Goal: Transaction & Acquisition: Purchase product/service

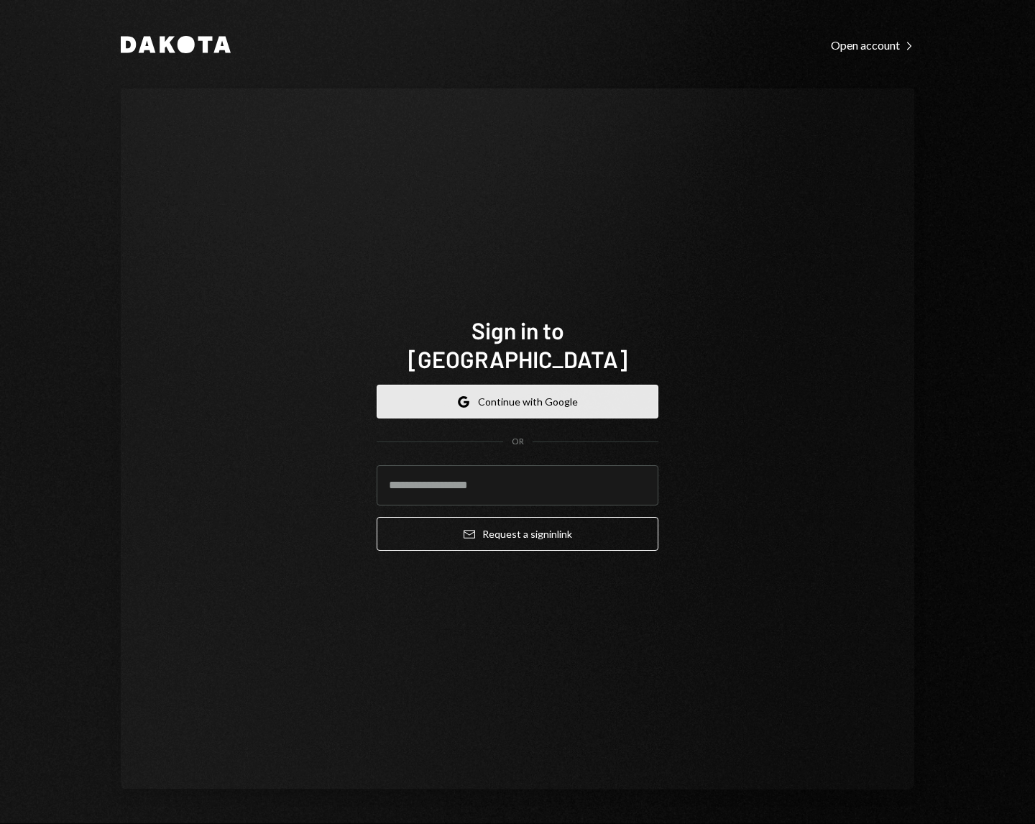
click at [518, 385] on button "Google Continue with Google" at bounding box center [518, 402] width 282 height 34
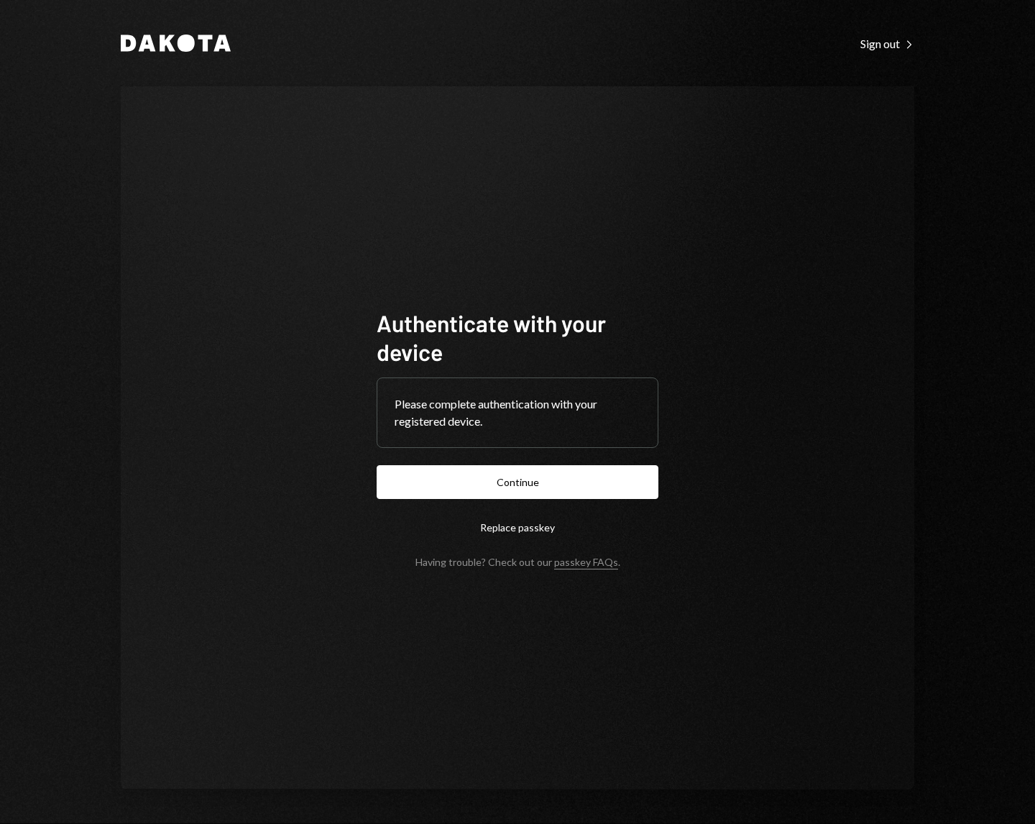
click at [377, 465] on button "Continue" at bounding box center [518, 482] width 282 height 34
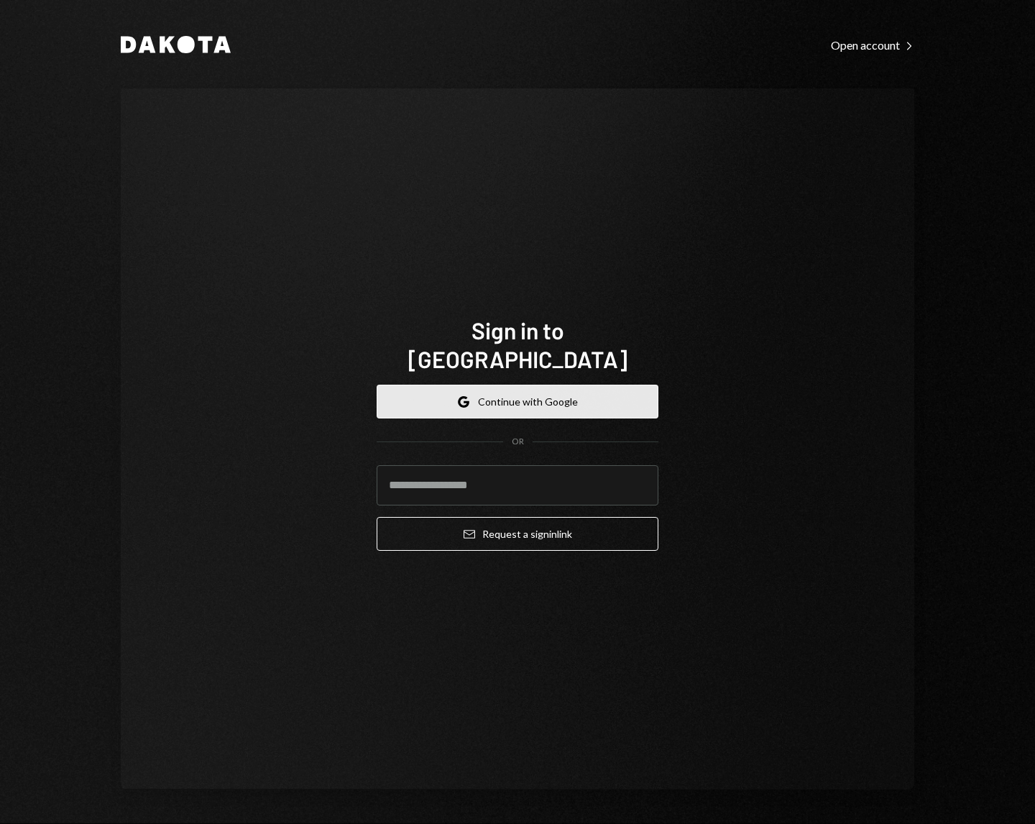
click at [556, 393] on button "Google Continue with Google" at bounding box center [518, 402] width 282 height 34
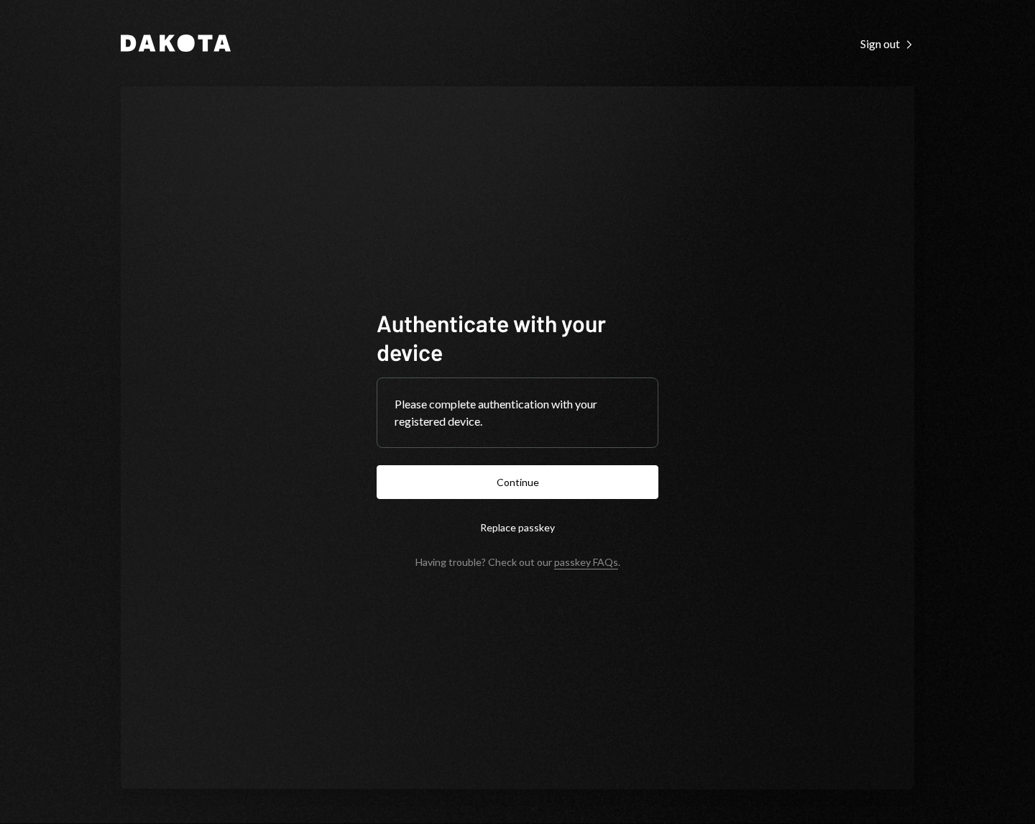
click at [377, 465] on button "Continue" at bounding box center [518, 482] width 282 height 34
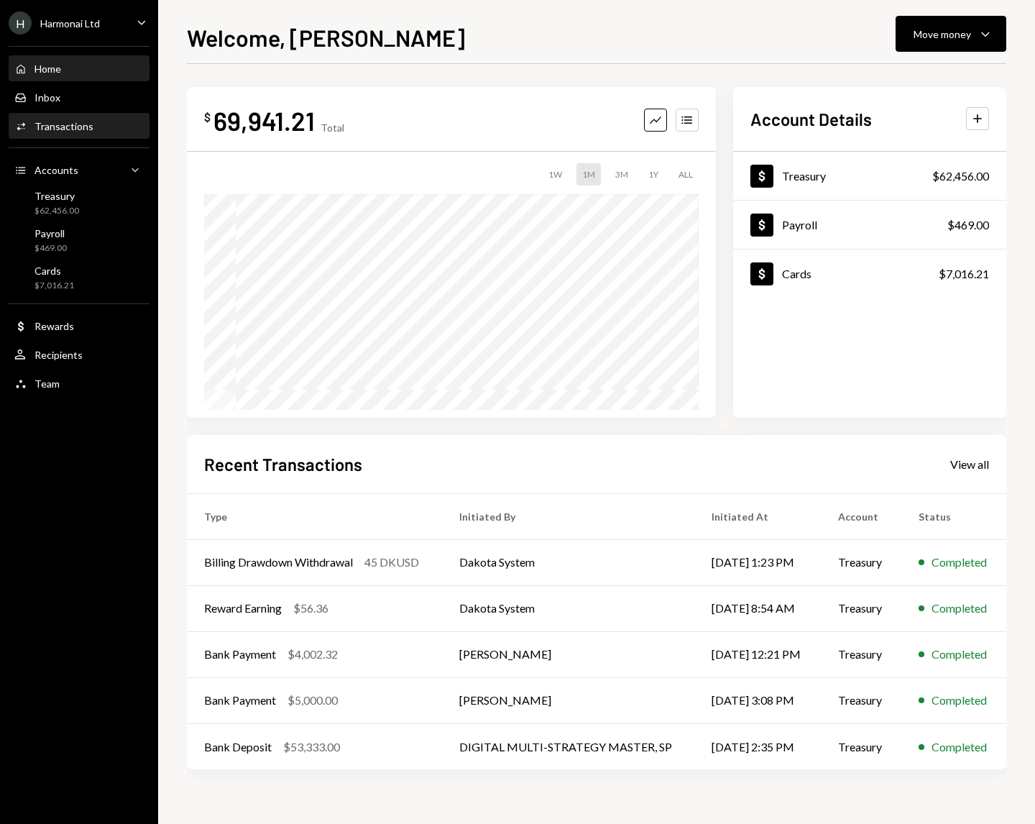
click at [66, 127] on div "Transactions" at bounding box center [64, 126] width 59 height 12
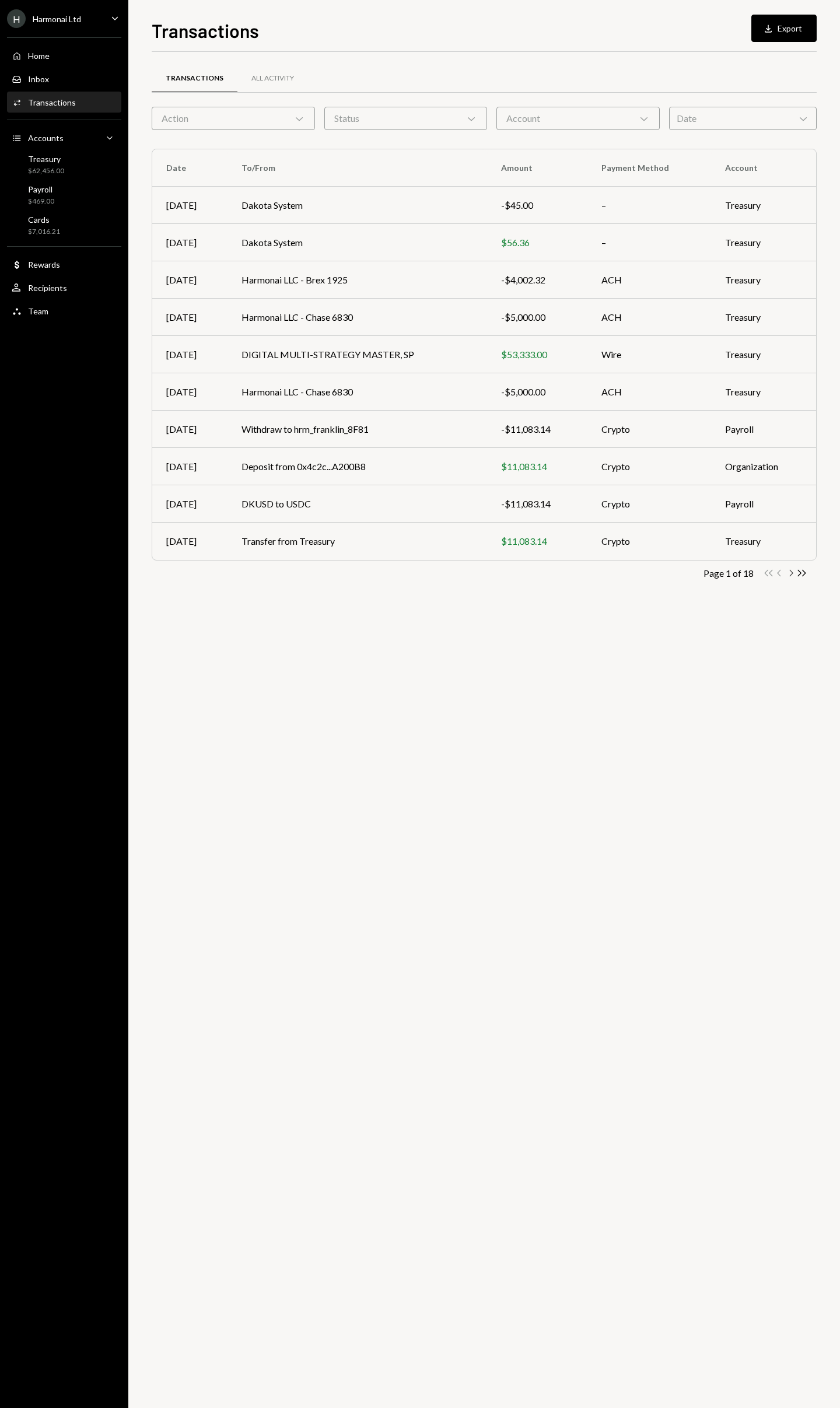
click at [791, 574] on icon "Chevron Right" at bounding box center [790, 573] width 11 height 11
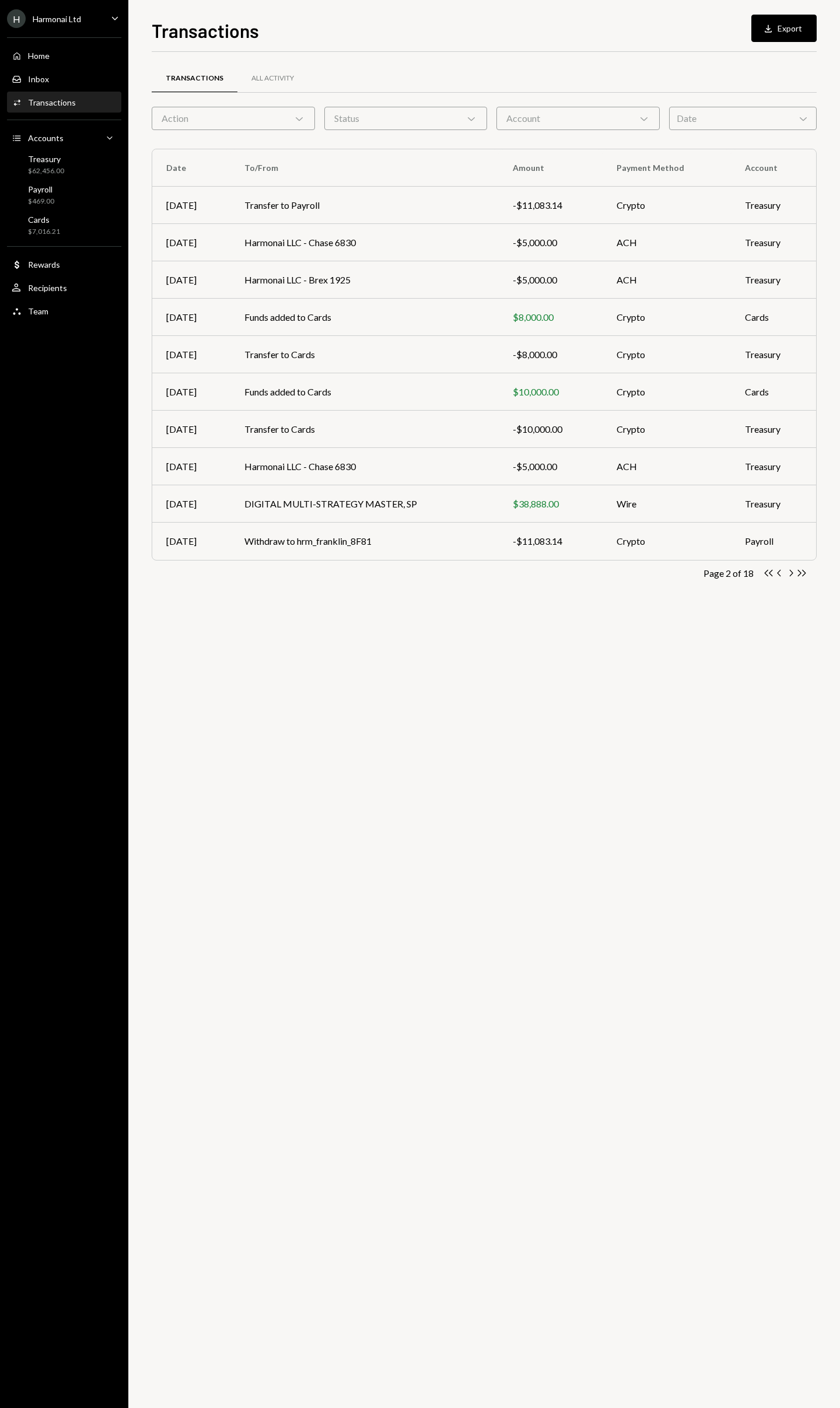
click at [791, 574] on icon "Chevron Right" at bounding box center [790, 573] width 11 height 11
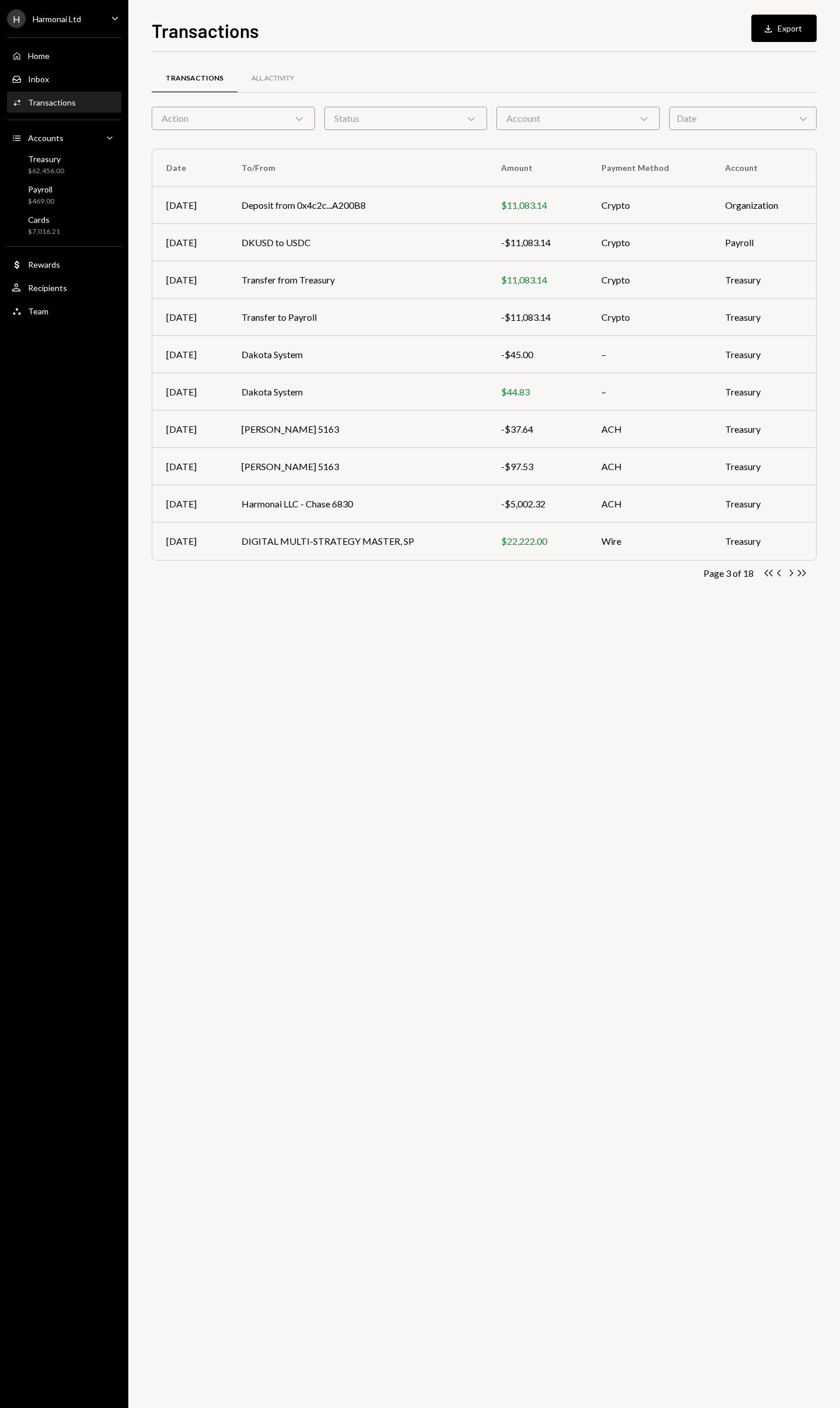
click at [791, 574] on icon "Chevron Right" at bounding box center [790, 573] width 11 height 11
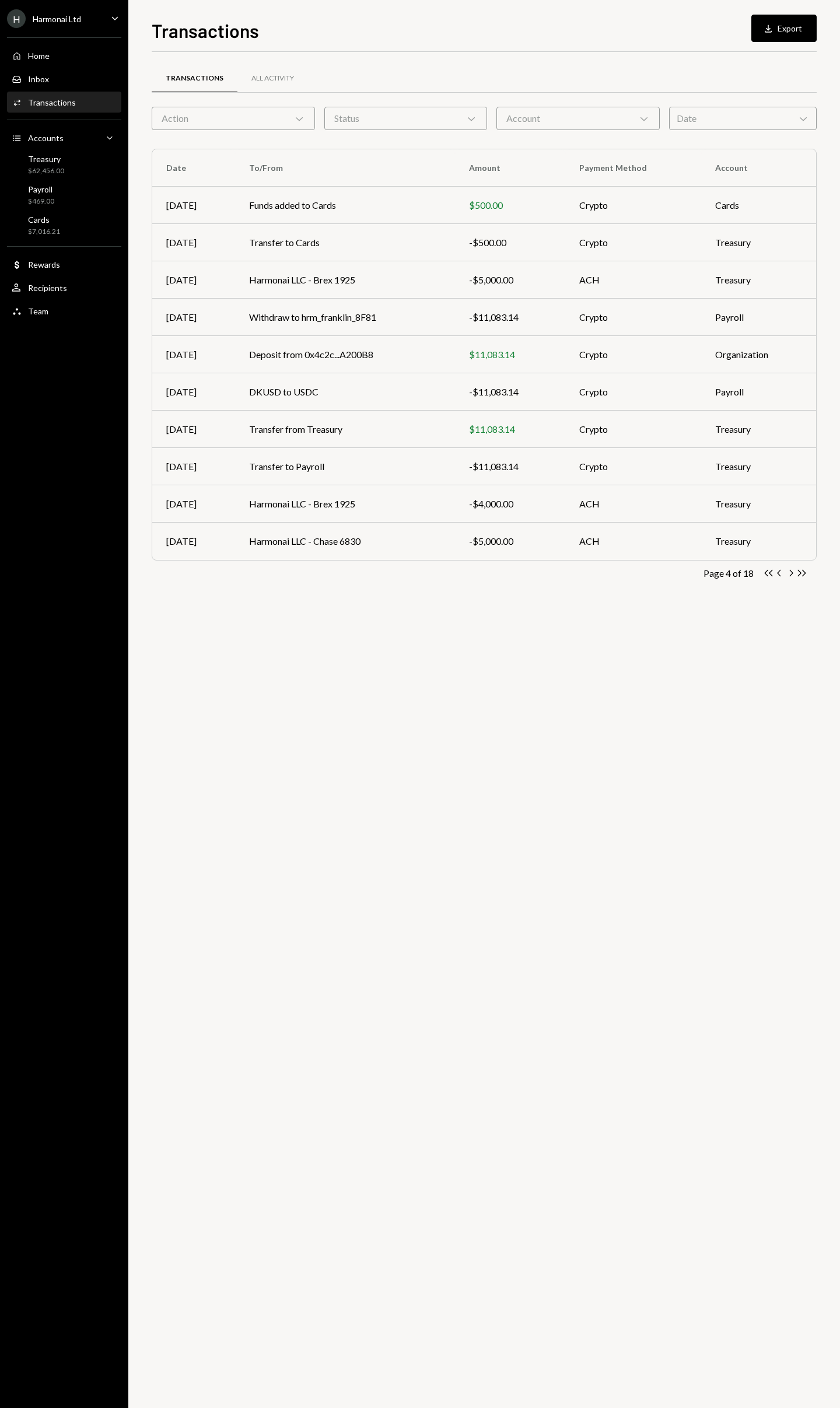
click at [791, 574] on icon "Chevron Right" at bounding box center [790, 573] width 11 height 11
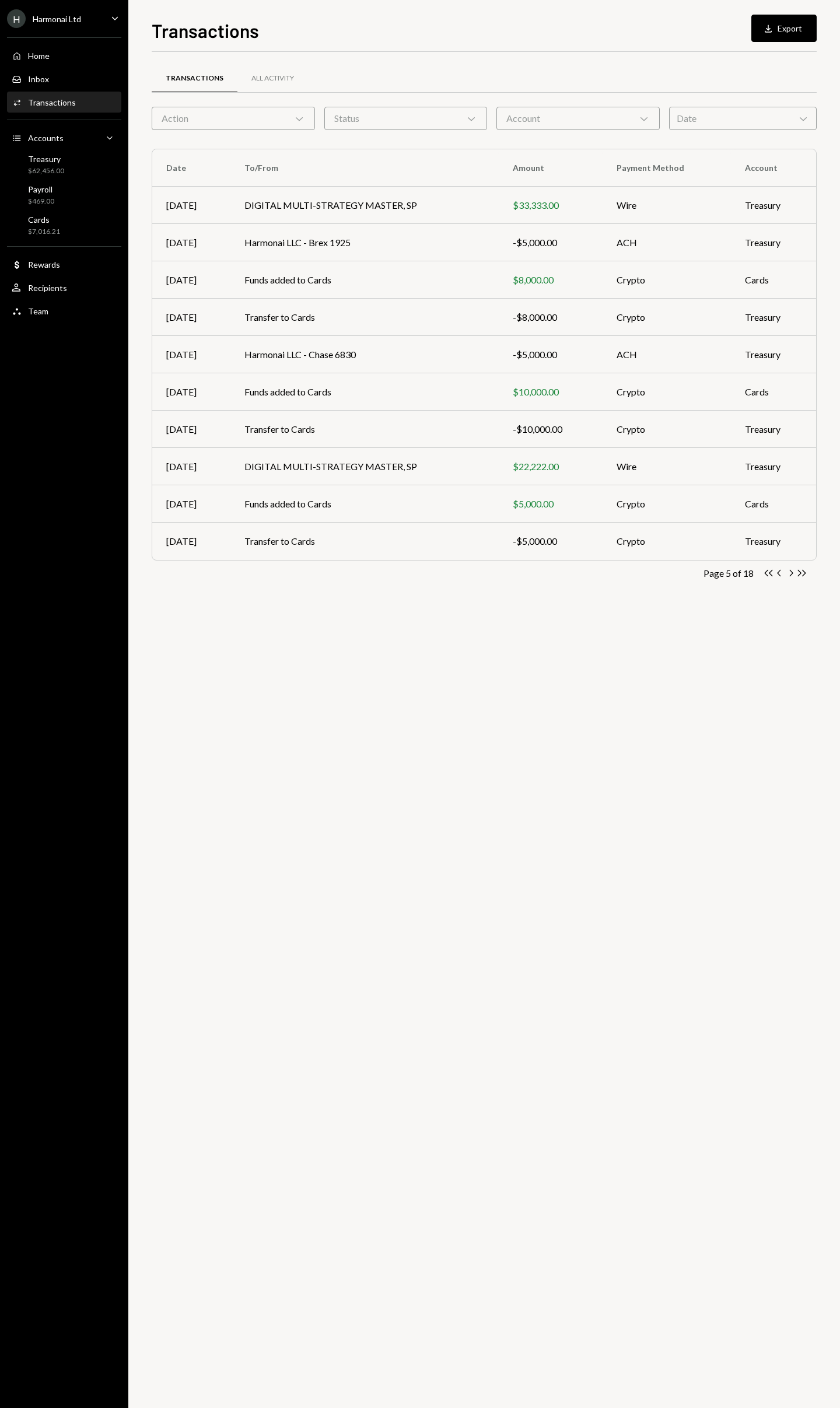
click at [791, 574] on icon "Chevron Right" at bounding box center [790, 573] width 11 height 11
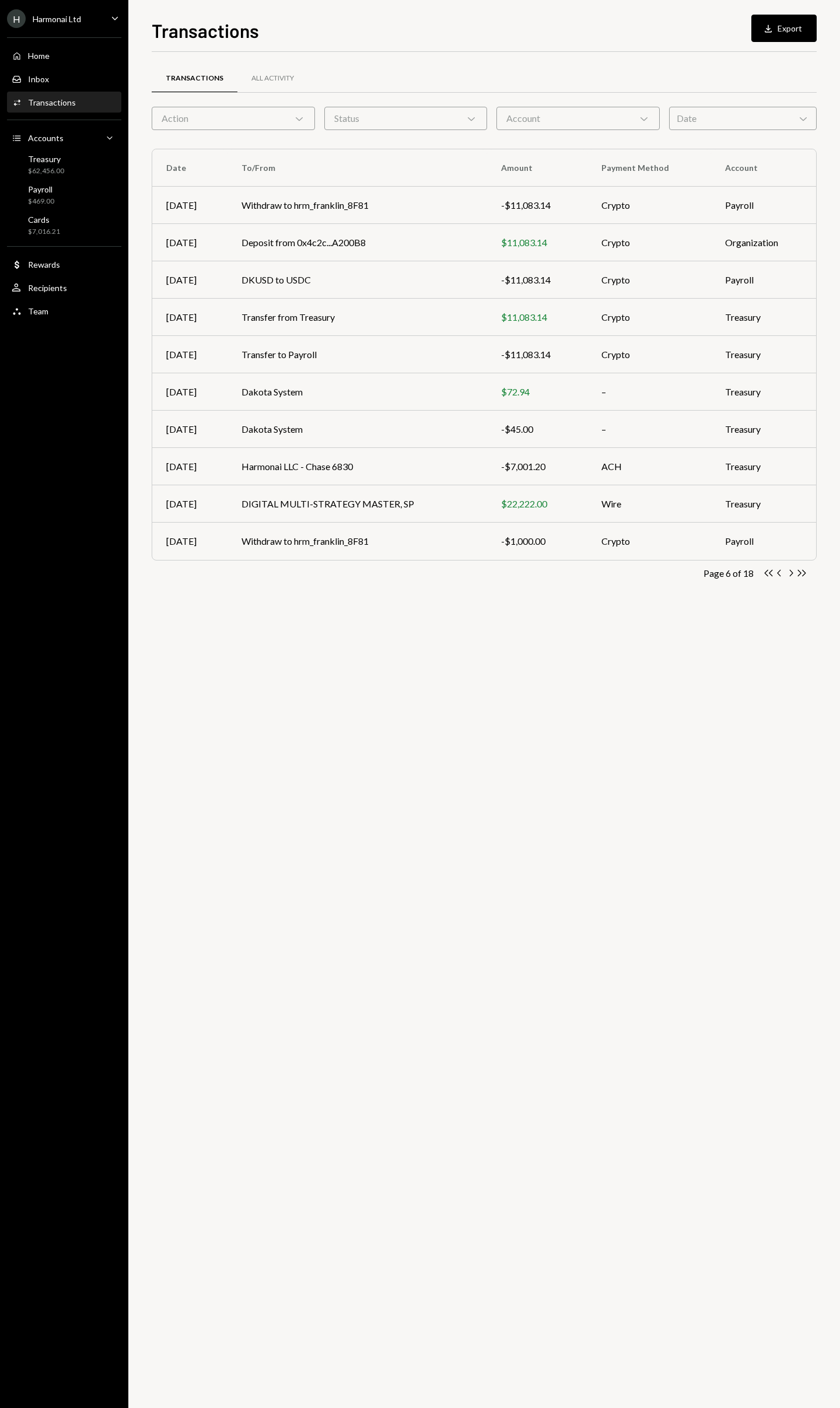
click at [791, 574] on icon "Chevron Right" at bounding box center [790, 573] width 11 height 11
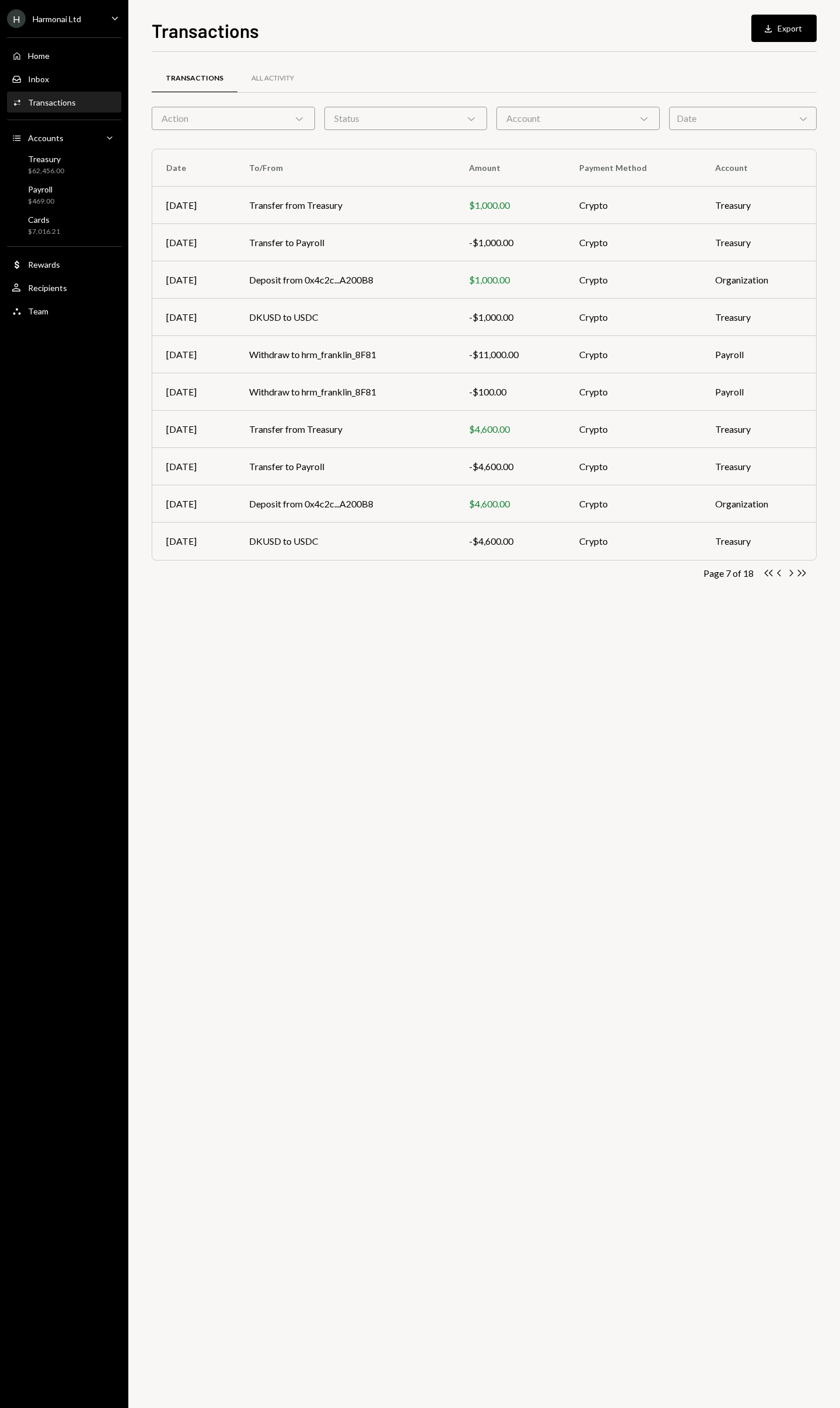
click at [791, 574] on icon "Chevron Right" at bounding box center [790, 573] width 11 height 11
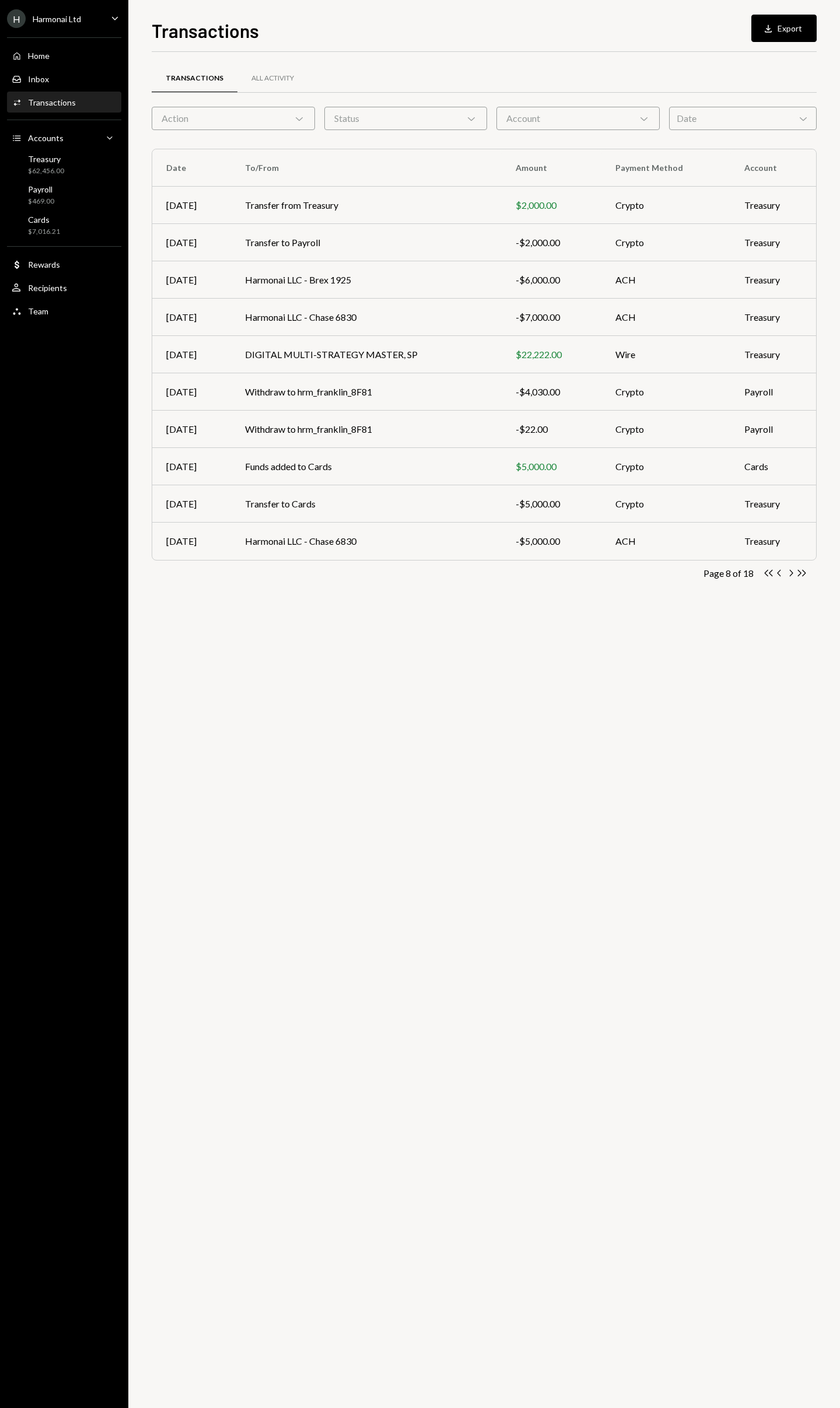
click at [791, 574] on icon "Chevron Right" at bounding box center [790, 573] width 11 height 11
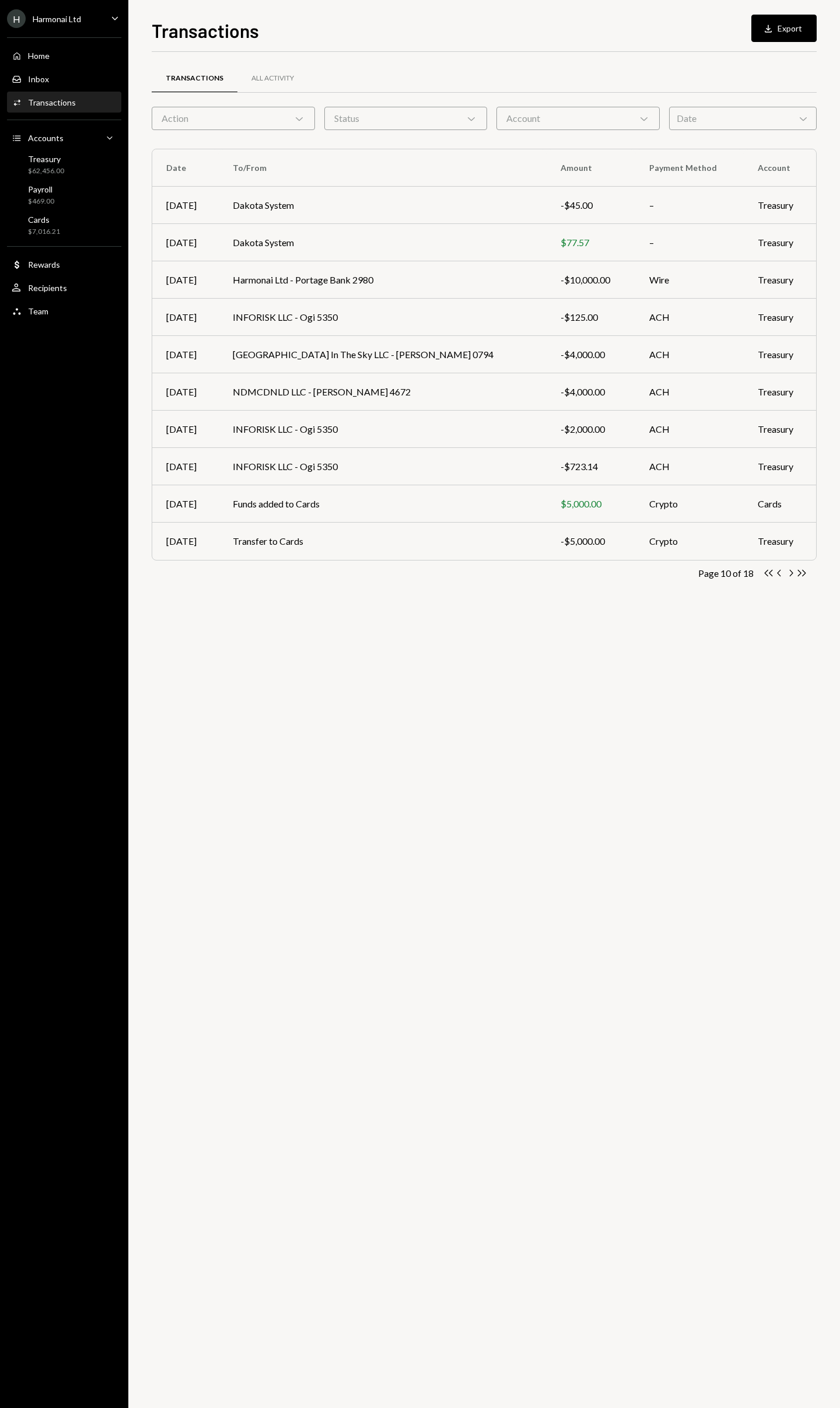
click at [791, 574] on icon "Chevron Right" at bounding box center [790, 573] width 11 height 11
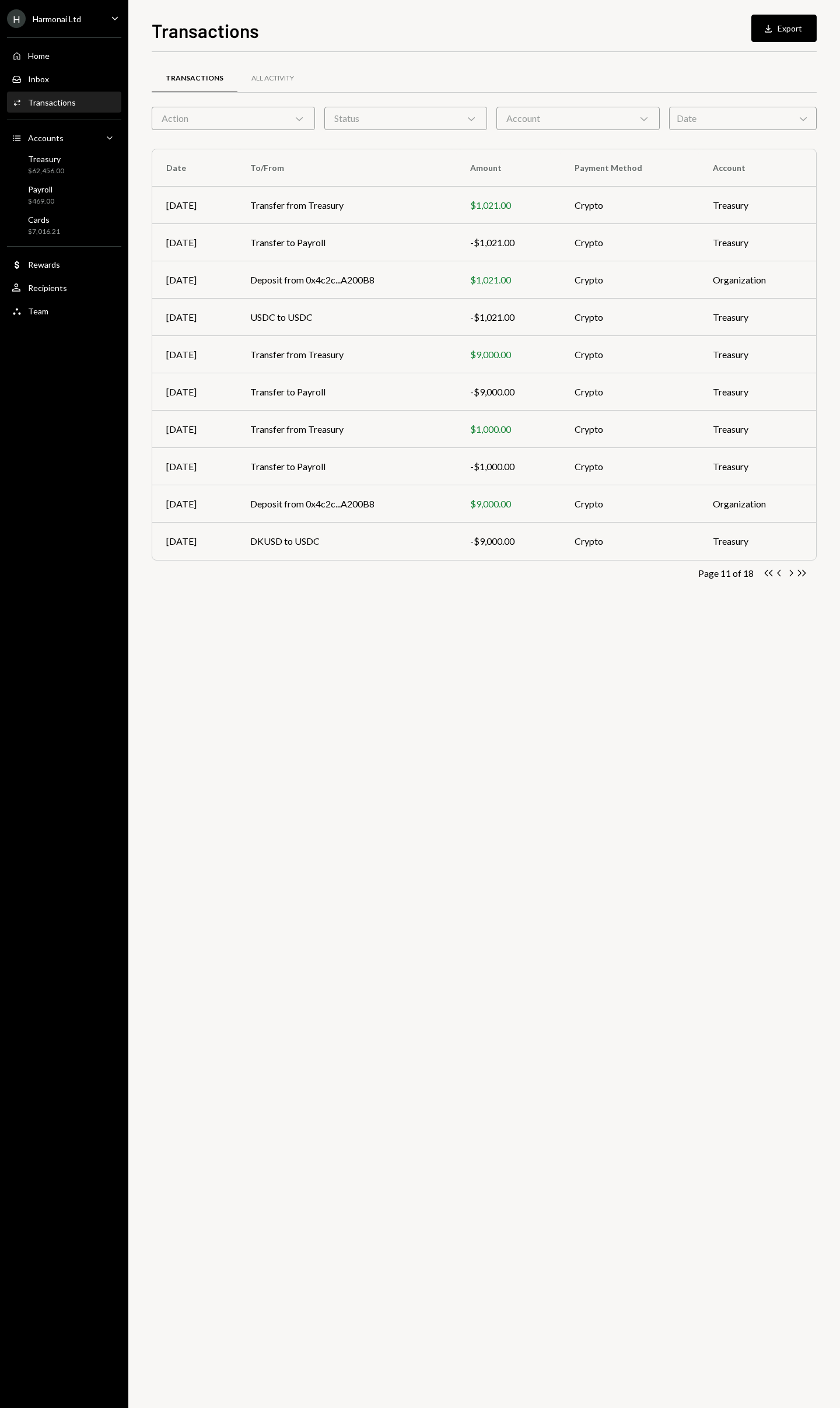
click at [791, 574] on icon "Chevron Right" at bounding box center [790, 573] width 11 height 11
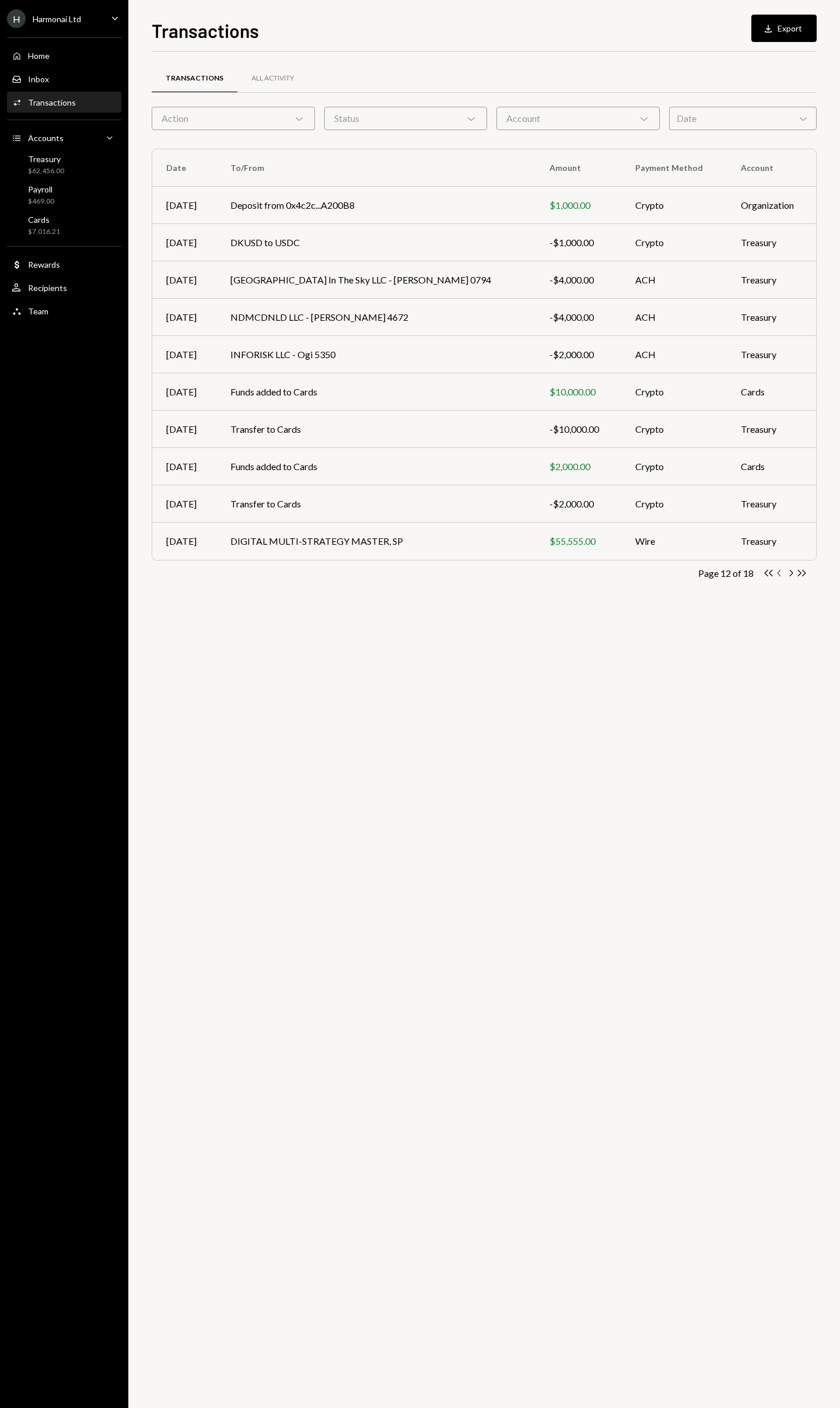
click at [779, 573] on icon "Chevron Left" at bounding box center [780, 573] width 11 height 11
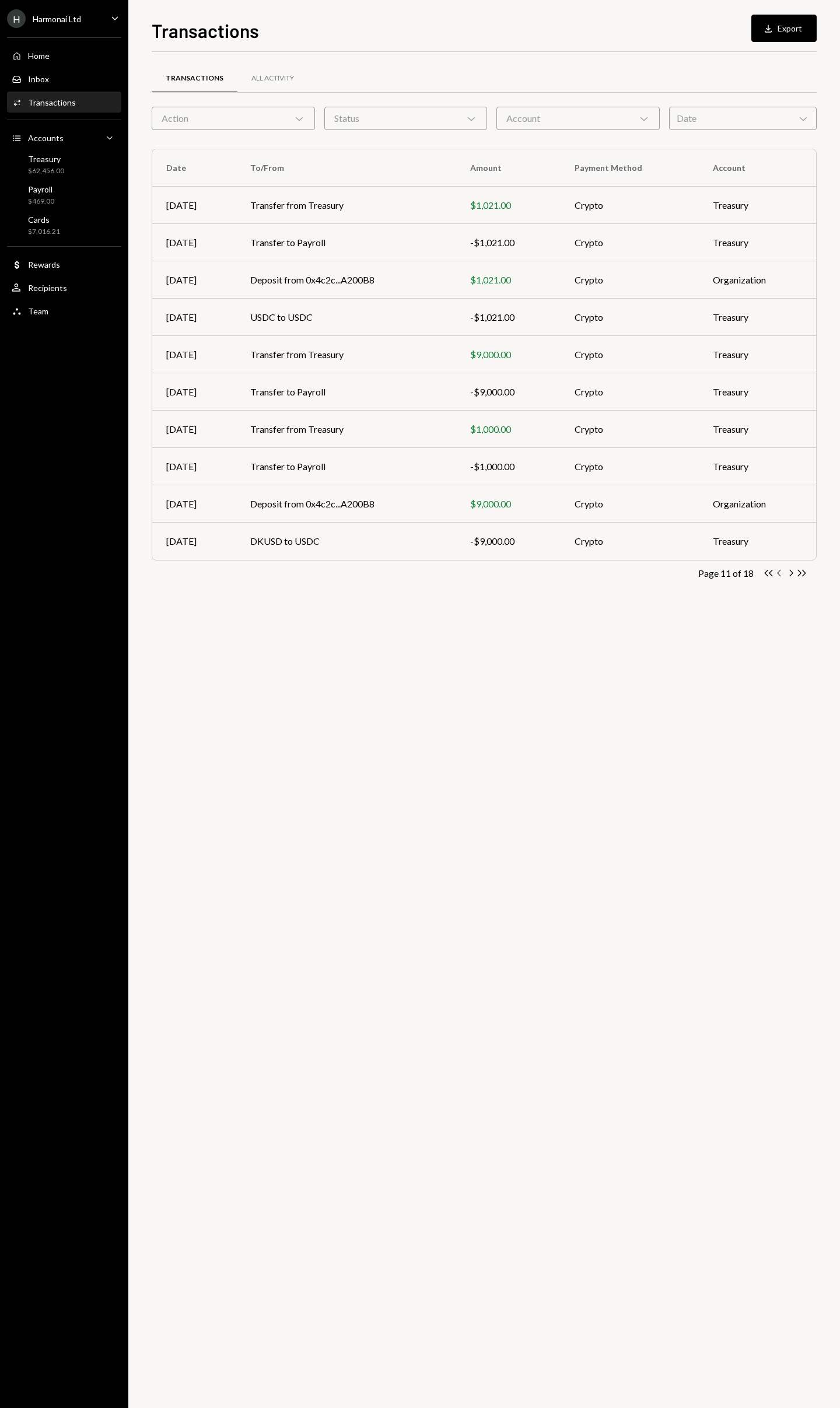
click at [779, 573] on icon "Chevron Left" at bounding box center [780, 573] width 11 height 11
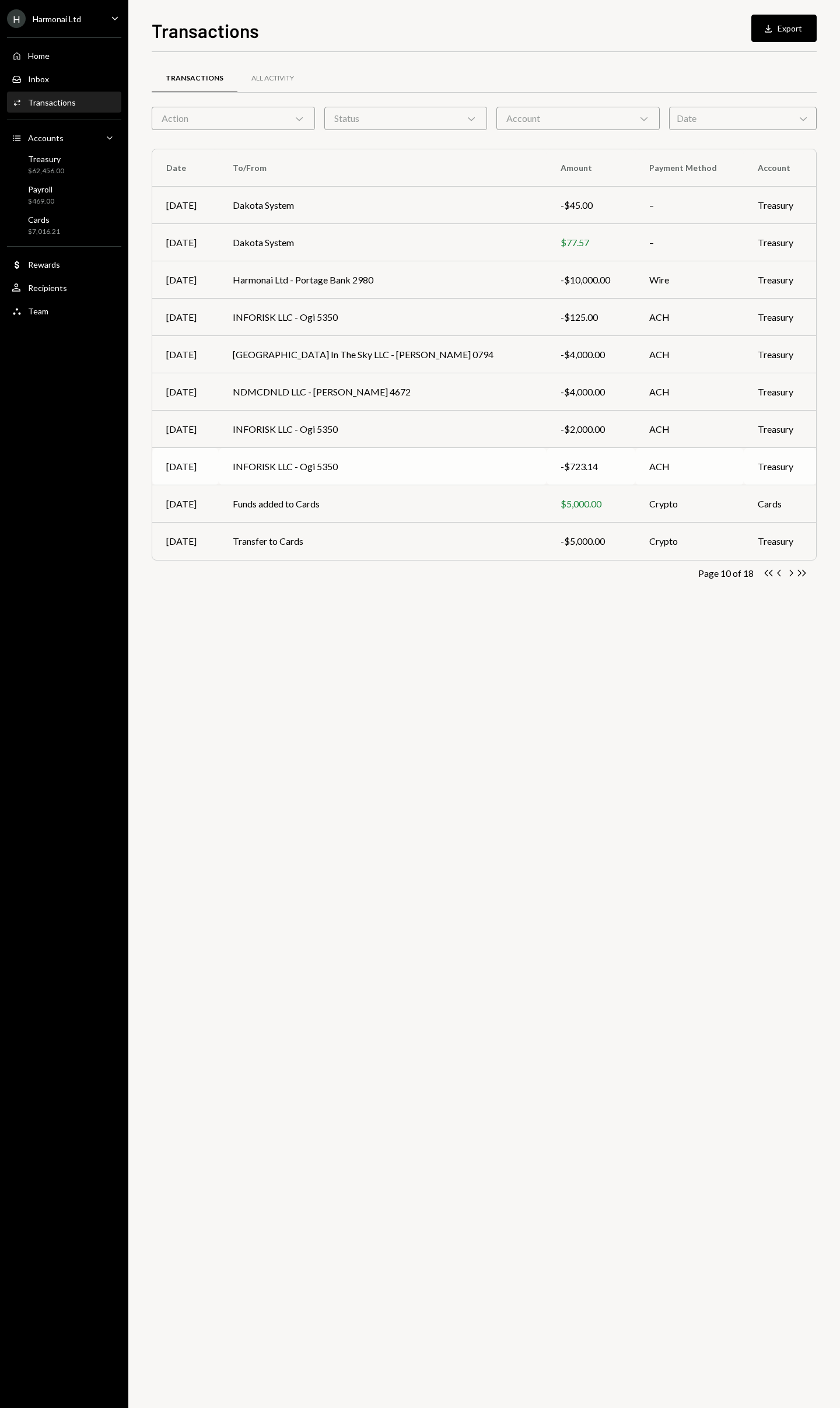
click at [304, 467] on td "INFORISK LLC - Ogi 5350" at bounding box center [383, 467] width 329 height 37
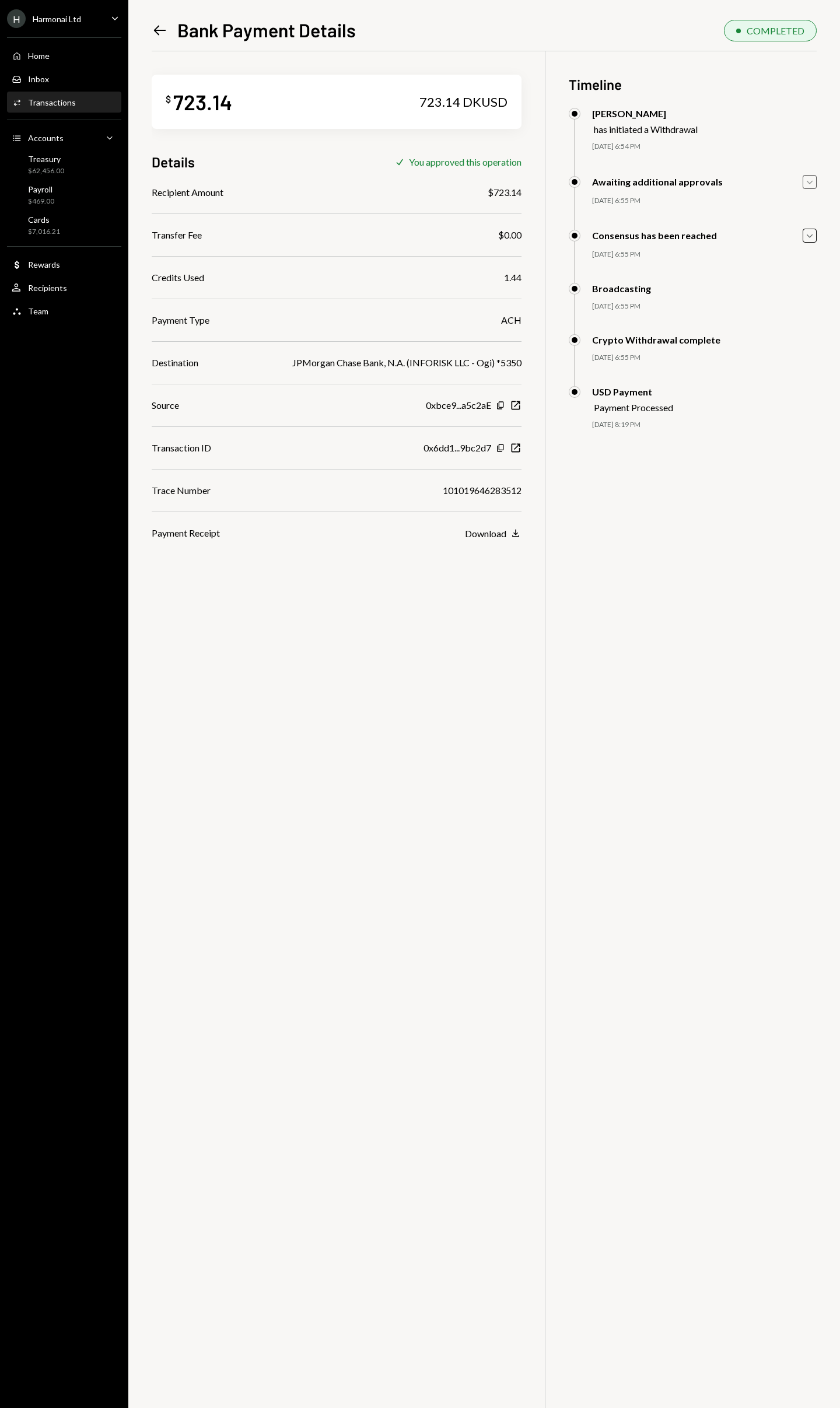
click at [815, 186] on icon "Caret Down" at bounding box center [810, 182] width 13 height 13
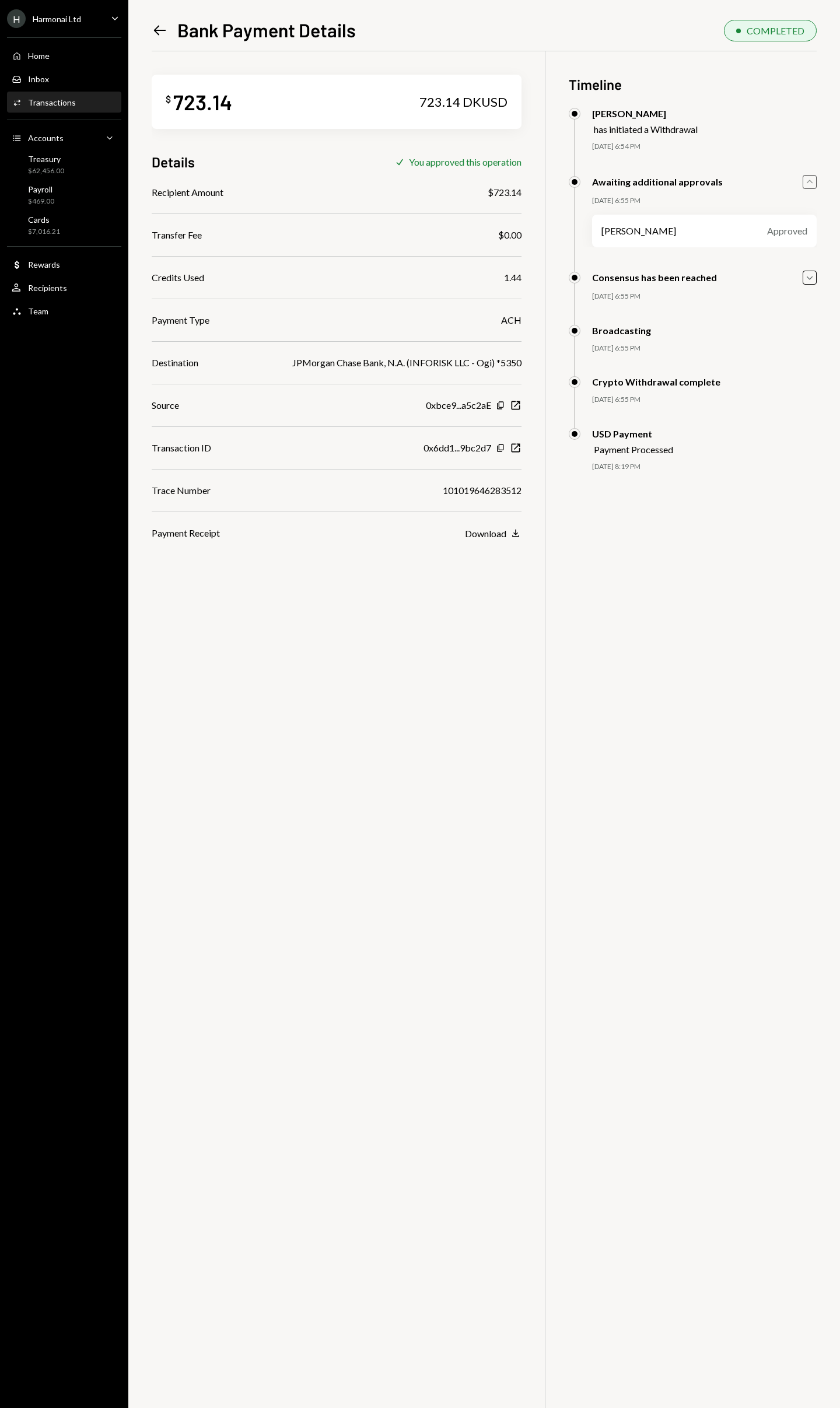
click at [812, 186] on icon "Caret Up" at bounding box center [810, 182] width 13 height 13
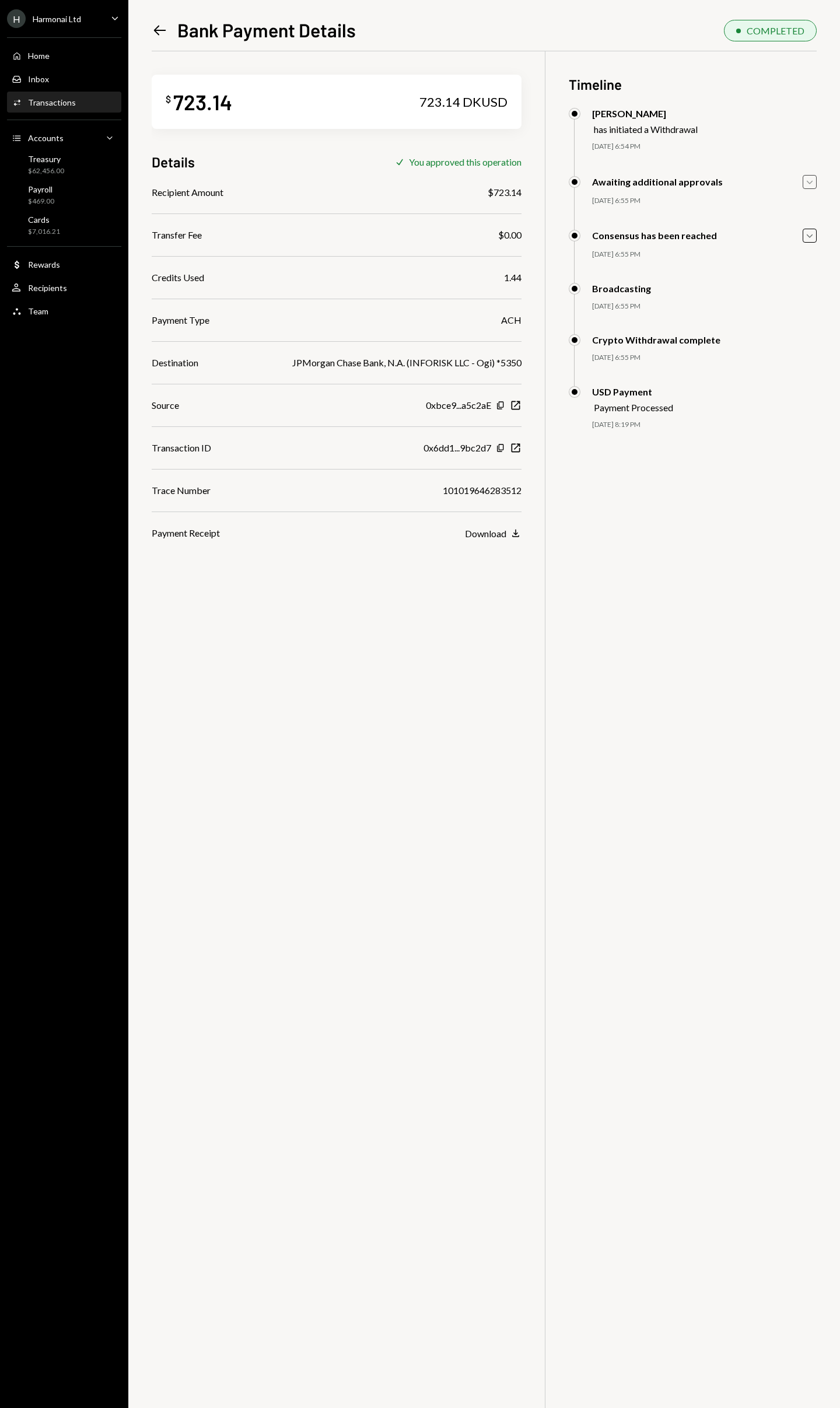
click at [449, 161] on div "You approved this operation" at bounding box center [465, 162] width 113 height 11
click at [325, 99] on div "$ 723.14 723.14 DKUSD" at bounding box center [337, 101] width 370 height 54
click at [363, 356] on div "JPMorgan Chase Bank, N.A. (INFORISK LLC - Ogi) *5350" at bounding box center [407, 362] width 229 height 14
click at [506, 534] on div "Download" at bounding box center [485, 533] width 41 height 11
click at [580, 542] on div "$ 723.14 723.14 DKUSD Details Check You approved this operation Recipient Amoun…" at bounding box center [484, 755] width 665 height 1408
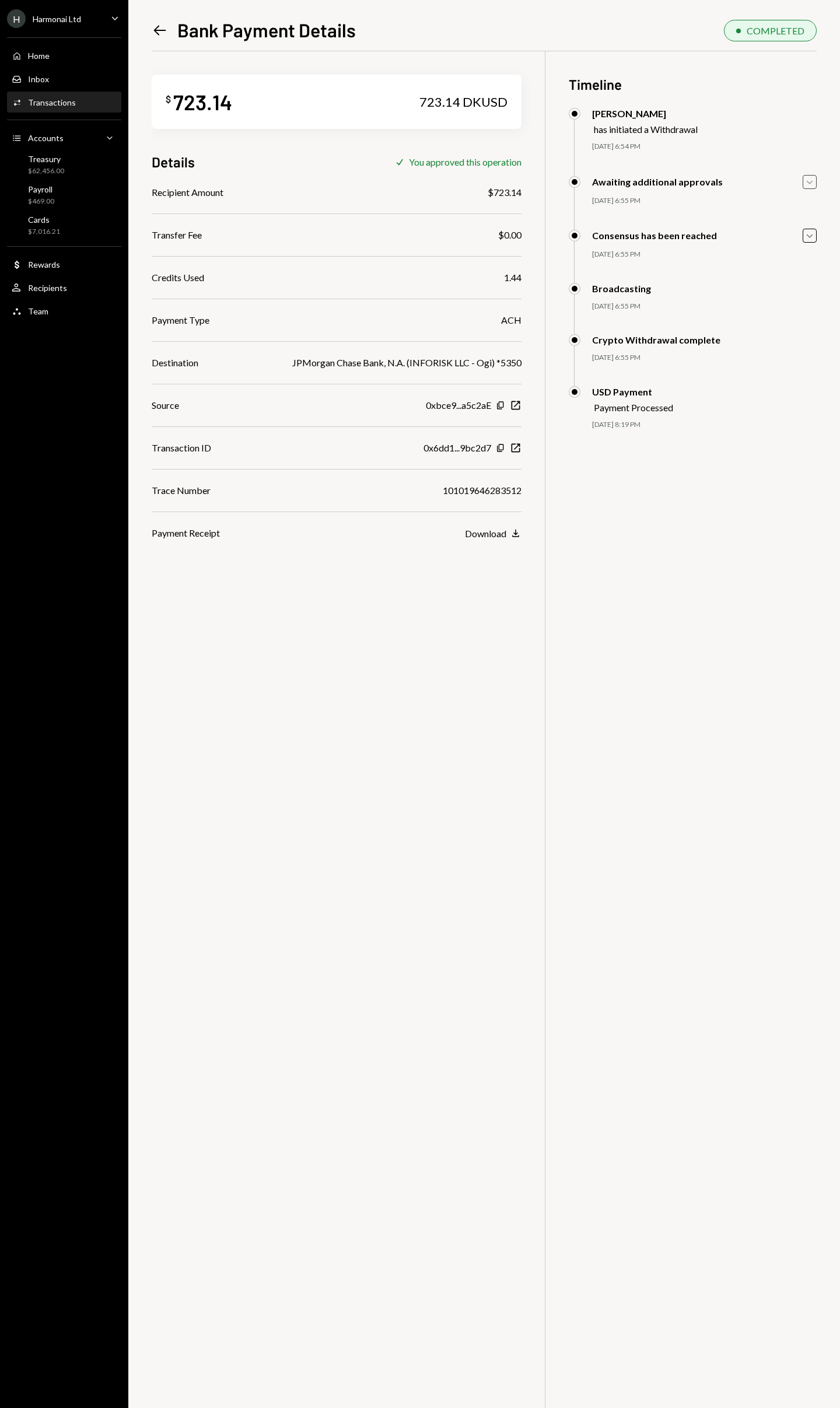
click at [163, 28] on icon "Left Arrow" at bounding box center [160, 30] width 16 height 16
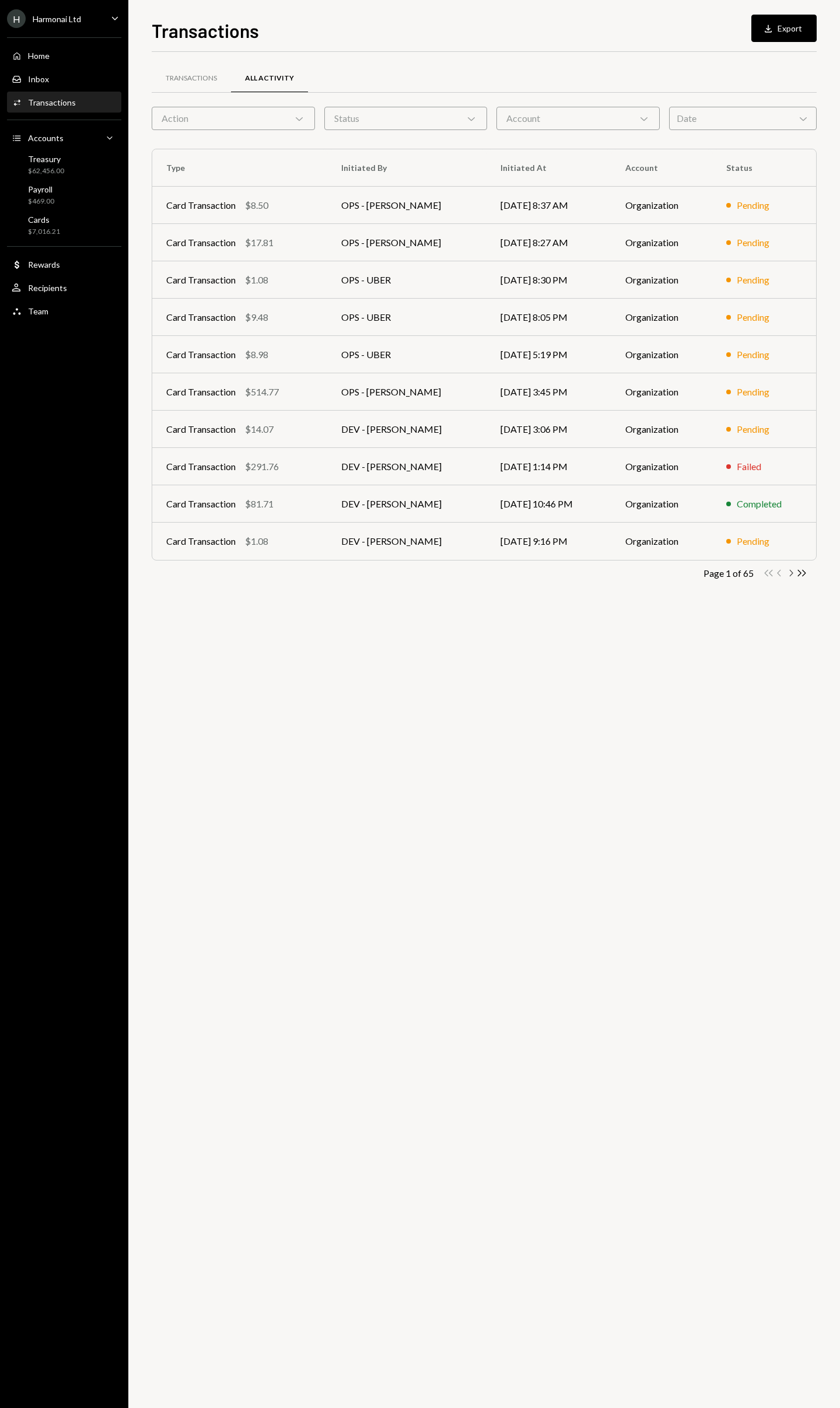
click at [790, 571] on icon "Chevron Right" at bounding box center [790, 573] width 11 height 11
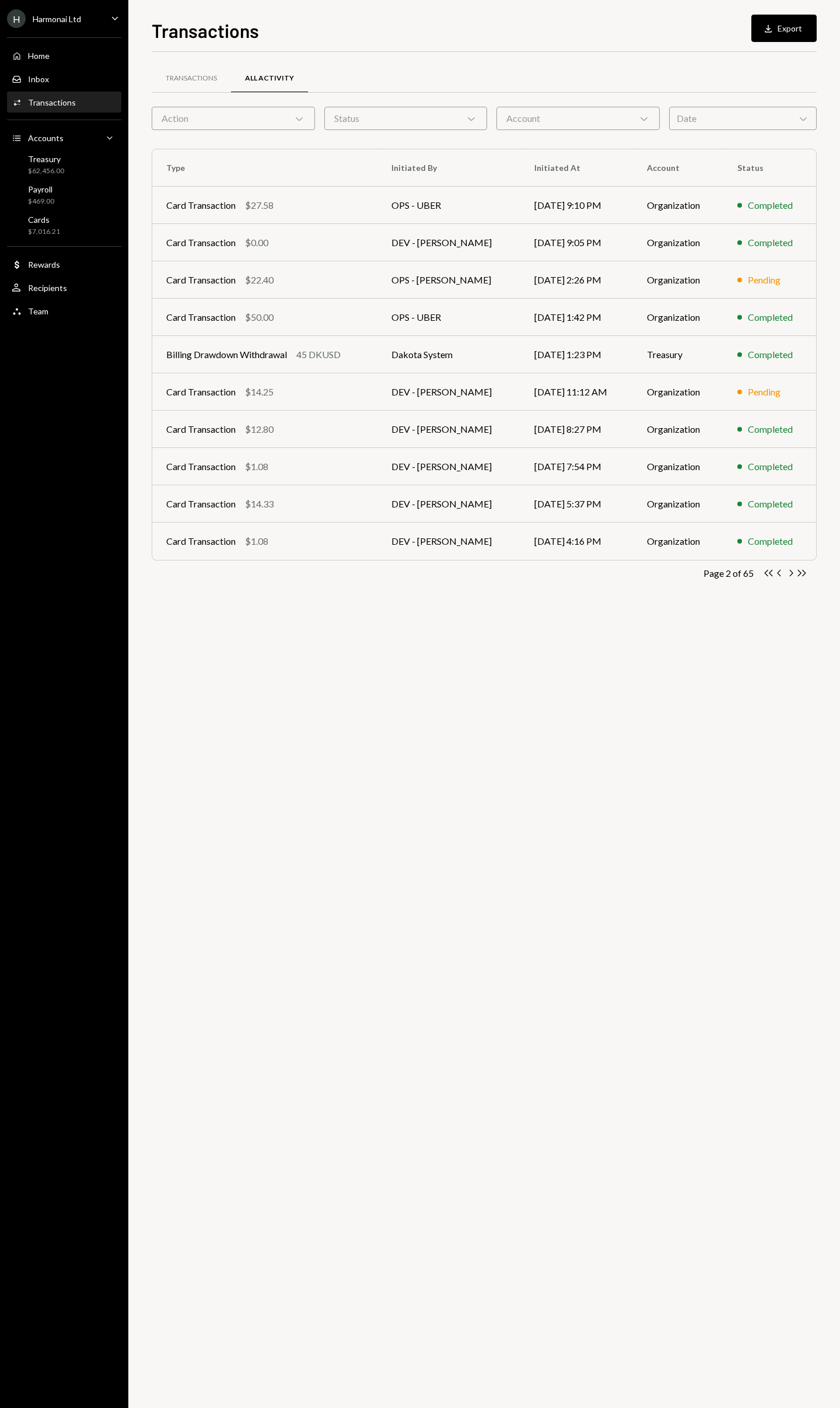
click at [790, 571] on icon "Chevron Right" at bounding box center [790, 573] width 11 height 11
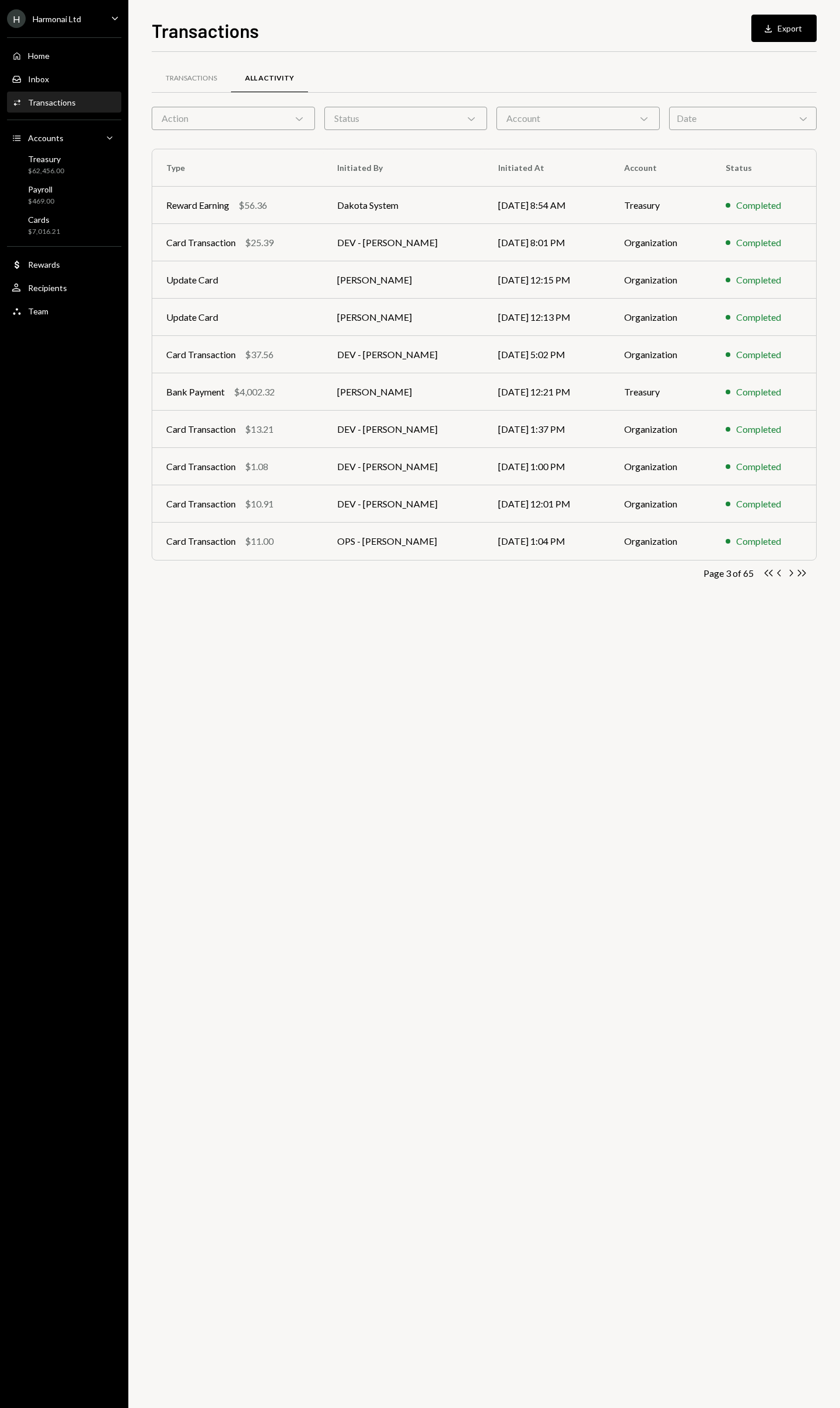
click at [790, 571] on icon "Chevron Right" at bounding box center [790, 573] width 11 height 11
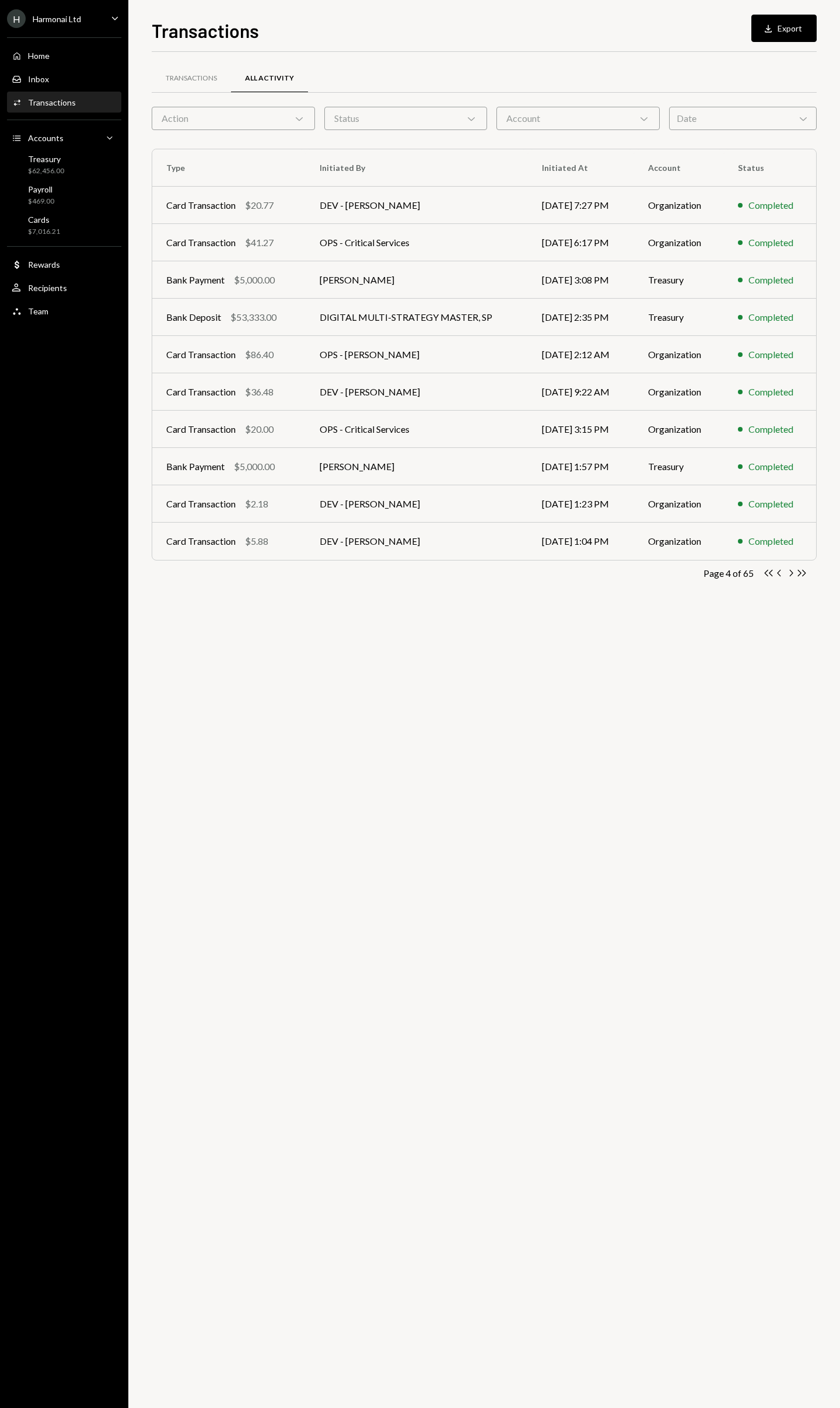
click at [790, 571] on icon "Chevron Right" at bounding box center [790, 573] width 11 height 11
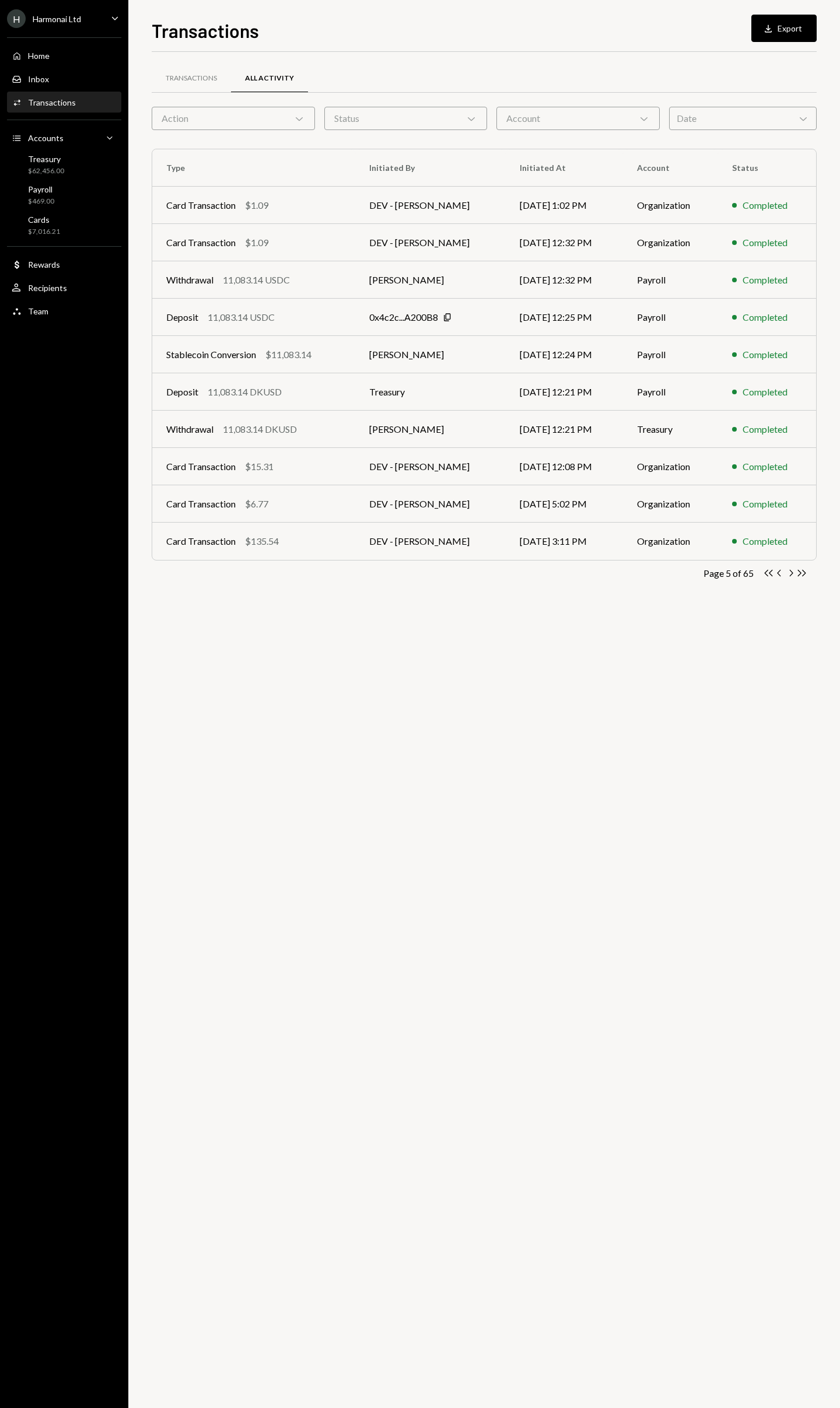
click at [790, 571] on icon "Chevron Right" at bounding box center [790, 573] width 11 height 11
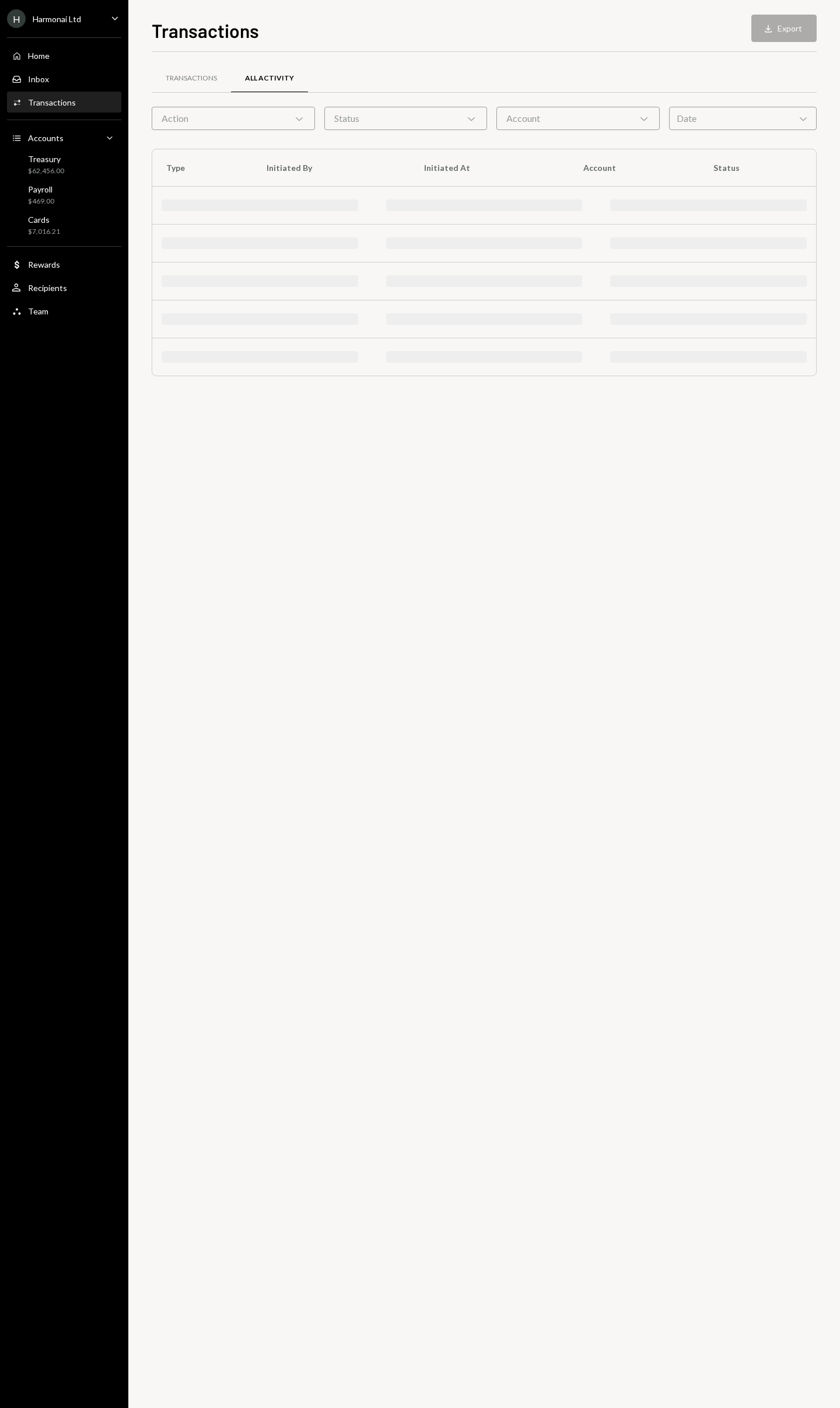
click at [790, 571] on div "Transactions All Activity Action Chevron Down Status Chevron Down Account Chevr…" at bounding box center [484, 730] width 665 height 1356
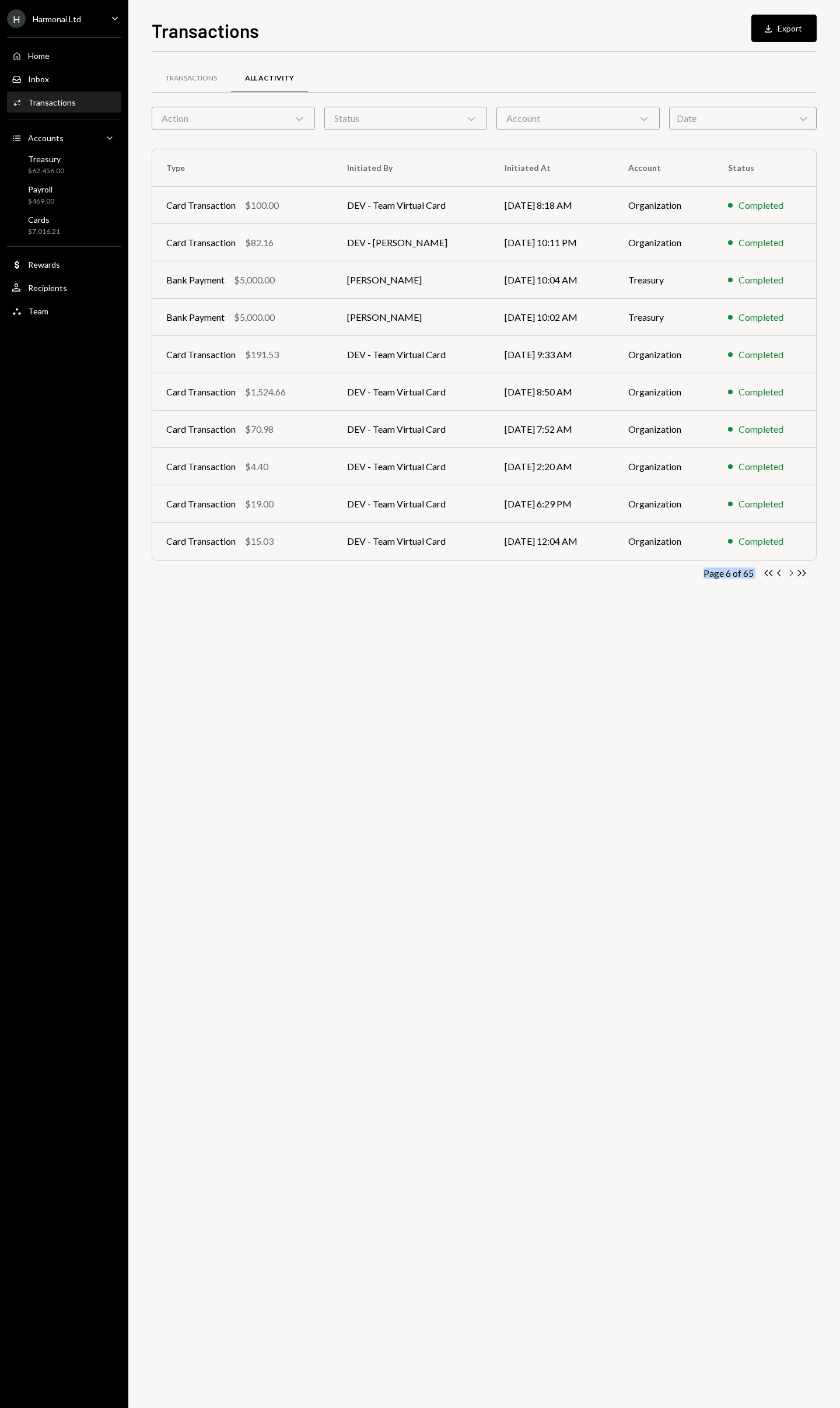
click at [790, 572] on icon "Chevron Right" at bounding box center [790, 573] width 11 height 11
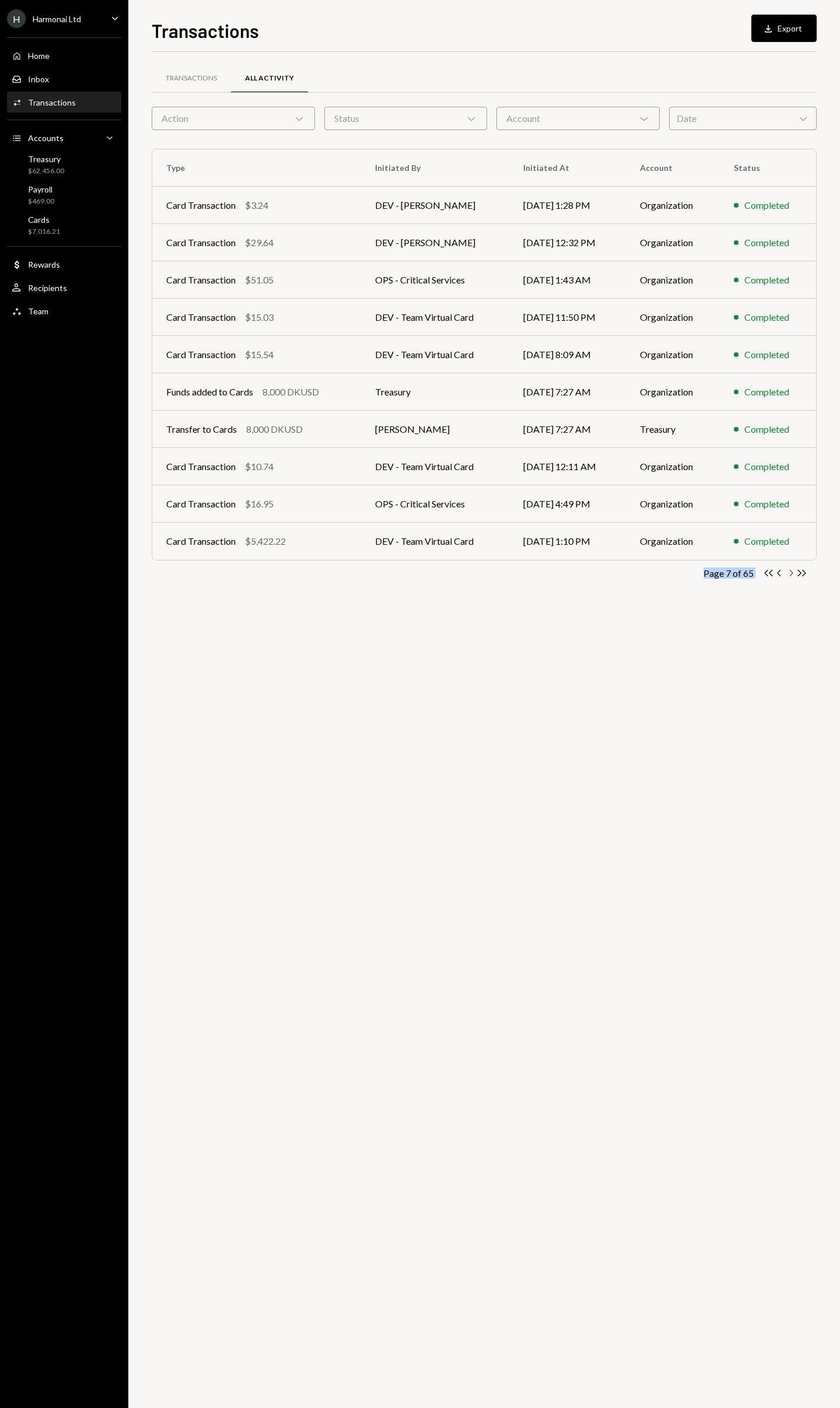
click at [791, 573] on icon "Chevron Right" at bounding box center [790, 573] width 11 height 11
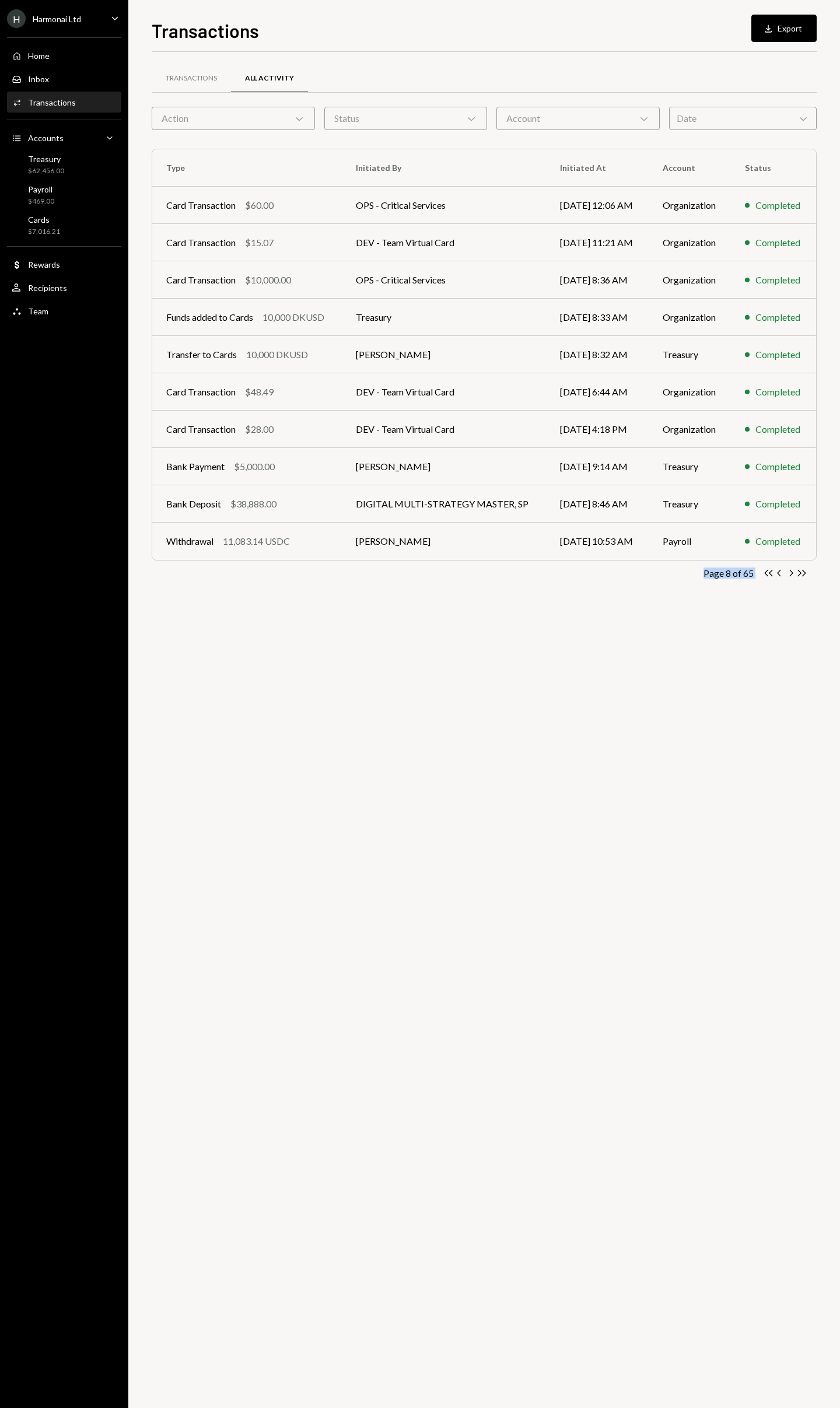
click at [791, 573] on icon "Chevron Right" at bounding box center [790, 573] width 11 height 11
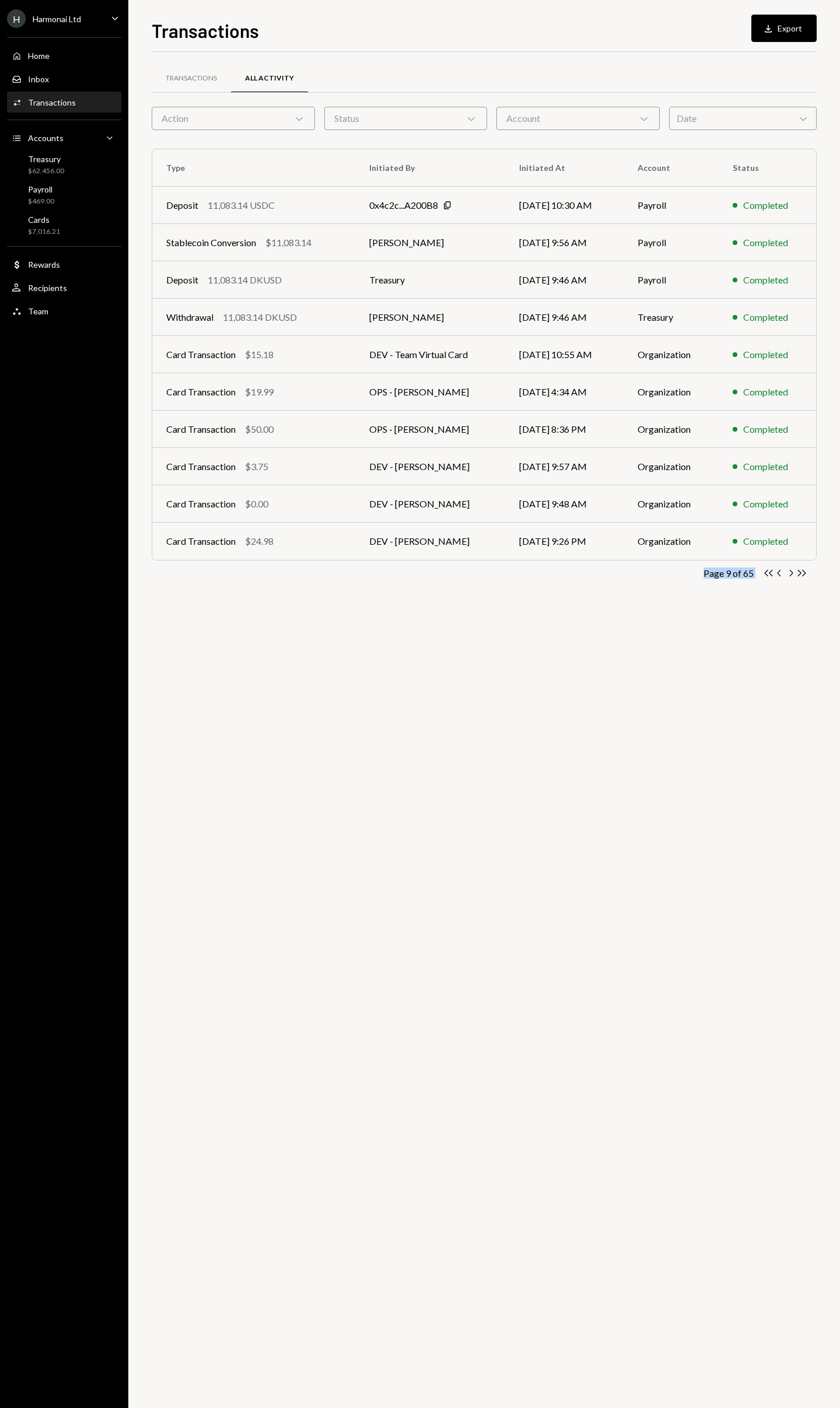
click at [791, 573] on icon "Chevron Right" at bounding box center [790, 573] width 11 height 11
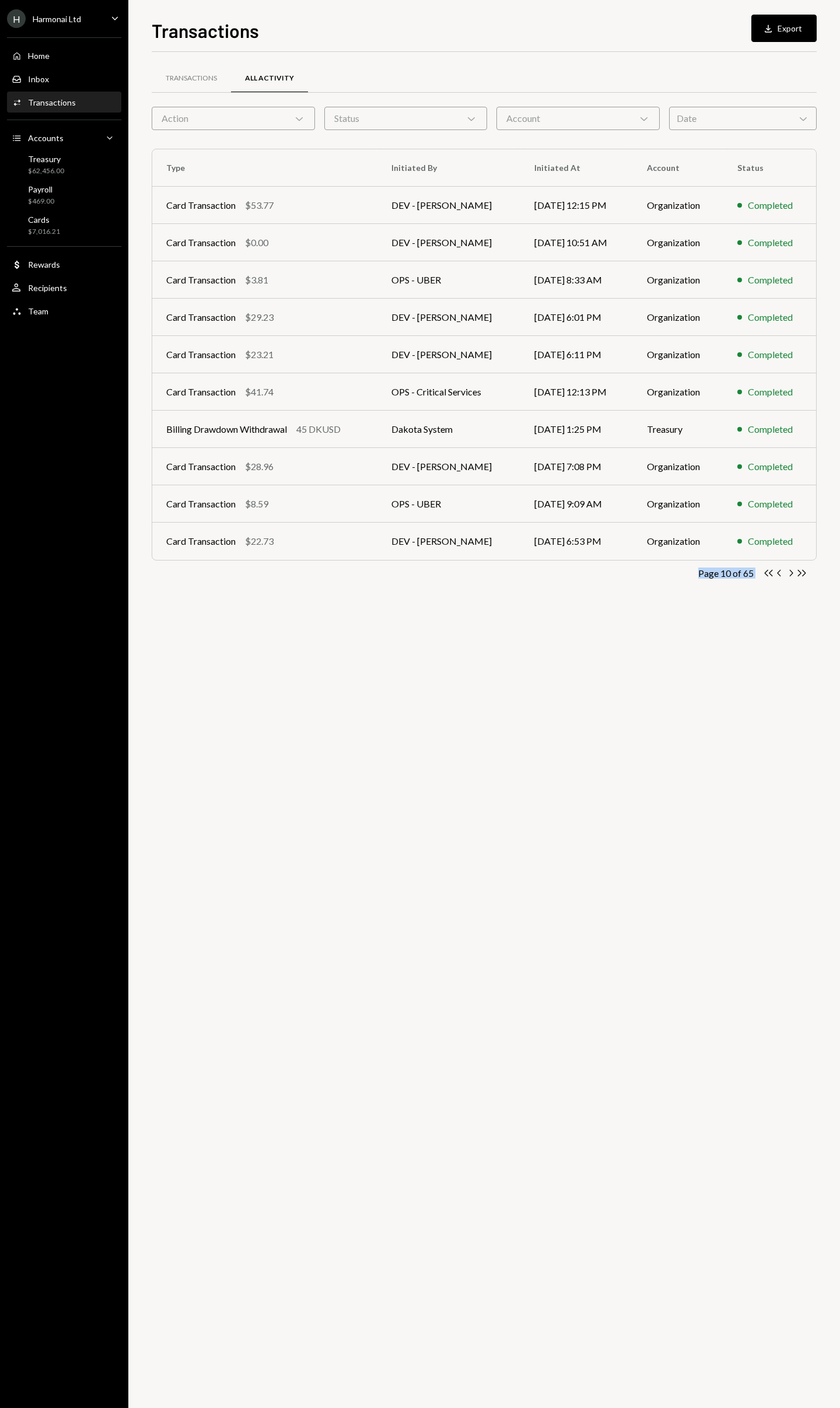
click at [791, 573] on icon "Chevron Right" at bounding box center [790, 573] width 11 height 11
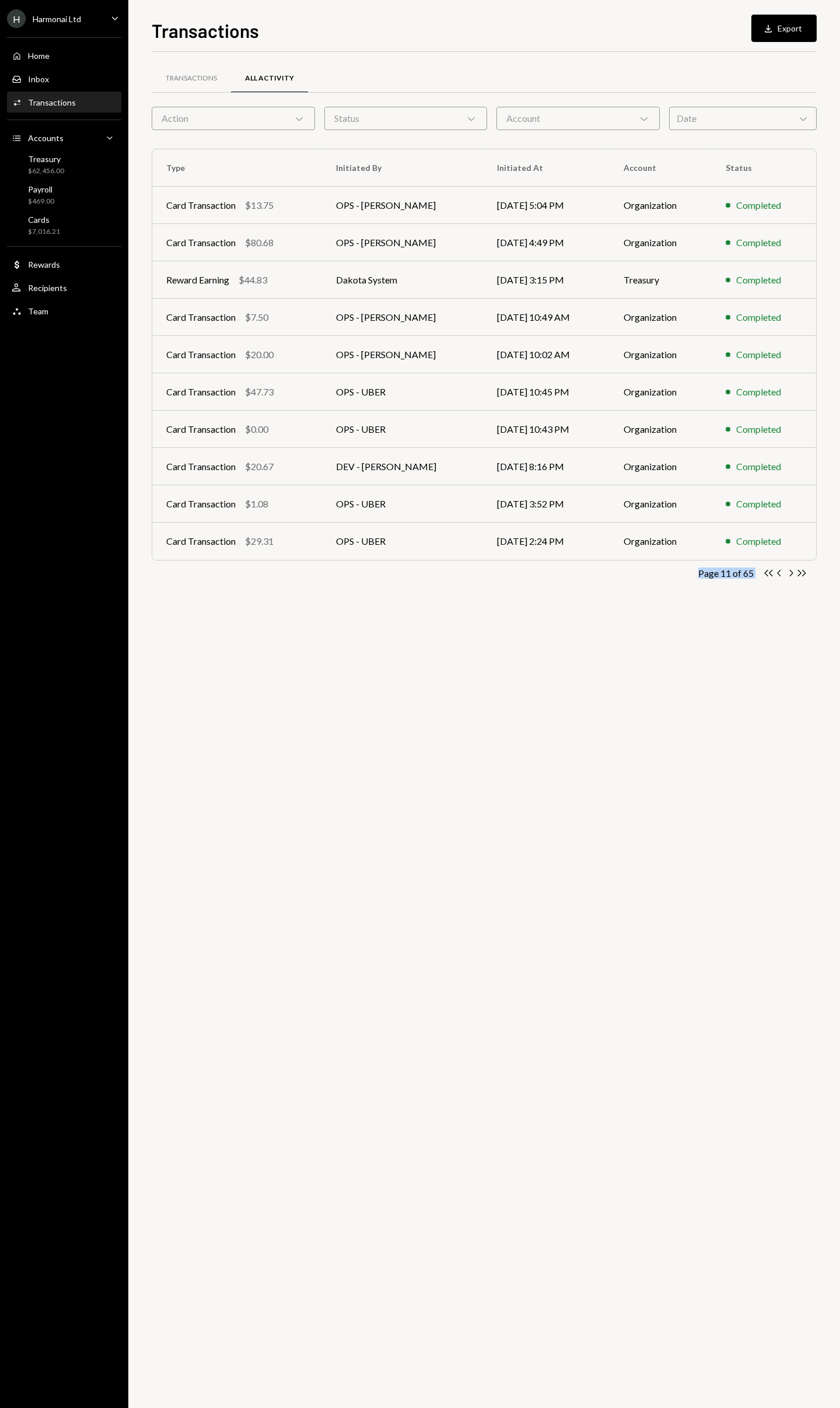
click at [791, 573] on icon "Chevron Right" at bounding box center [790, 573] width 11 height 11
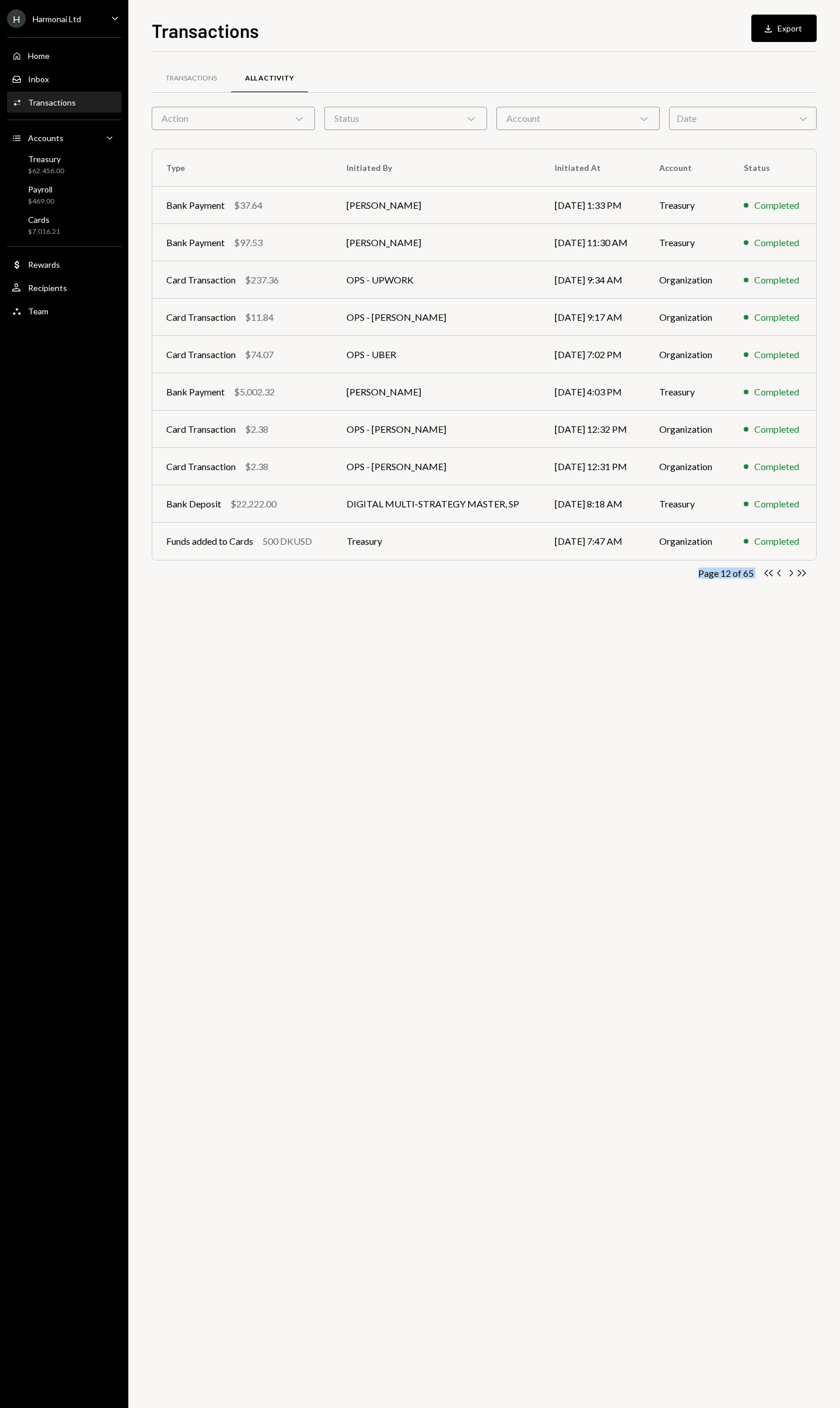
click at [791, 573] on icon "Chevron Right" at bounding box center [790, 573] width 11 height 11
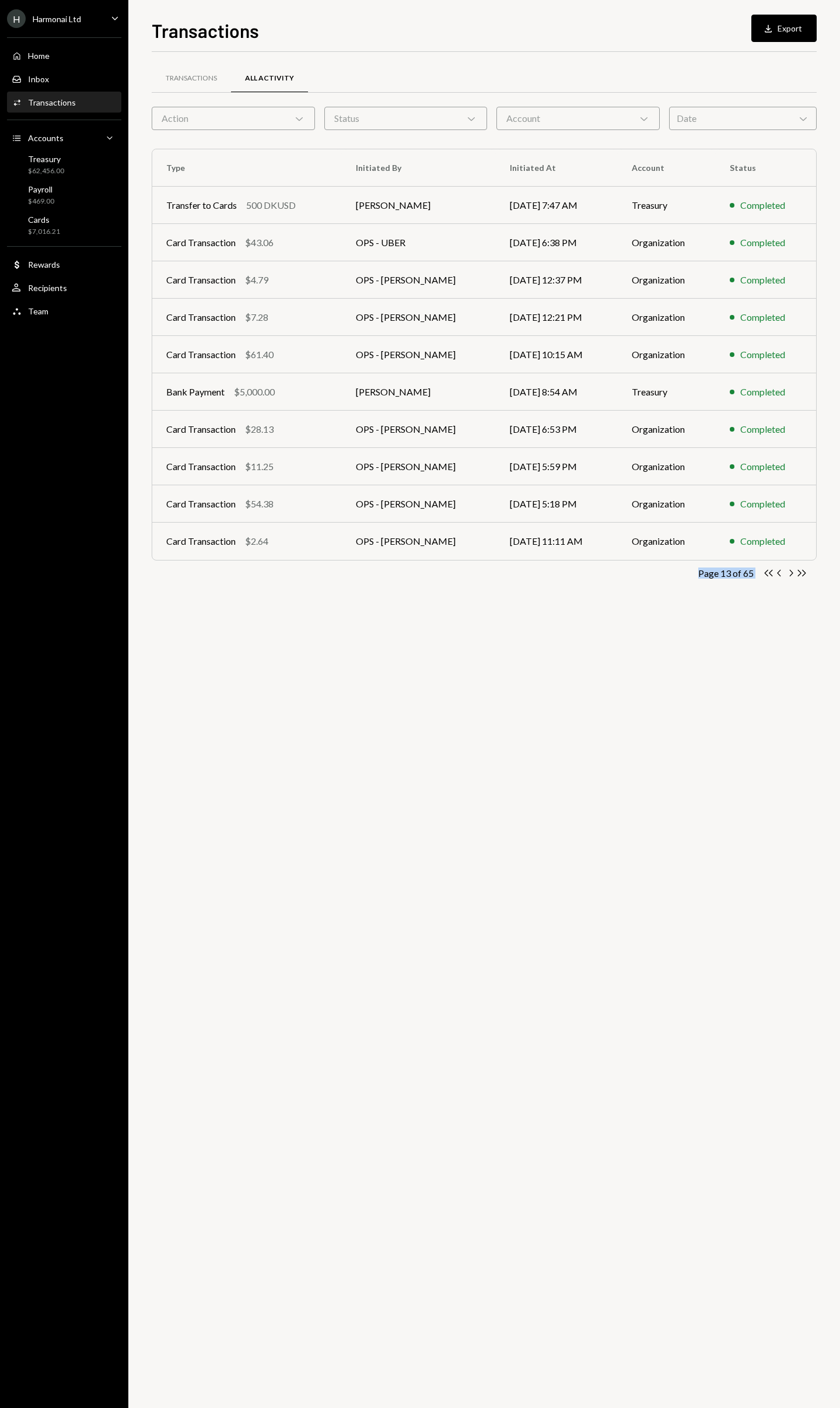
click at [791, 573] on icon "Chevron Right" at bounding box center [790, 573] width 11 height 11
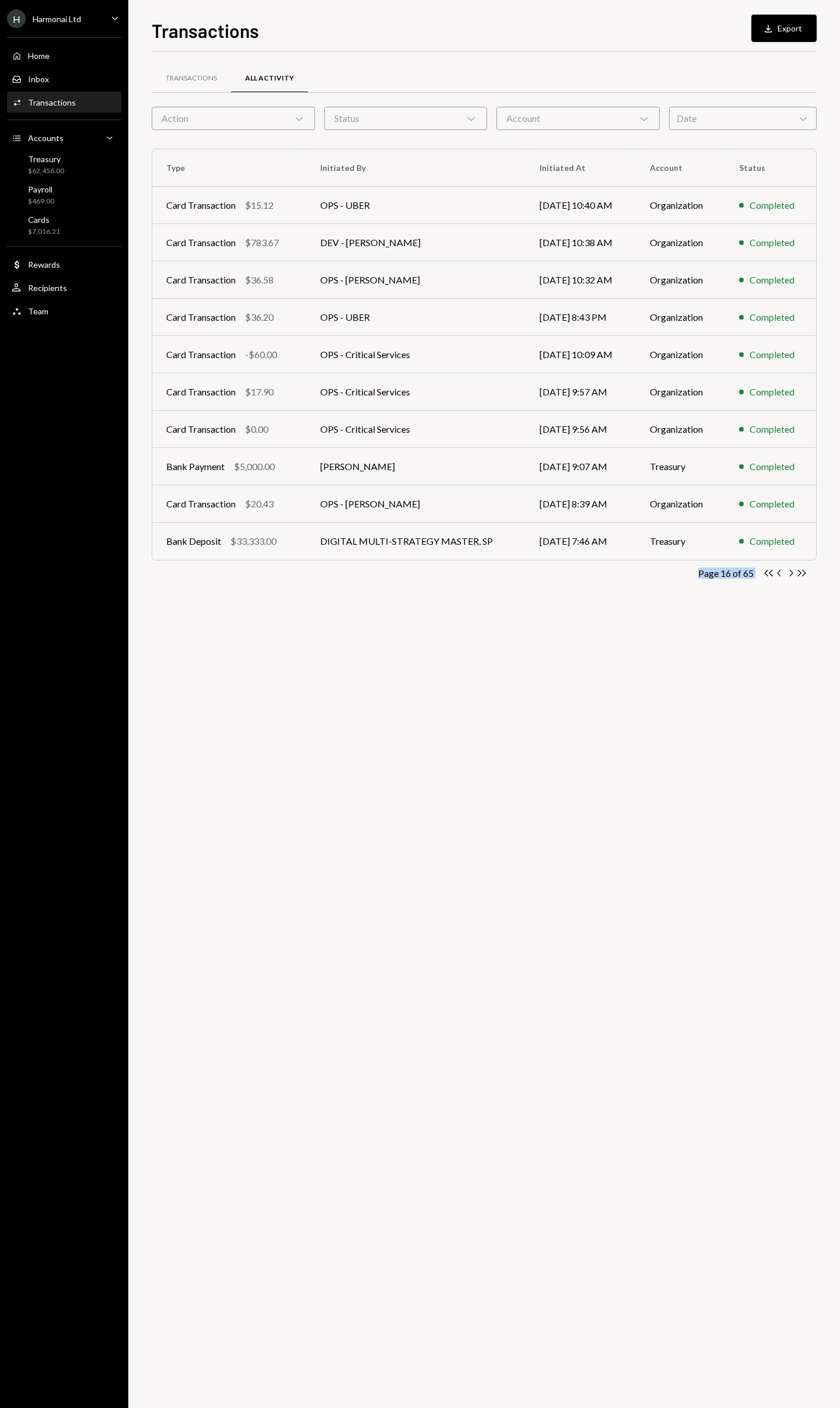
click at [791, 573] on icon "Chevron Right" at bounding box center [790, 573] width 11 height 11
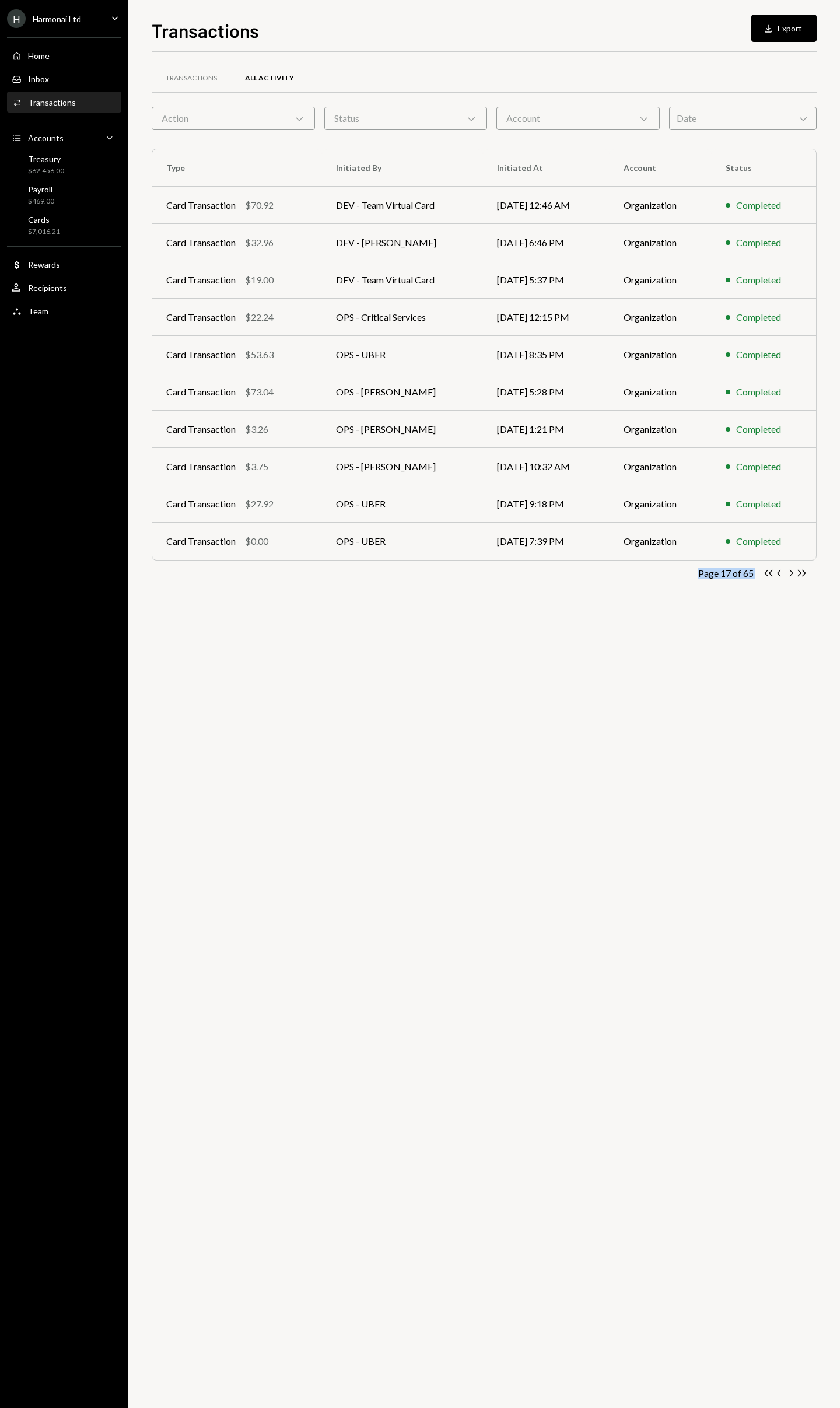
click at [700, 668] on div "Transactions All Activity Action Chevron Down Status Chevron Down Account Chevr…" at bounding box center [484, 730] width 665 height 1356
click at [201, 82] on div "Transactions" at bounding box center [191, 79] width 51 height 10
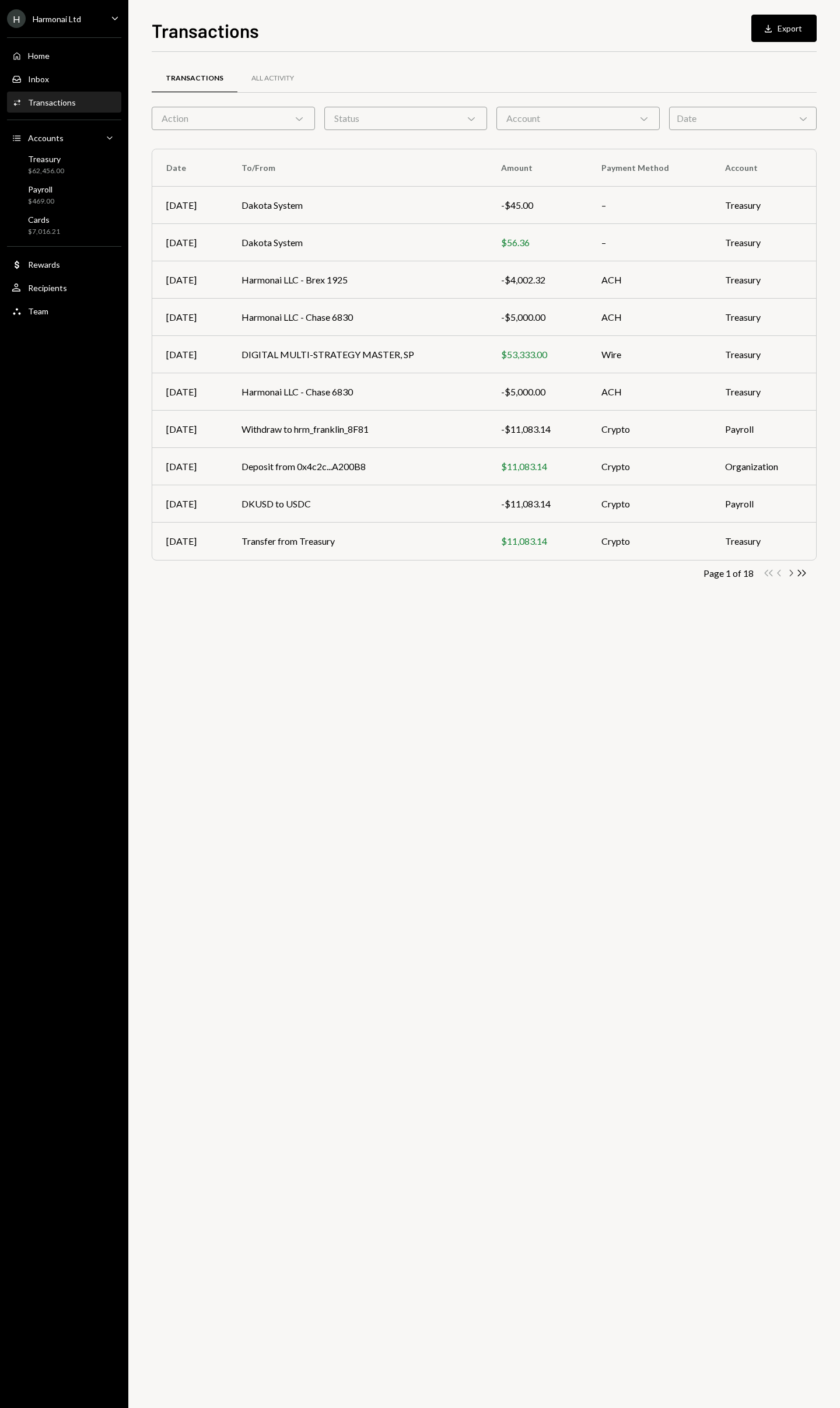
click at [791, 574] on icon "Chevron Right" at bounding box center [790, 573] width 11 height 11
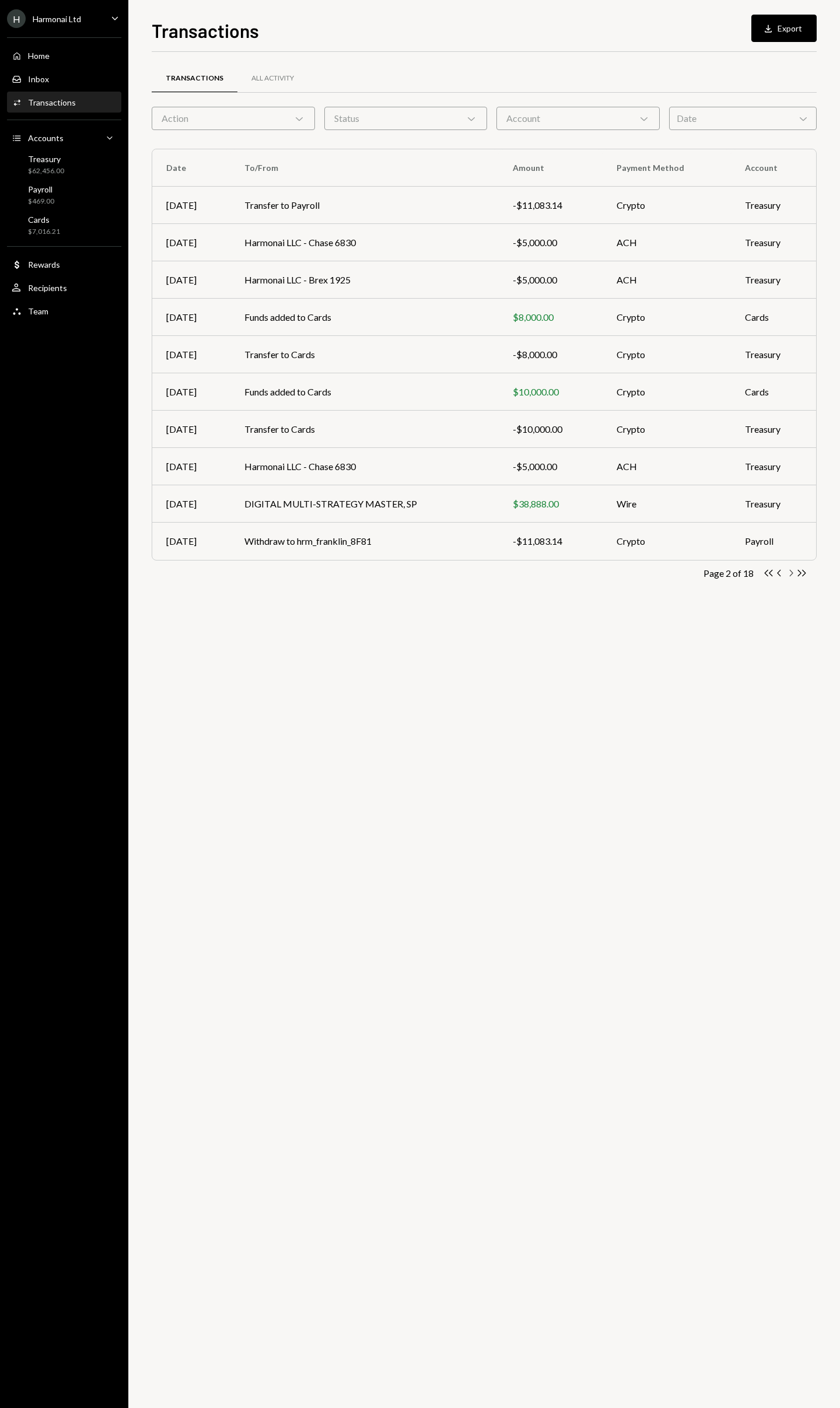
click at [791, 574] on icon "Chevron Right" at bounding box center [790, 573] width 11 height 11
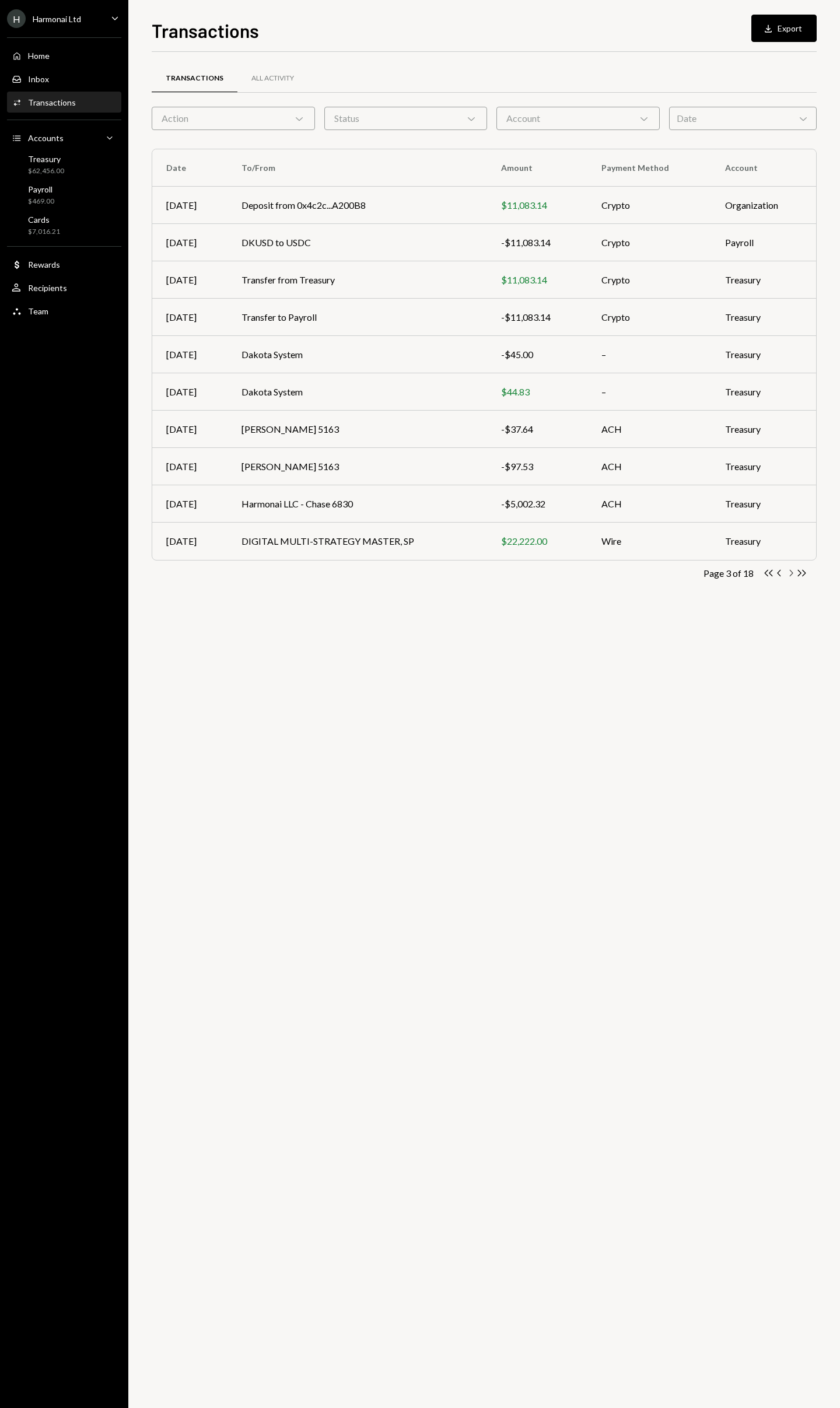
click at [791, 574] on icon "Chevron Right" at bounding box center [790, 573] width 11 height 11
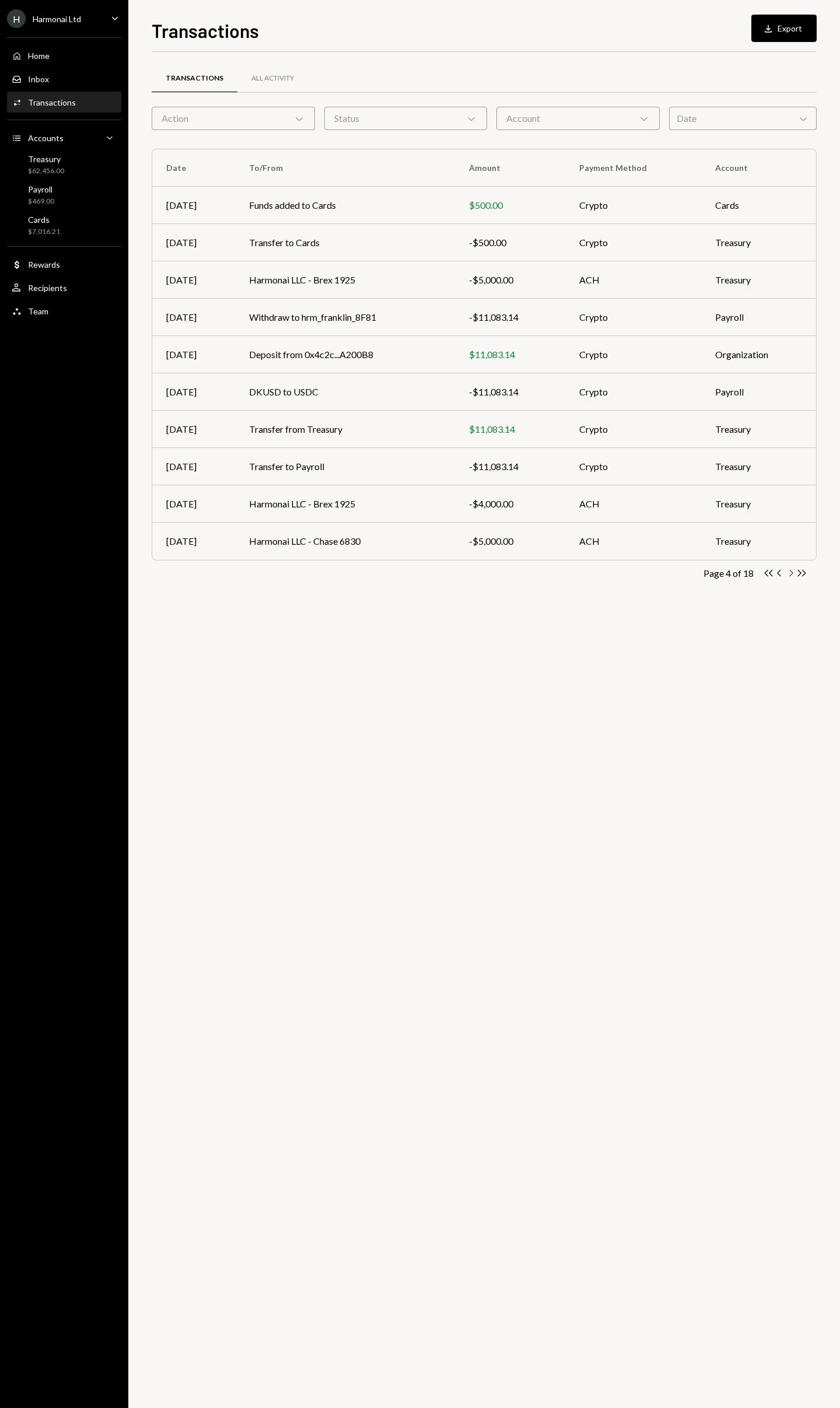
click at [791, 574] on icon "Chevron Right" at bounding box center [790, 573] width 11 height 11
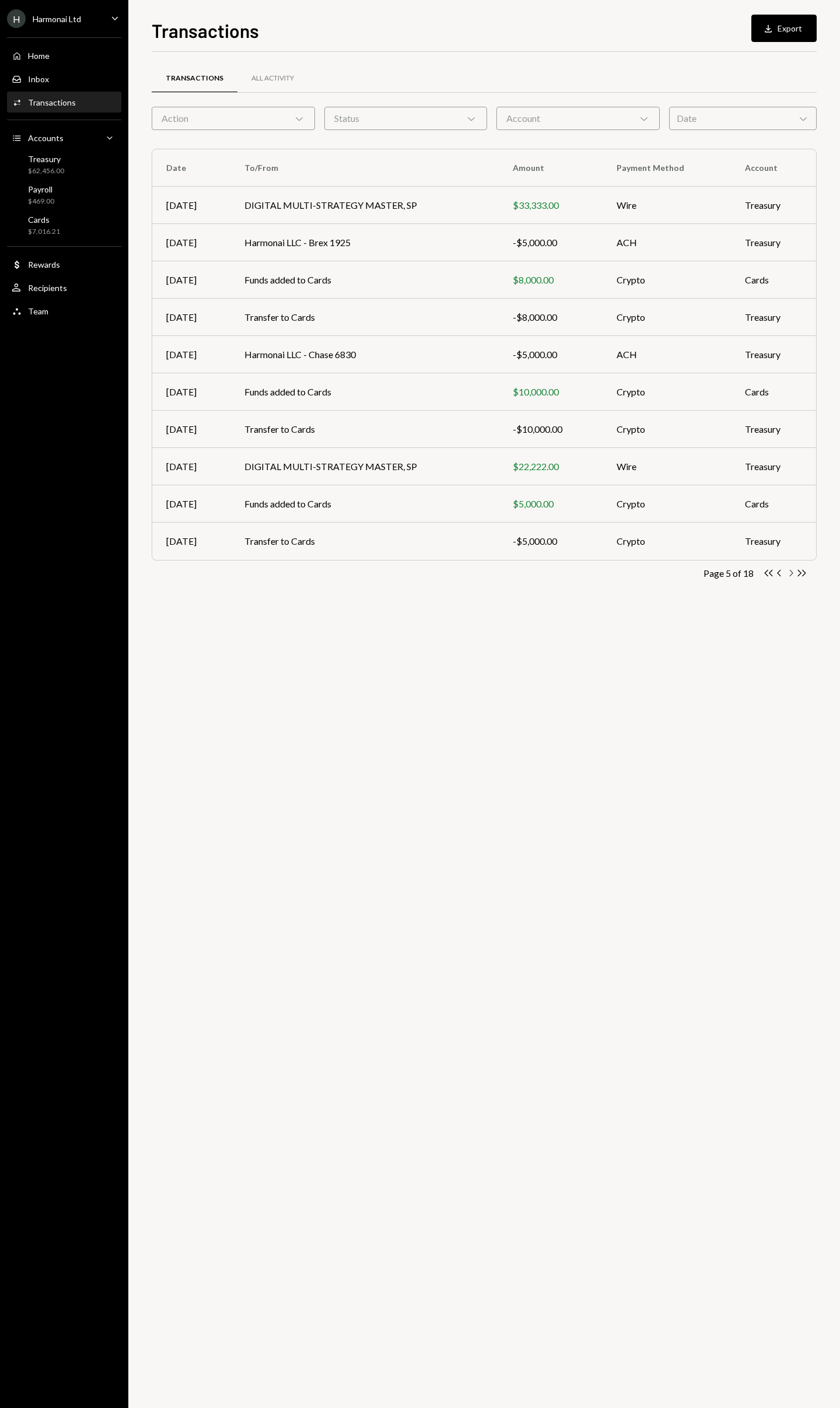
click at [791, 574] on icon "Chevron Right" at bounding box center [790, 573] width 11 height 11
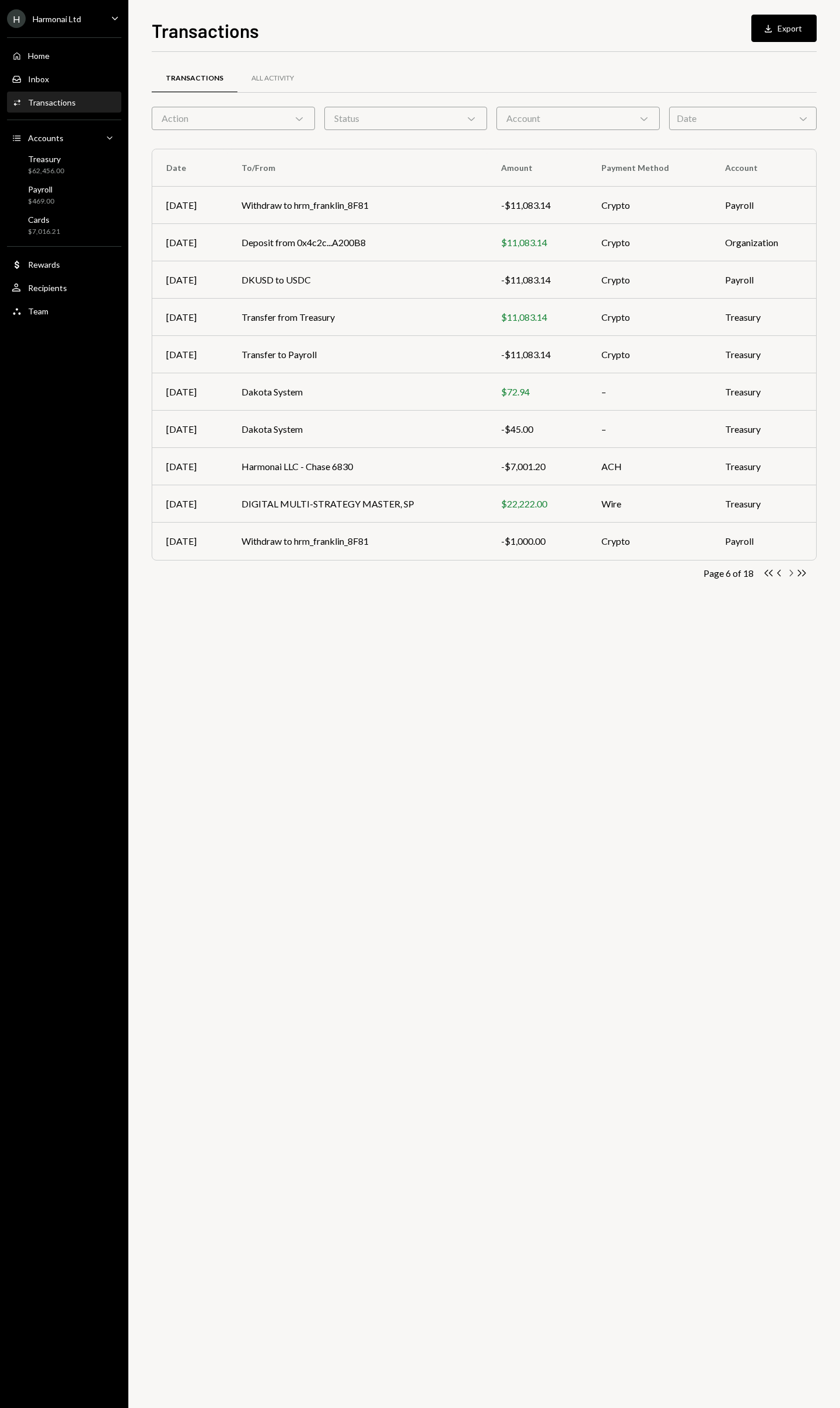
click at [791, 574] on icon "Chevron Right" at bounding box center [790, 573] width 11 height 11
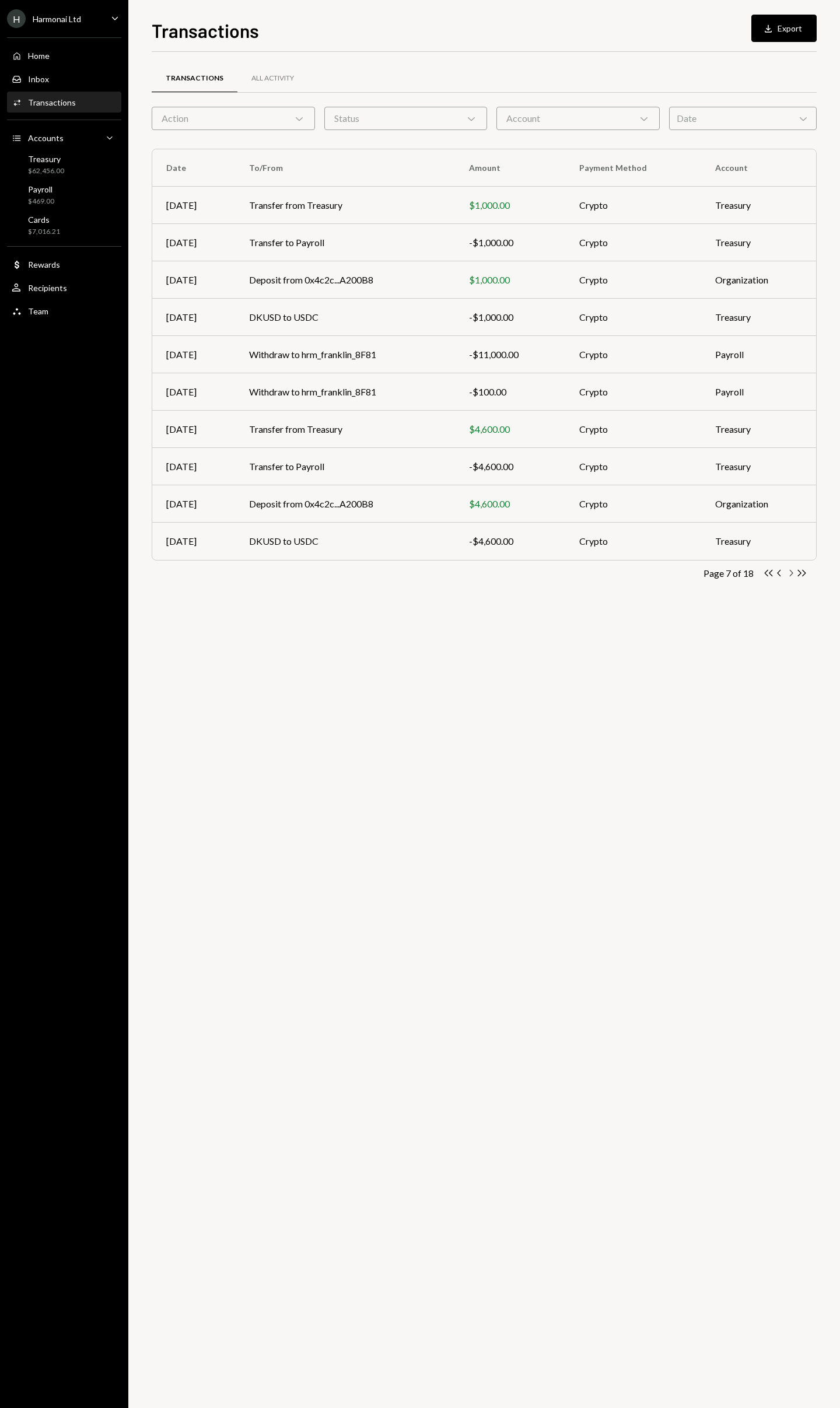
click at [791, 574] on icon "Chevron Right" at bounding box center [790, 573] width 11 height 11
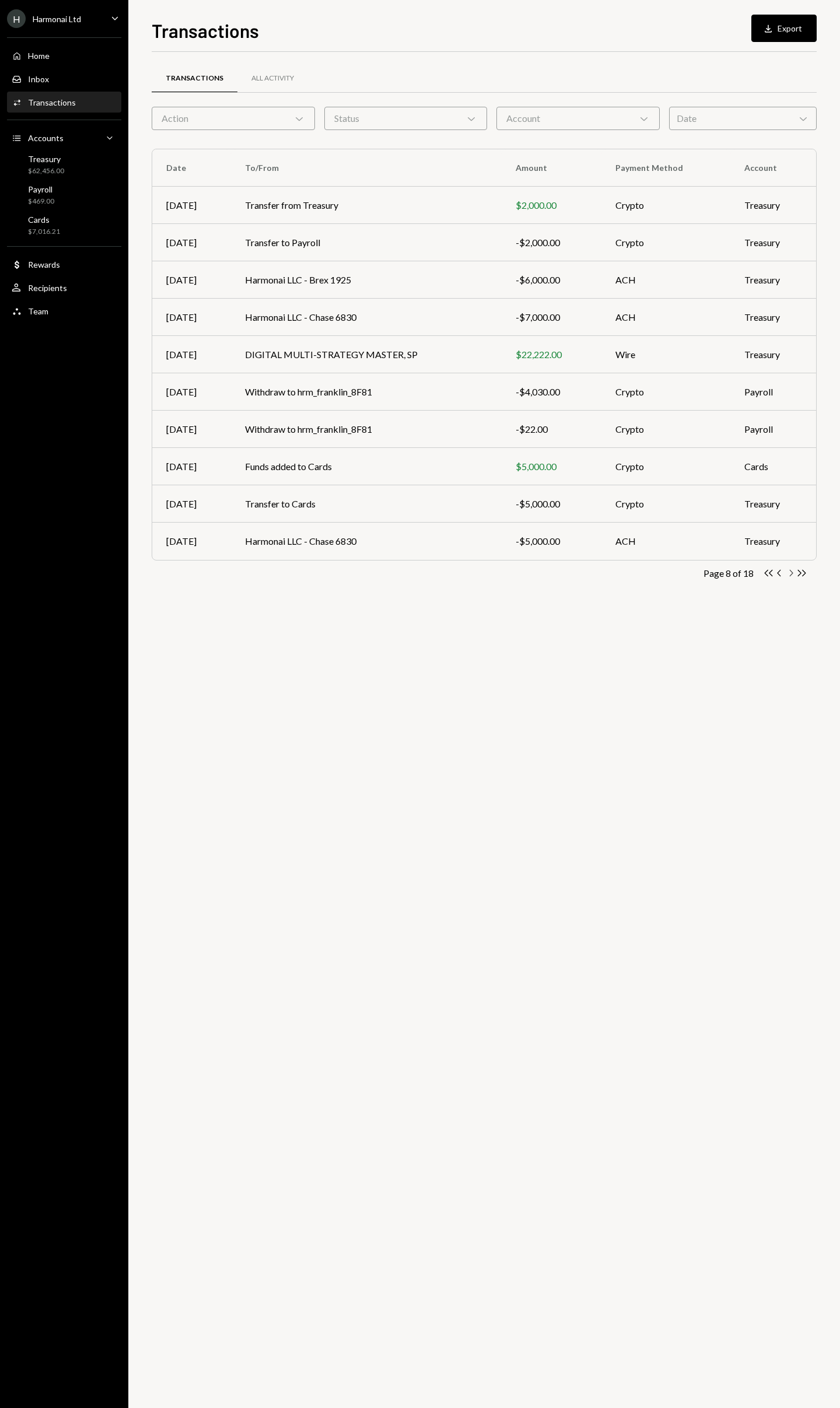
click at [791, 574] on icon "Chevron Right" at bounding box center [790, 573] width 11 height 11
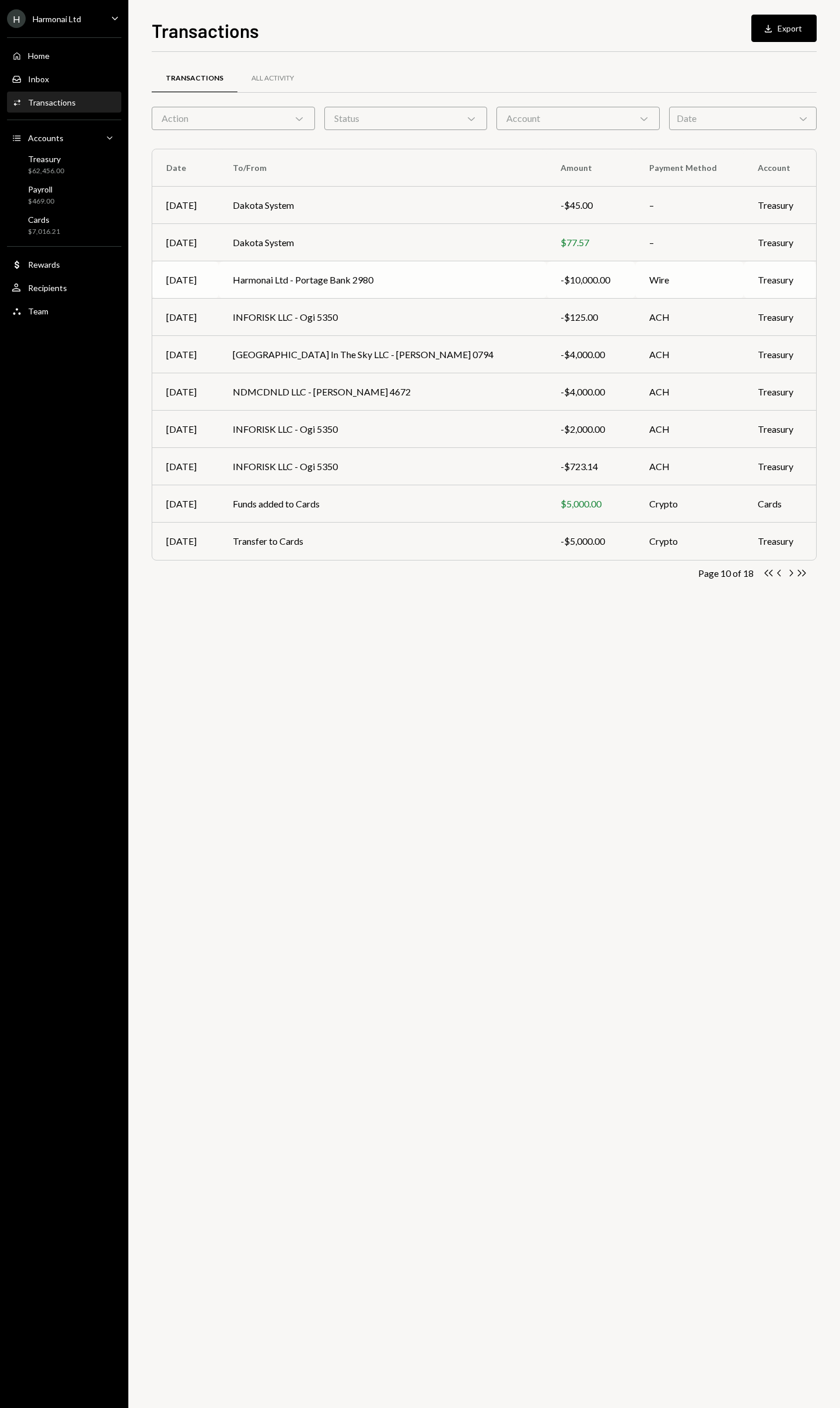
click at [343, 281] on td "Harmonai Ltd - Portage Bank 2980" at bounding box center [383, 280] width 329 height 37
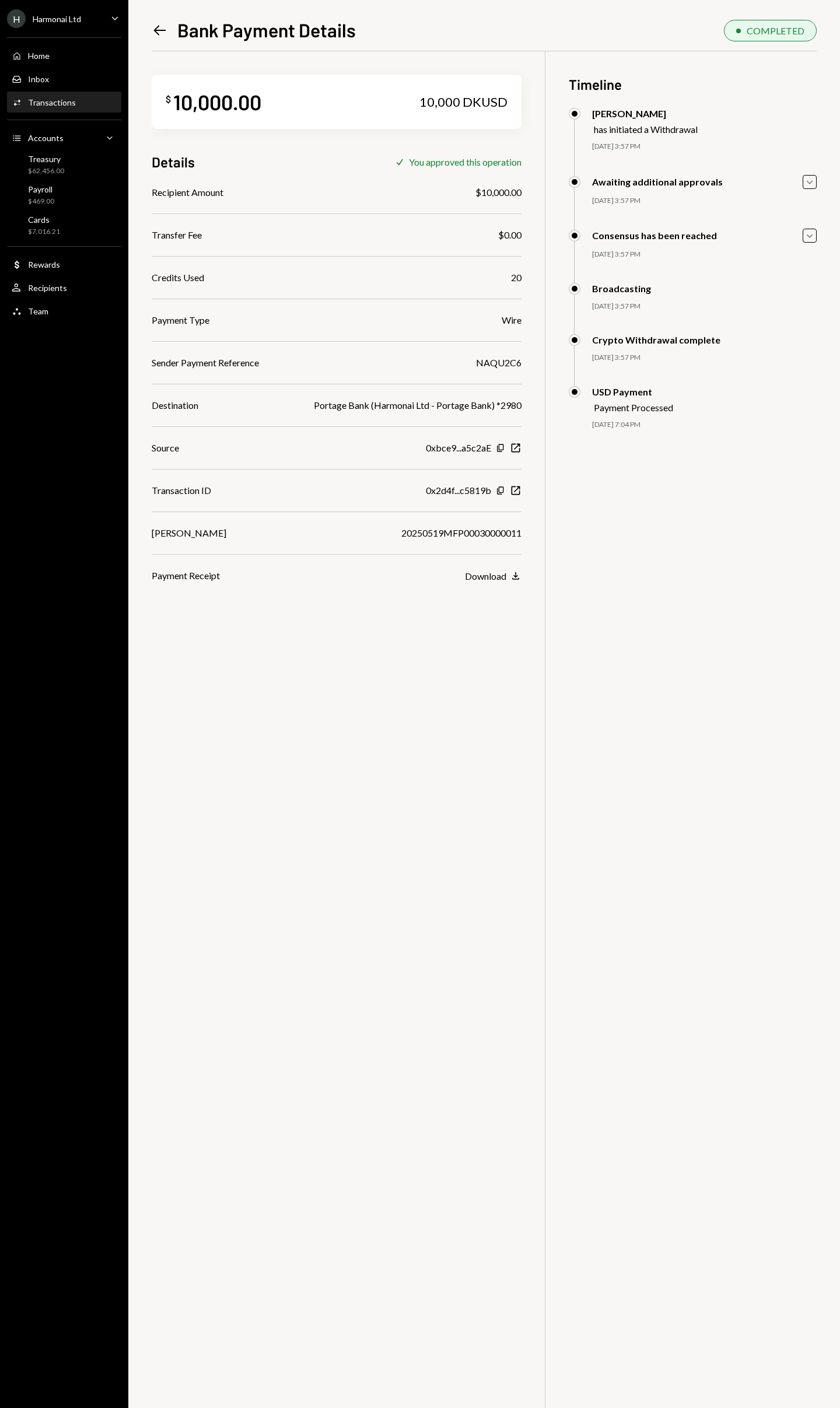
click at [161, 31] on icon "Left Arrow" at bounding box center [160, 30] width 16 height 16
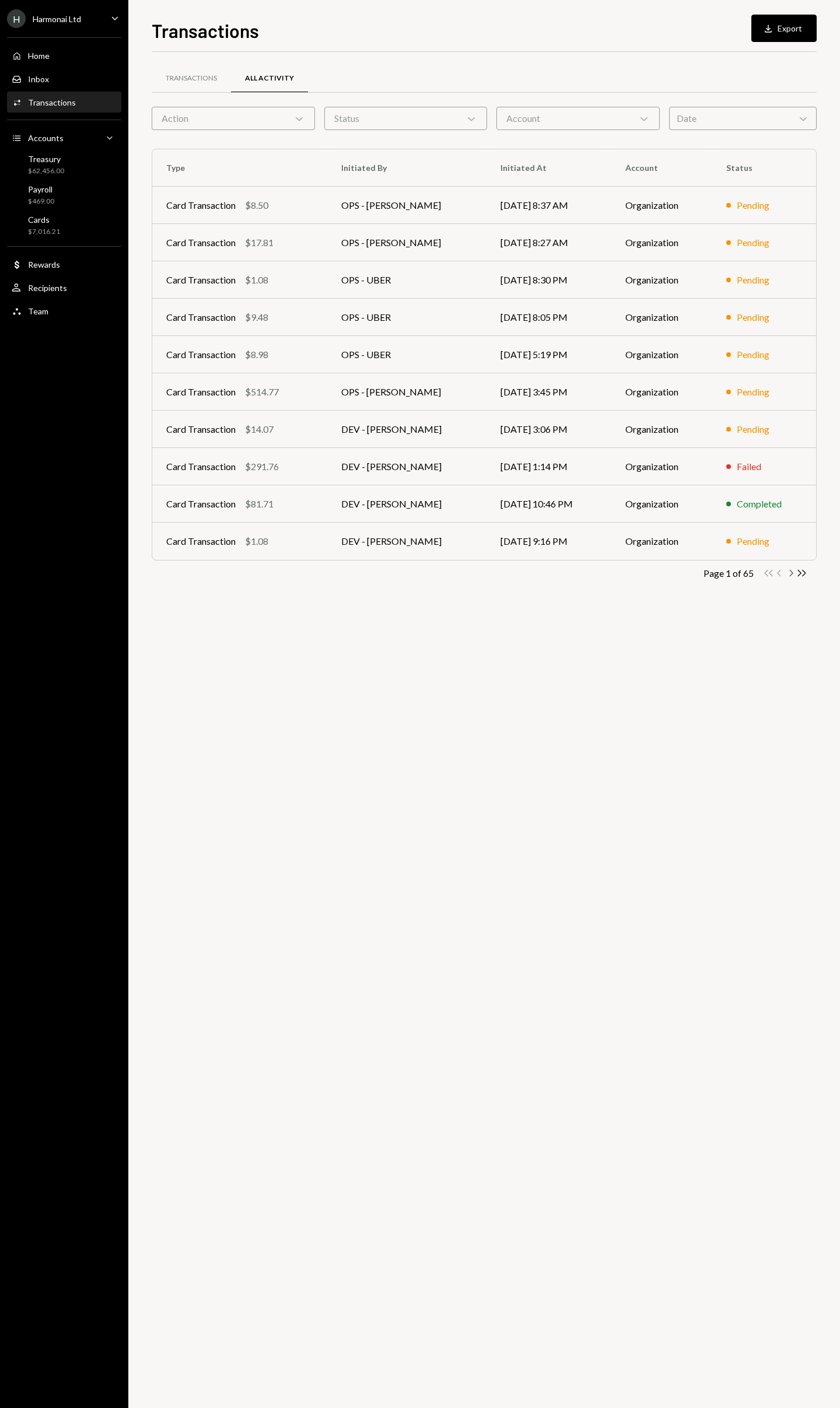
click at [790, 574] on icon "Chevron Right" at bounding box center [790, 573] width 11 height 11
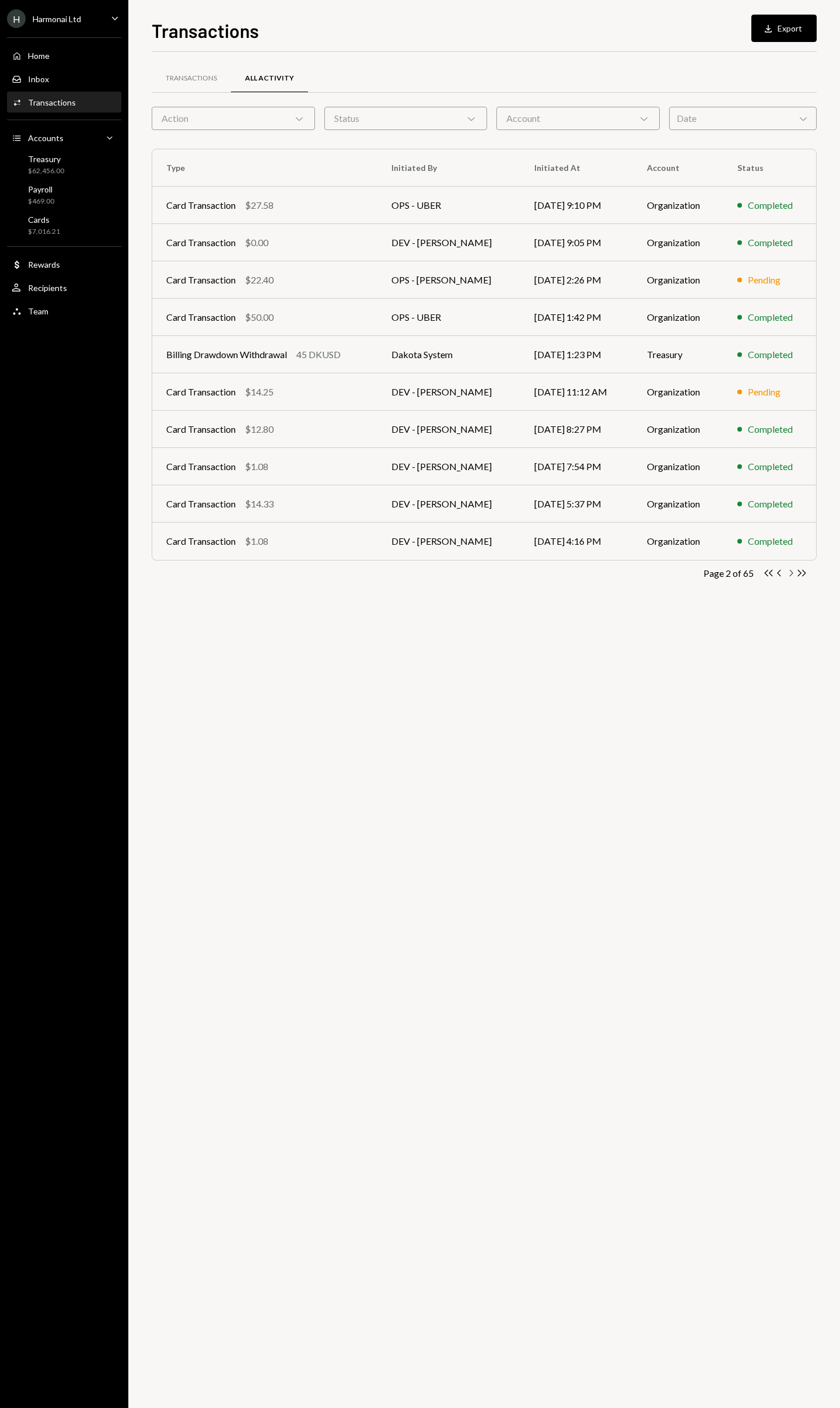
click at [790, 574] on icon "Chevron Right" at bounding box center [790, 573] width 11 height 11
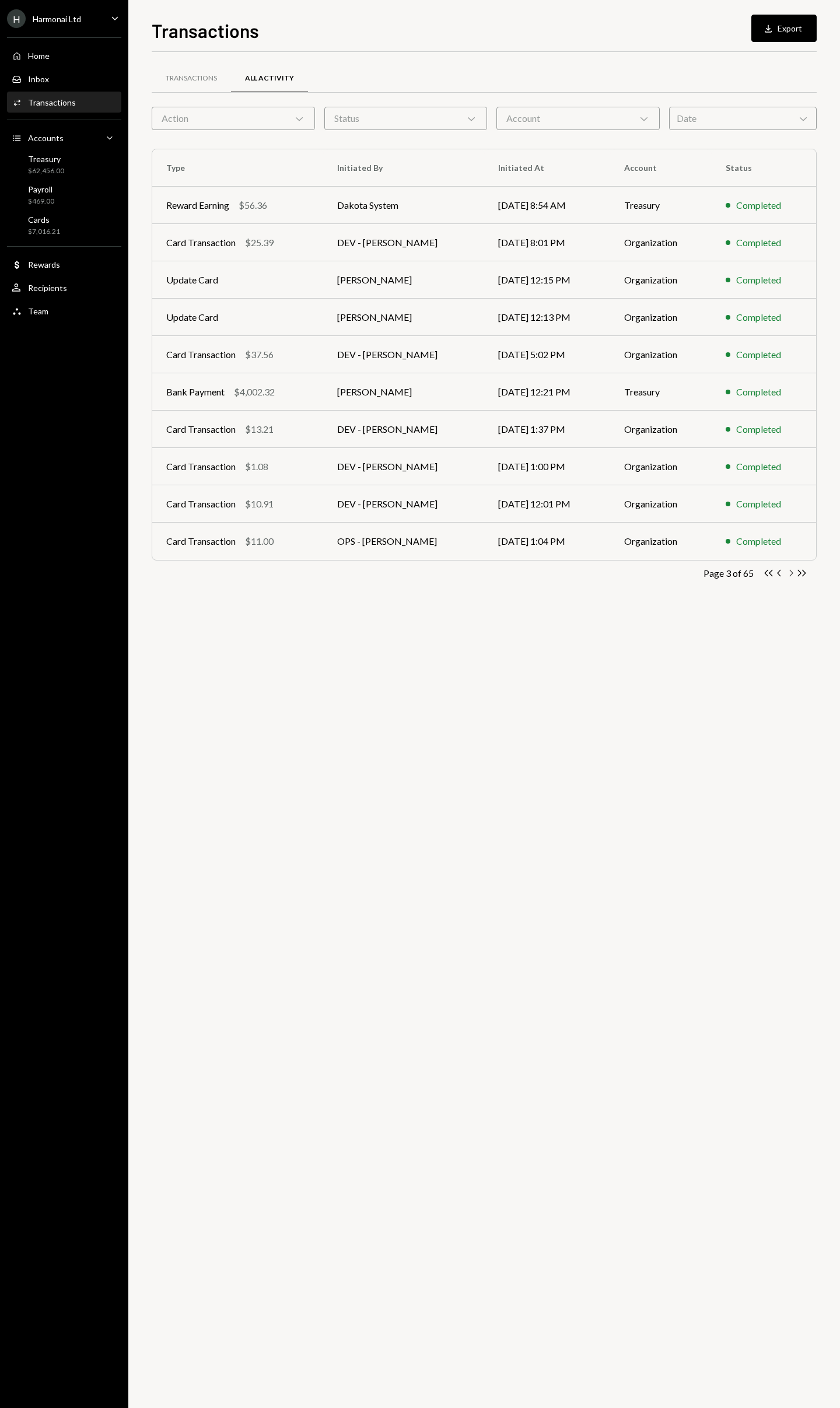
click at [790, 574] on icon "Chevron Right" at bounding box center [790, 573] width 11 height 11
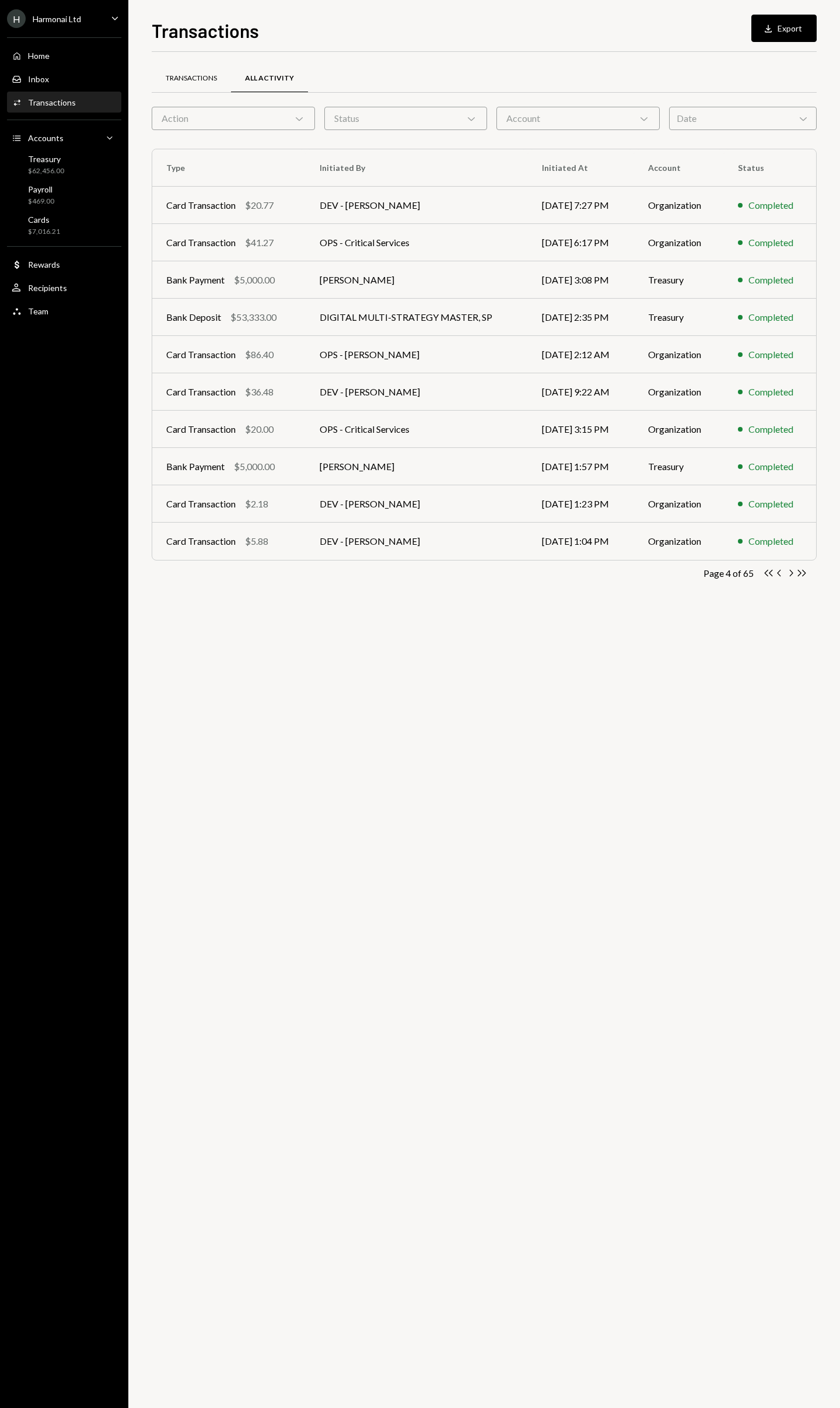
click at [195, 78] on div "Transactions" at bounding box center [191, 79] width 51 height 10
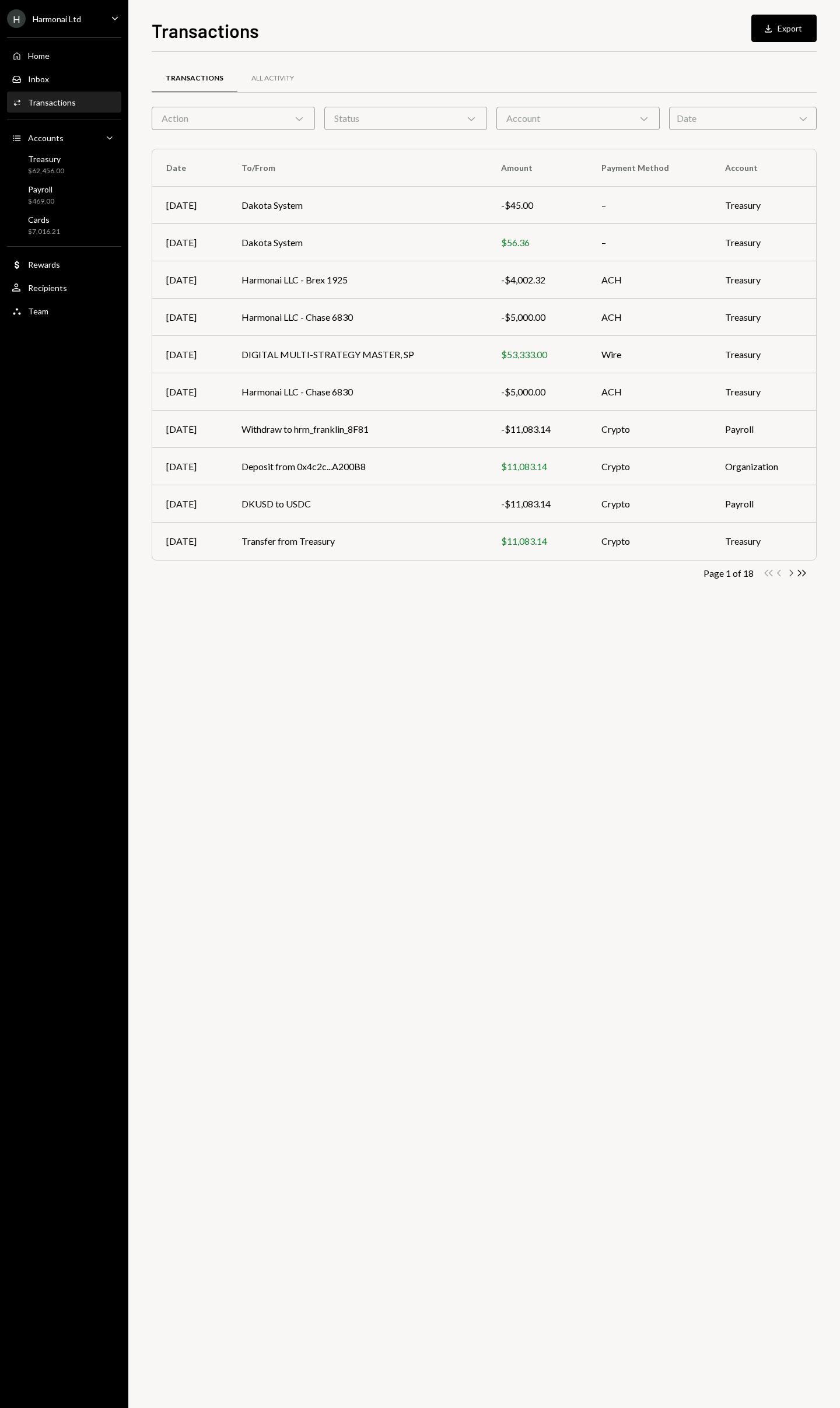
click at [791, 574] on icon "Chevron Right" at bounding box center [790, 573] width 11 height 11
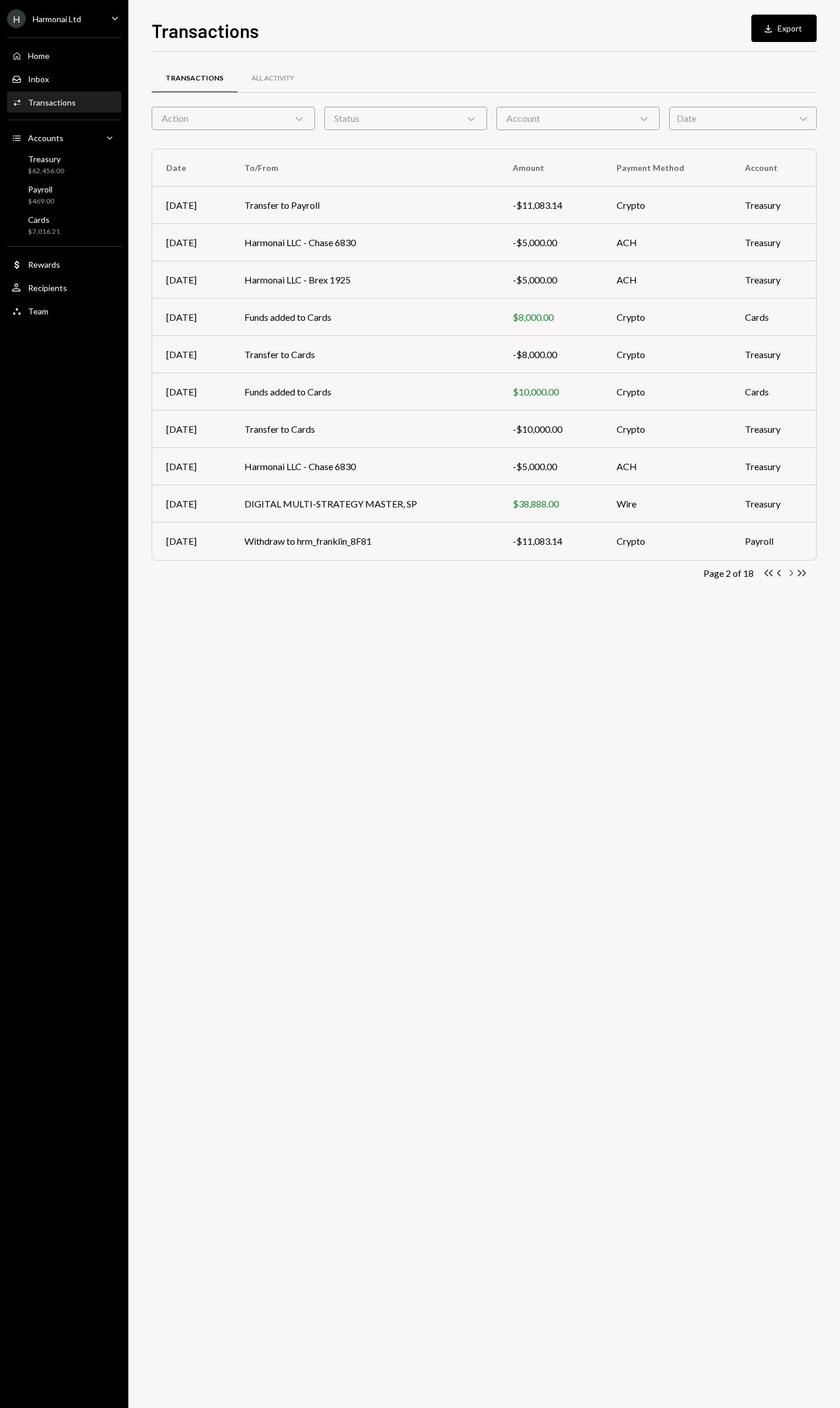
click at [791, 574] on icon "Chevron Right" at bounding box center [790, 573] width 11 height 11
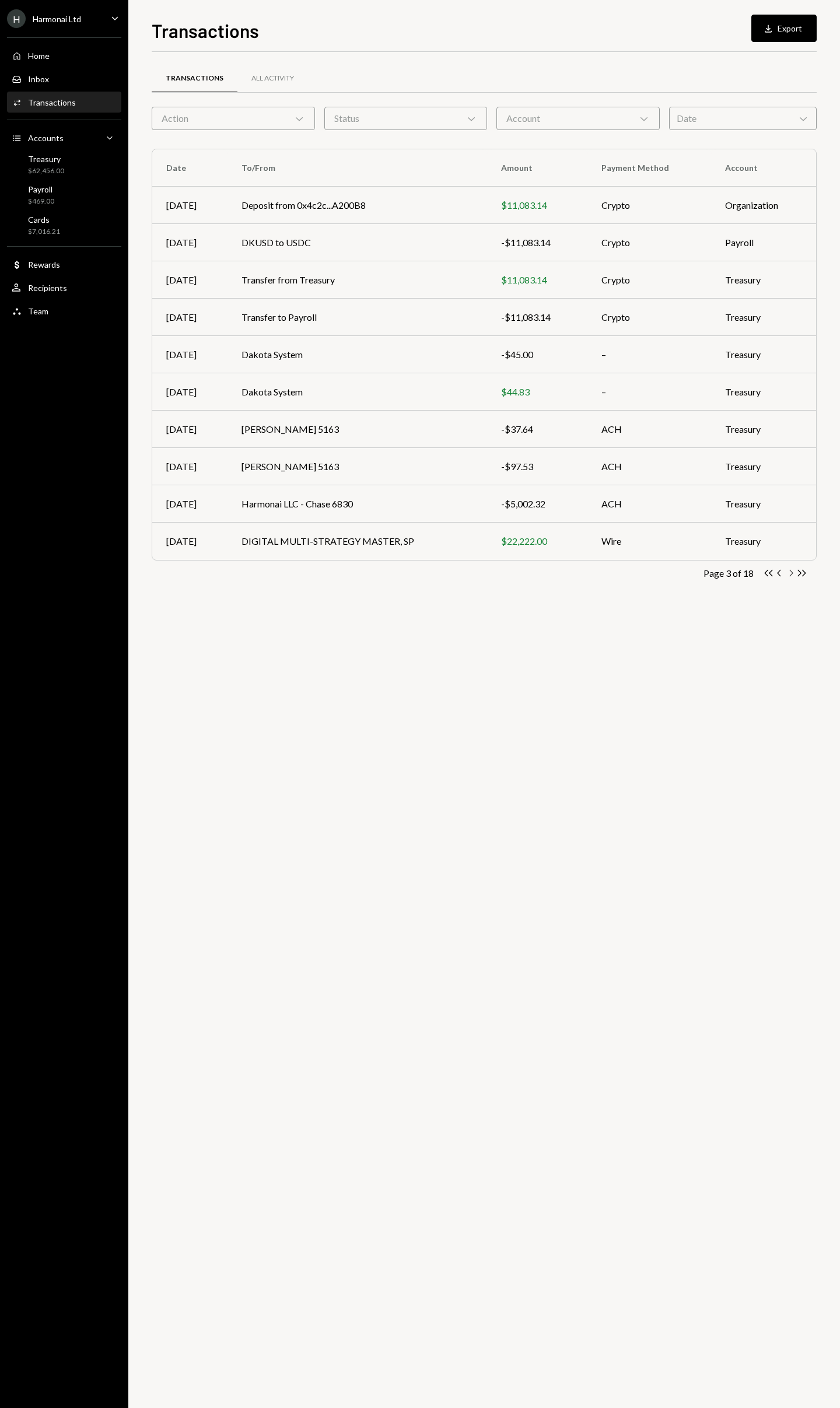
click at [791, 574] on icon "Chevron Right" at bounding box center [790, 573] width 11 height 11
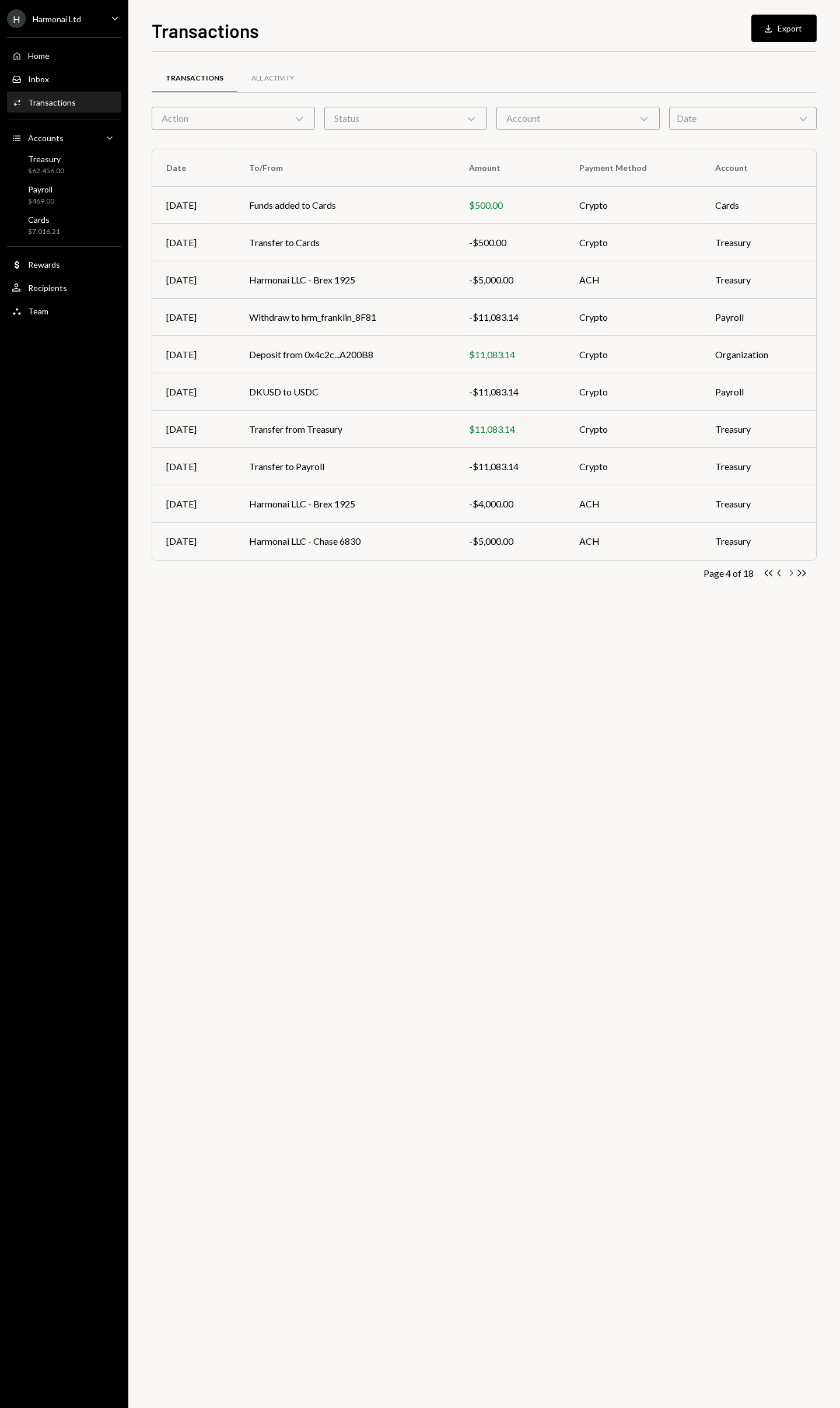
click at [791, 574] on icon "Chevron Right" at bounding box center [790, 573] width 11 height 11
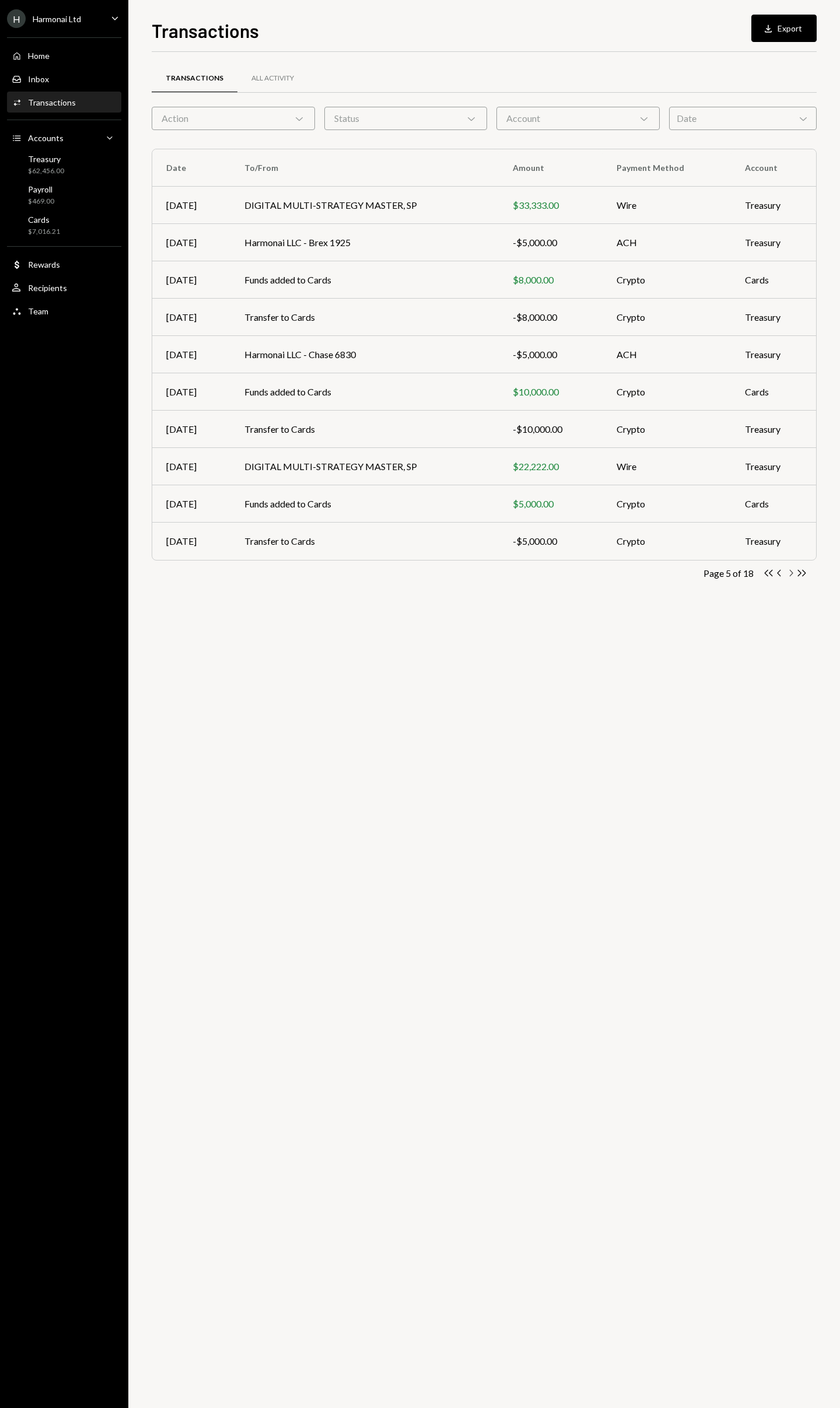
click at [791, 574] on icon "Chevron Right" at bounding box center [790, 573] width 11 height 11
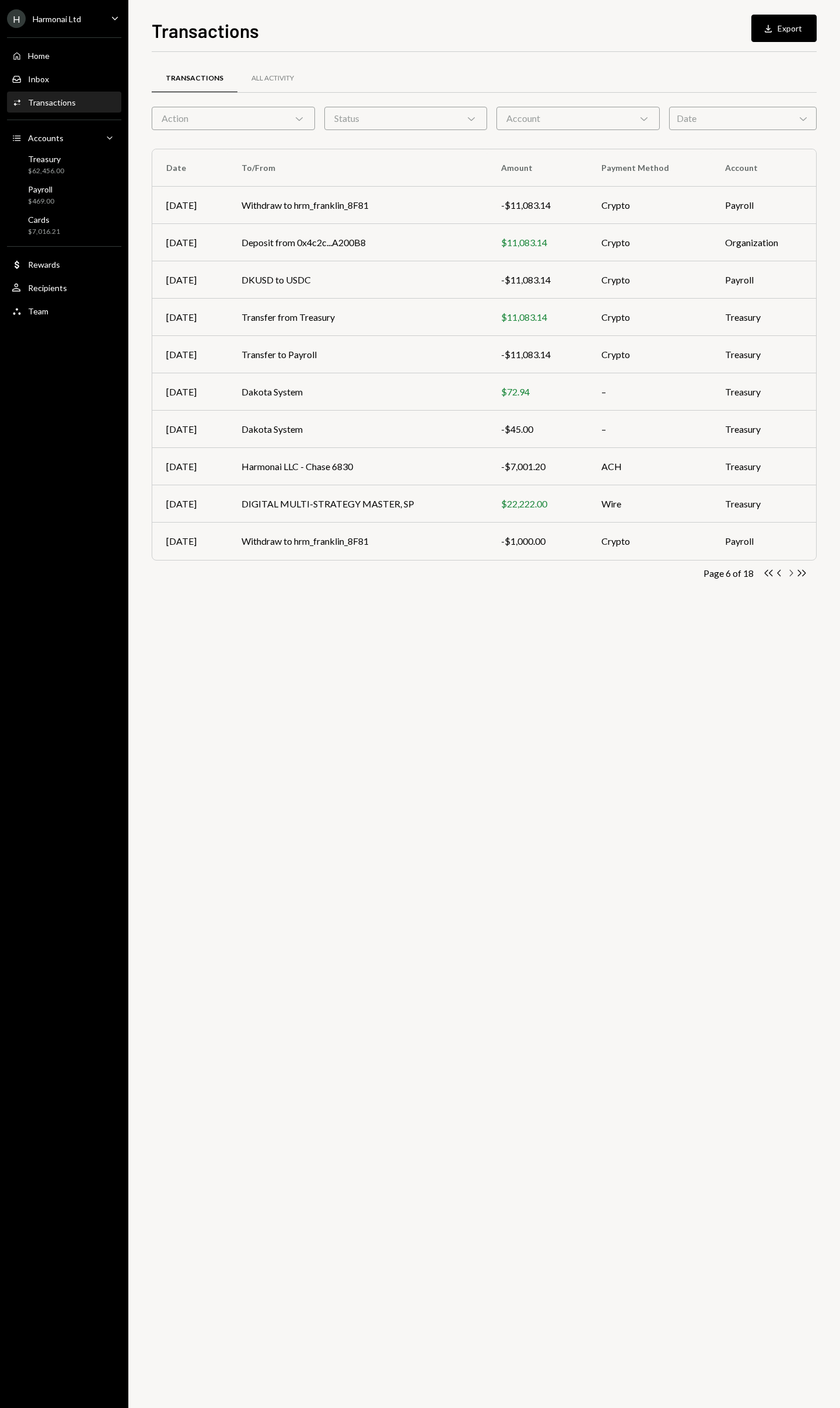
click at [791, 574] on icon "Chevron Right" at bounding box center [790, 573] width 11 height 11
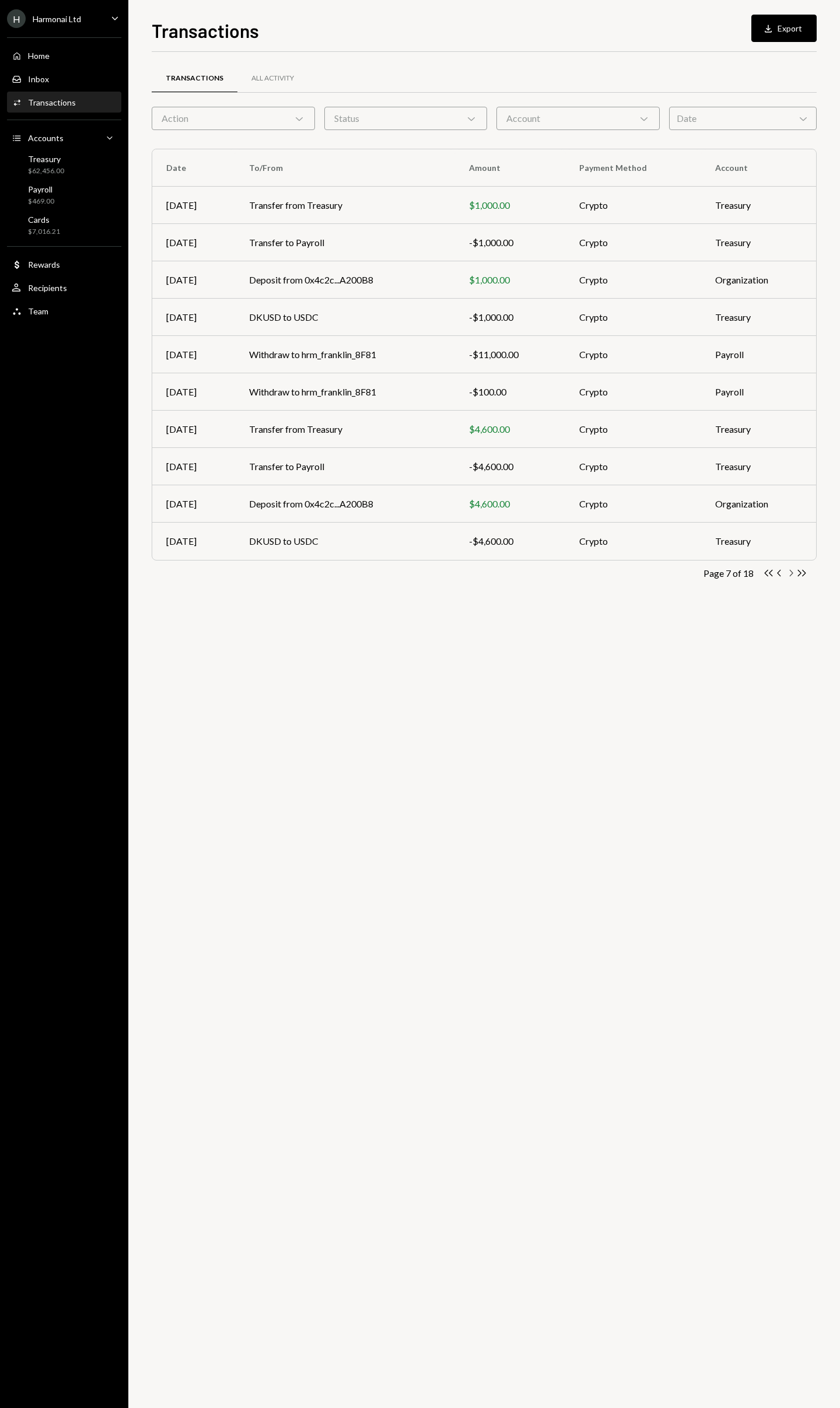
click at [791, 574] on icon "Chevron Right" at bounding box center [790, 573] width 11 height 11
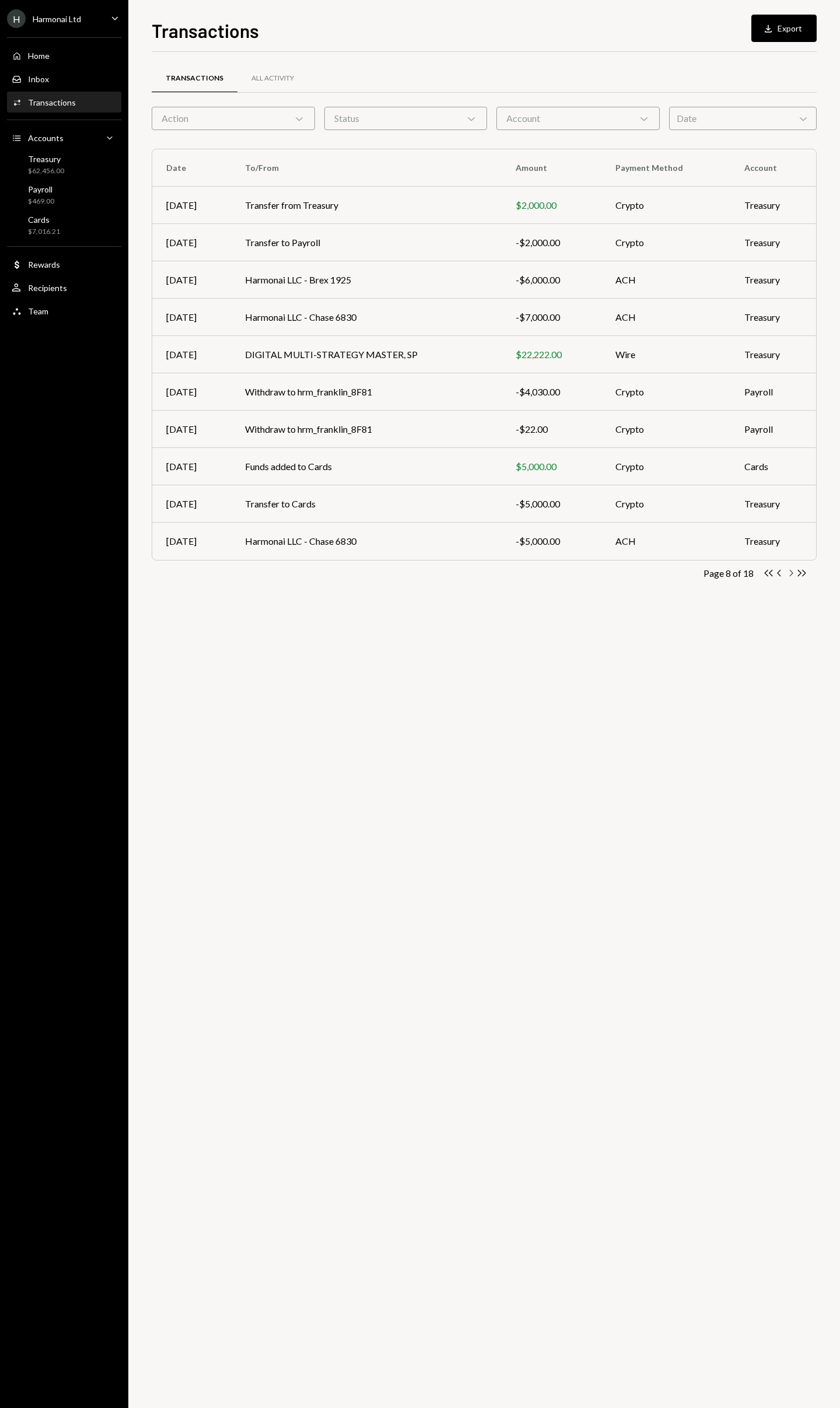
click at [791, 574] on icon "Chevron Right" at bounding box center [790, 573] width 11 height 11
click at [433, 468] on td "Harmonai Ltd - Portage Bank 2980" at bounding box center [365, 467] width 273 height 37
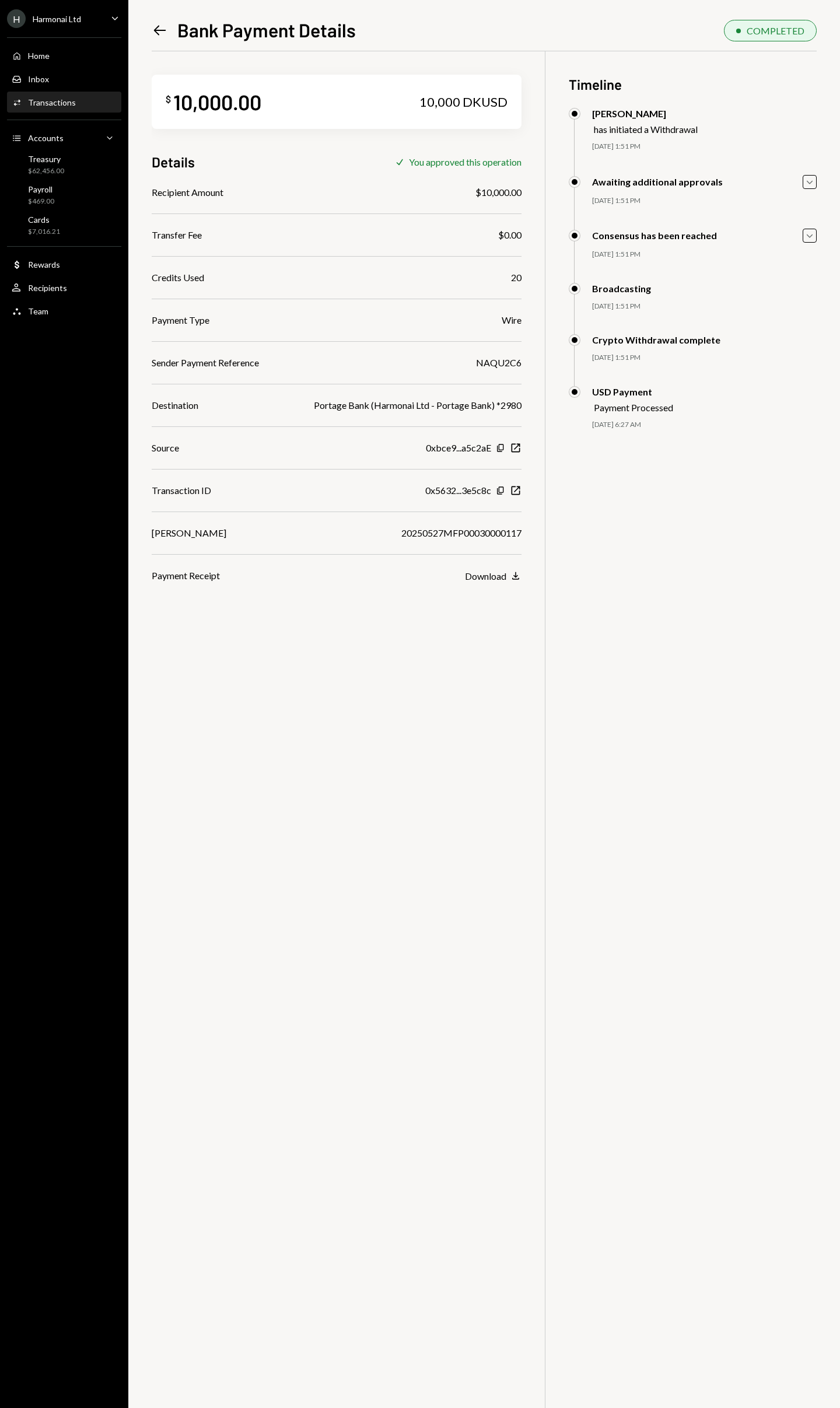
click at [156, 29] on icon at bounding box center [160, 31] width 12 height 10
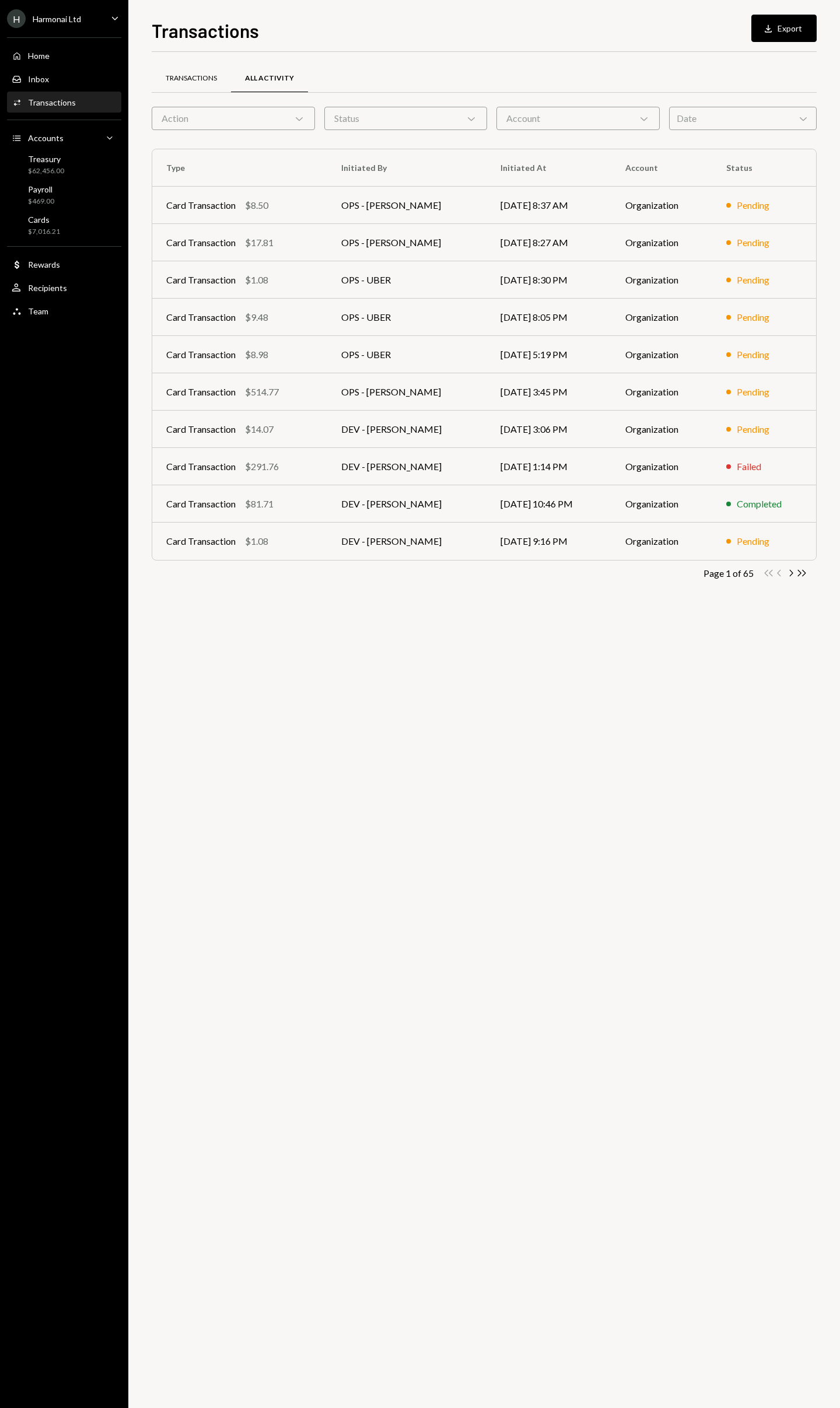
click at [199, 84] on div "Transactions" at bounding box center [192, 79] width 80 height 28
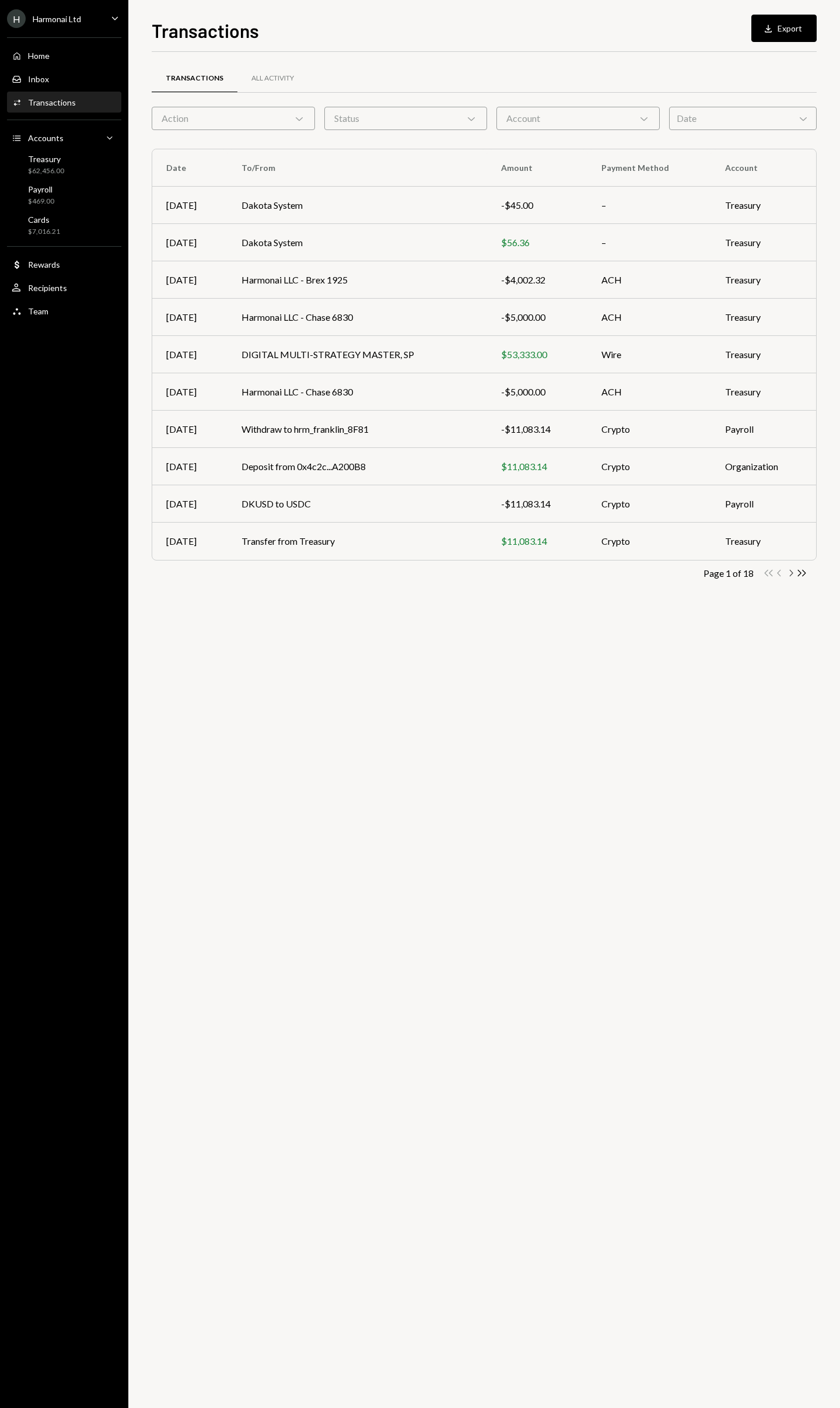
click at [791, 576] on icon "Chevron Right" at bounding box center [790, 573] width 11 height 11
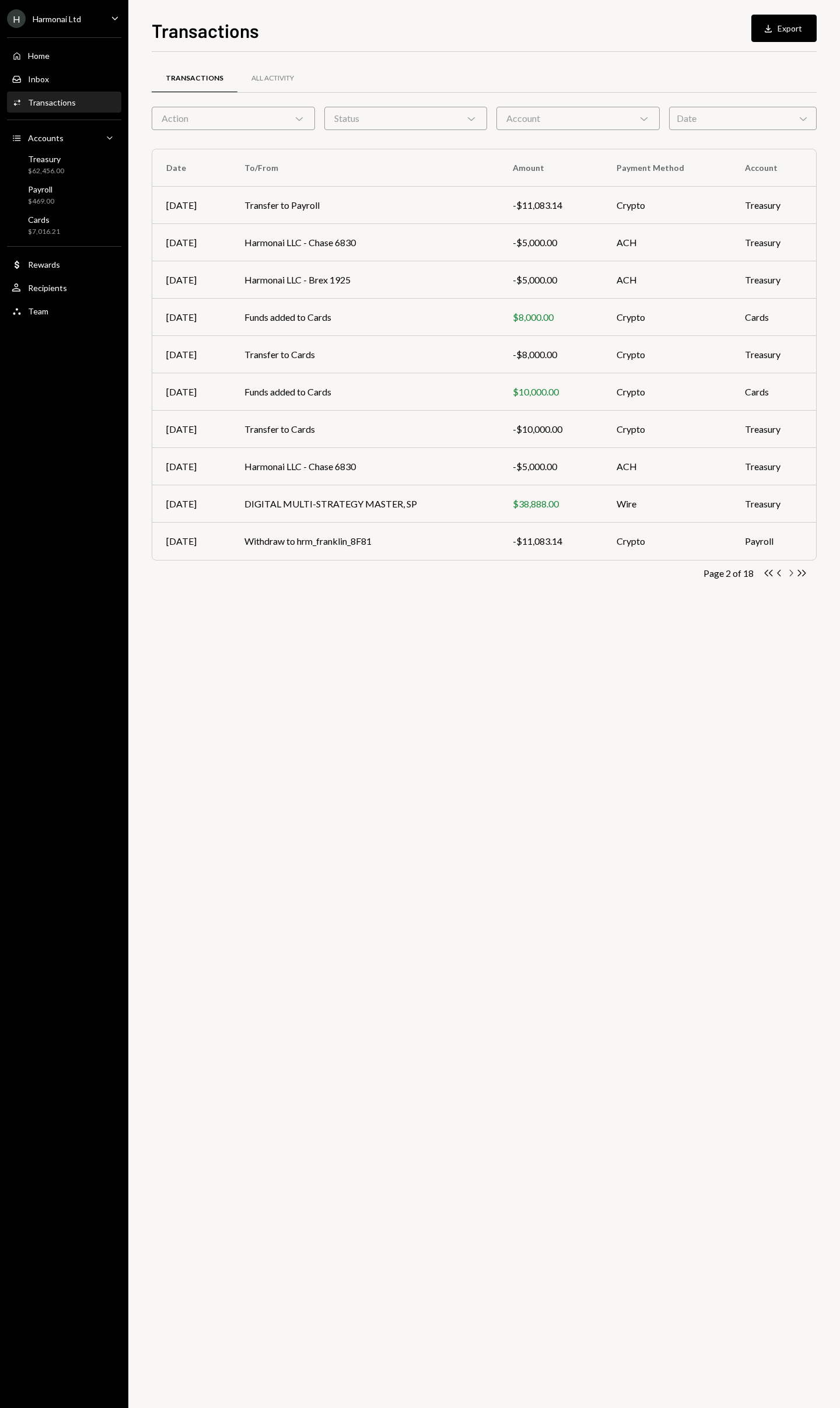
click at [791, 576] on icon "Chevron Right" at bounding box center [790, 573] width 11 height 11
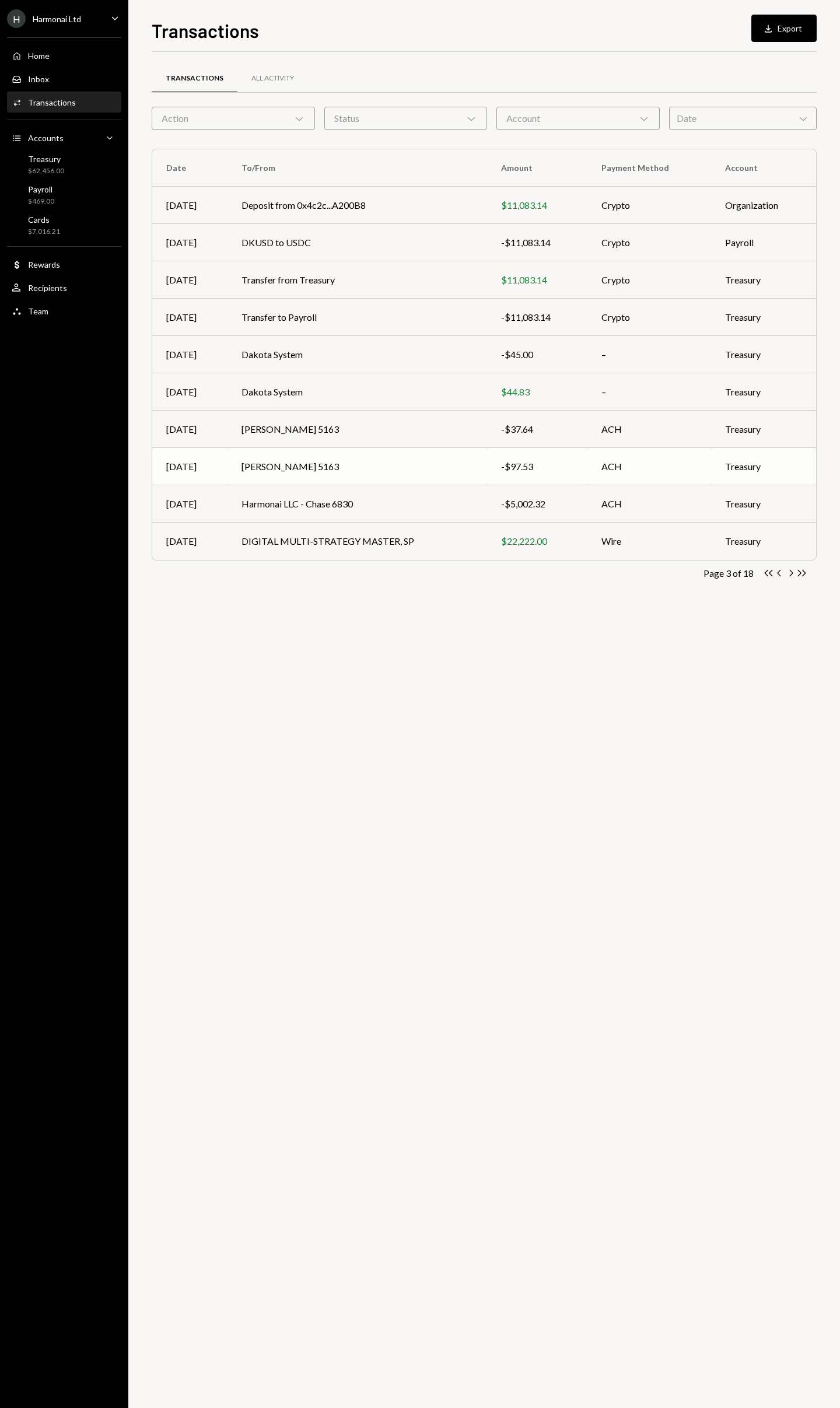
click at [434, 469] on td "Stephen McNulty 5163" at bounding box center [357, 467] width 260 height 37
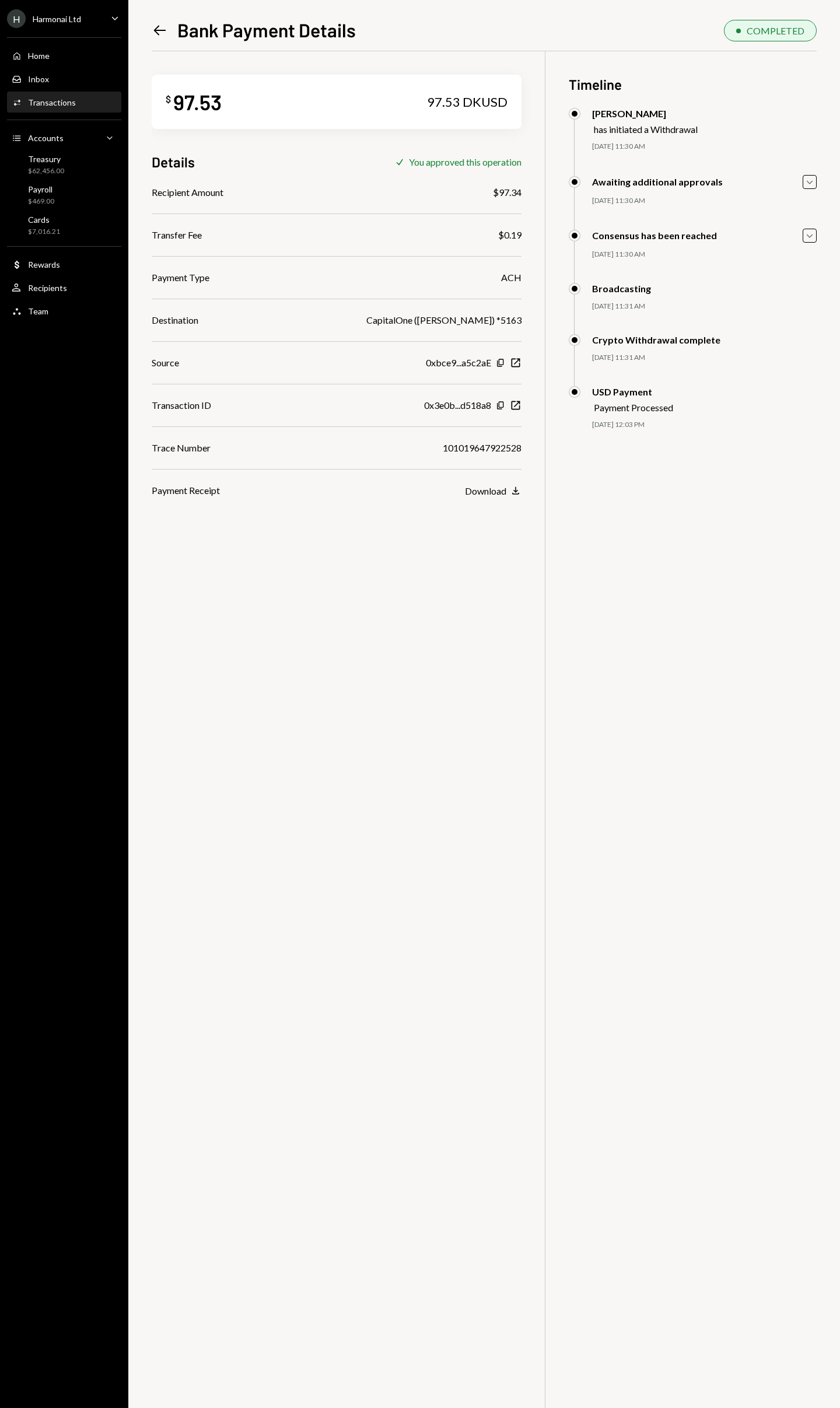
click at [465, 581] on div "$ 97.53 97.53 DKUSD Details Check You approved this operation Recipient Amount …" at bounding box center [484, 755] width 665 height 1408
click at [45, 58] on div "Home" at bounding box center [39, 56] width 22 height 10
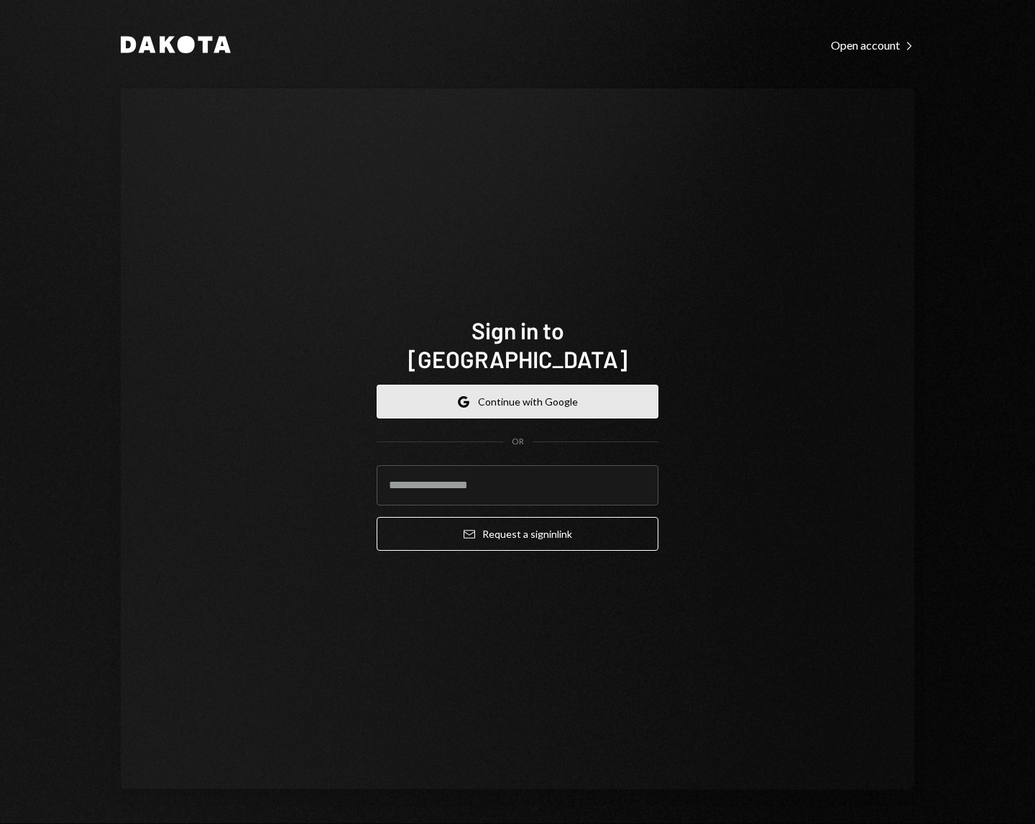
click at [590, 385] on button "Google Continue with Google" at bounding box center [518, 402] width 282 height 34
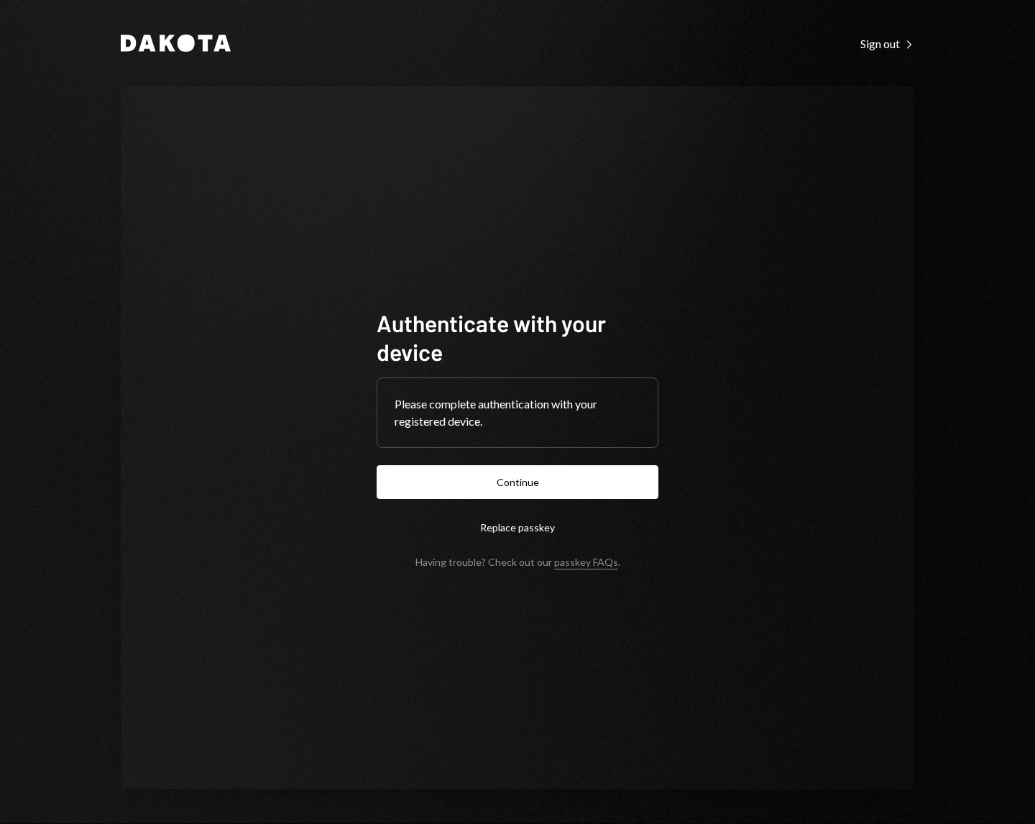
click at [377, 465] on button "Continue" at bounding box center [518, 482] width 282 height 34
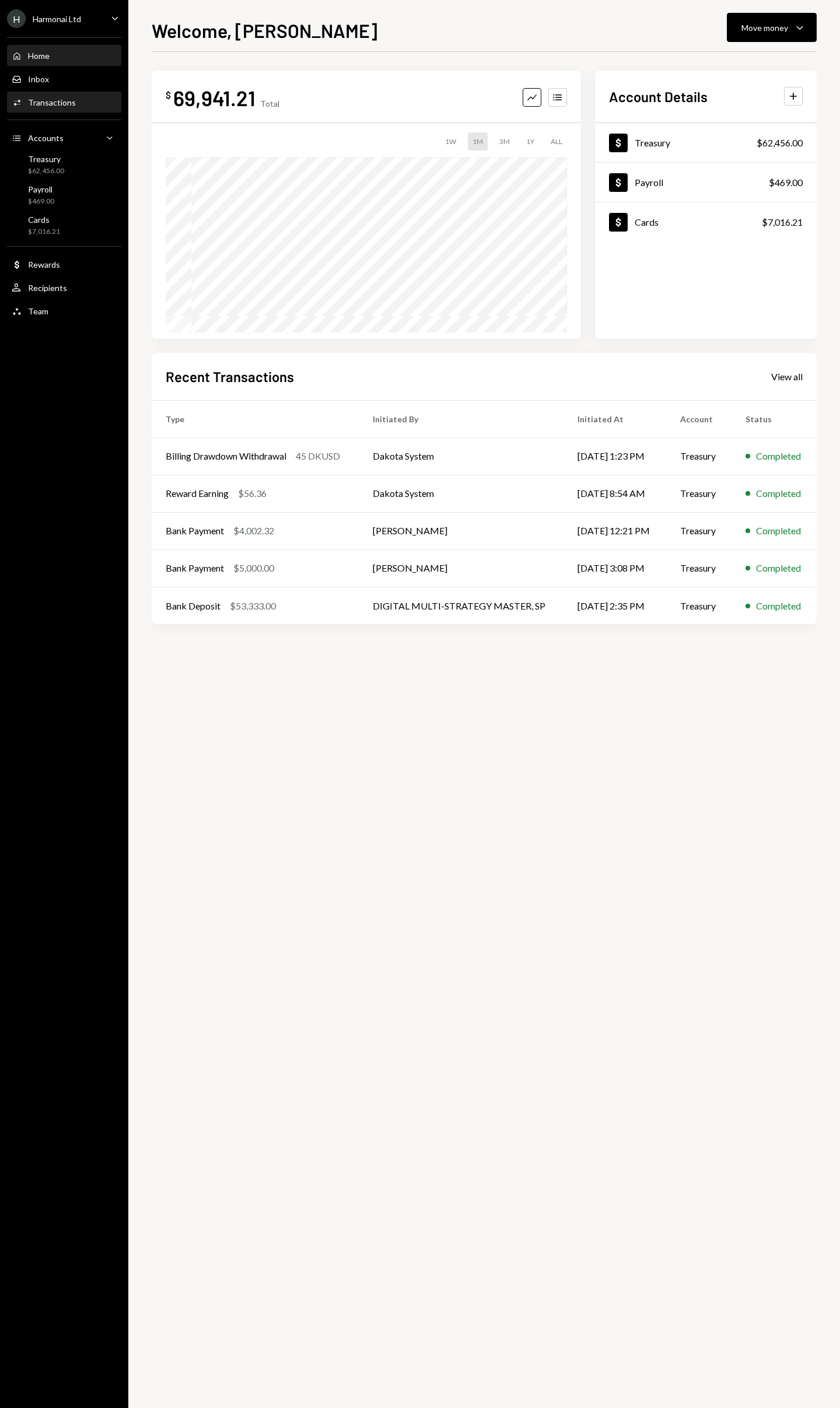
click at [65, 107] on div "Transactions" at bounding box center [52, 102] width 48 height 10
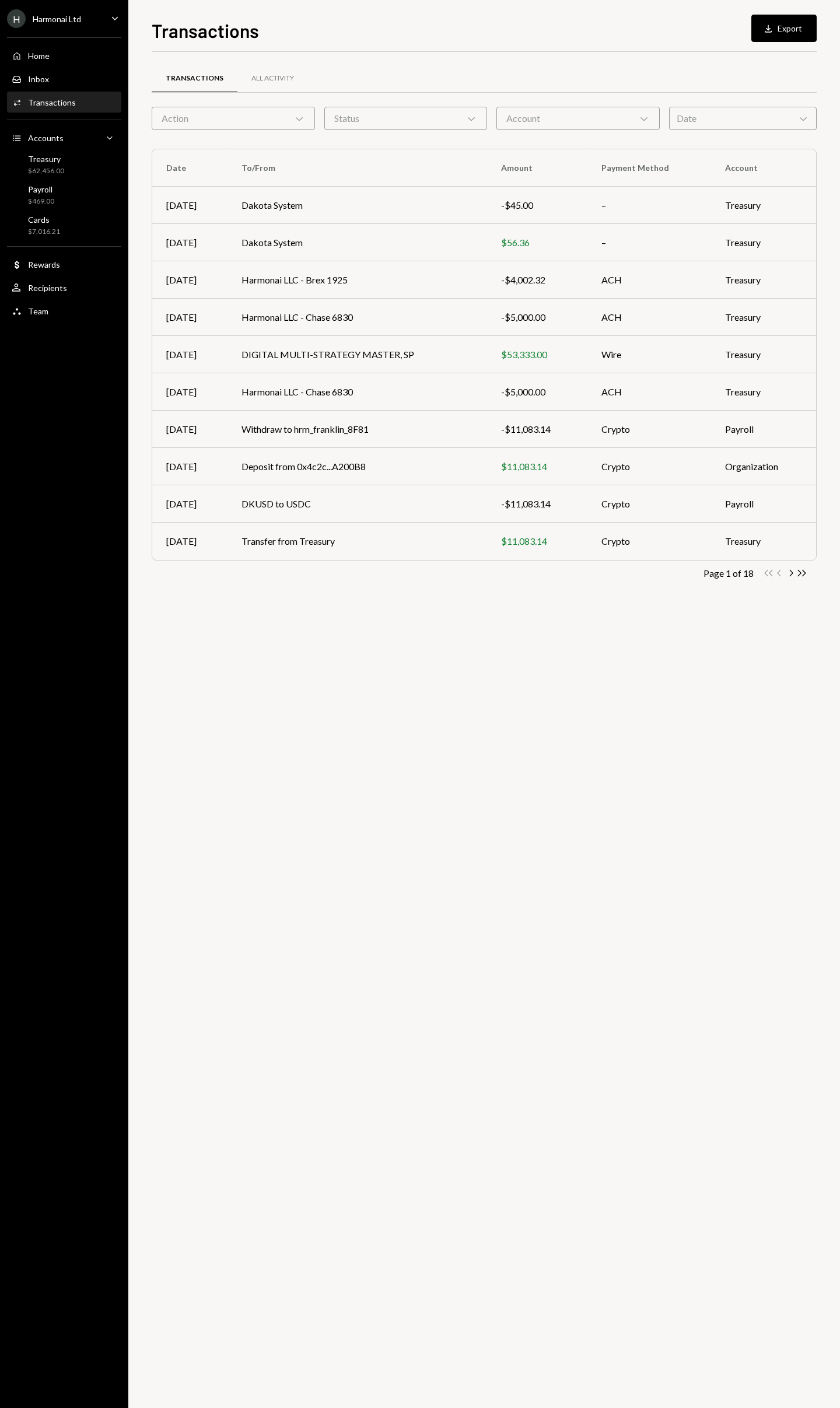
click at [733, 119] on div "Date Chevron Down" at bounding box center [743, 118] width 148 height 24
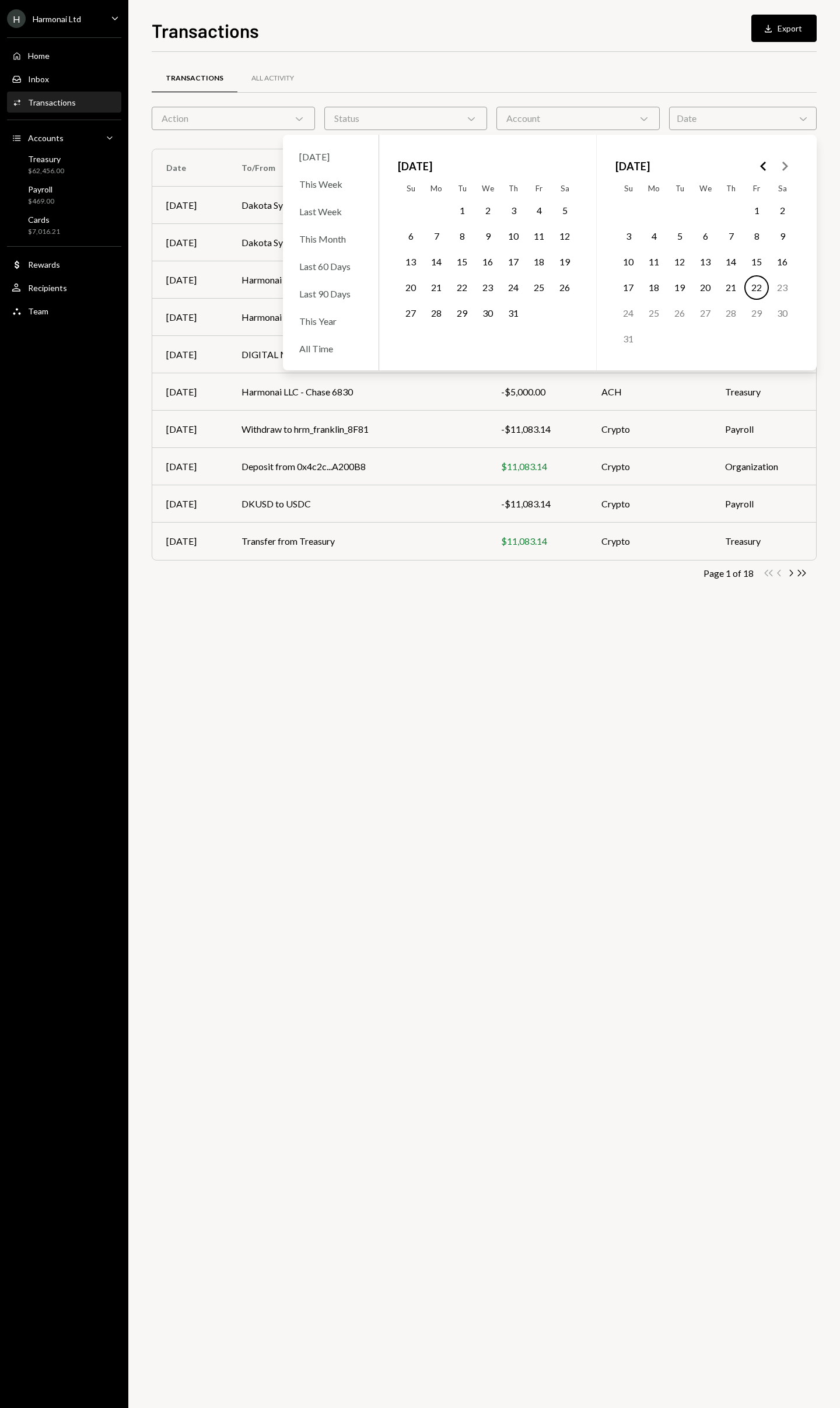
click at [463, 215] on button "1" at bounding box center [462, 210] width 24 height 24
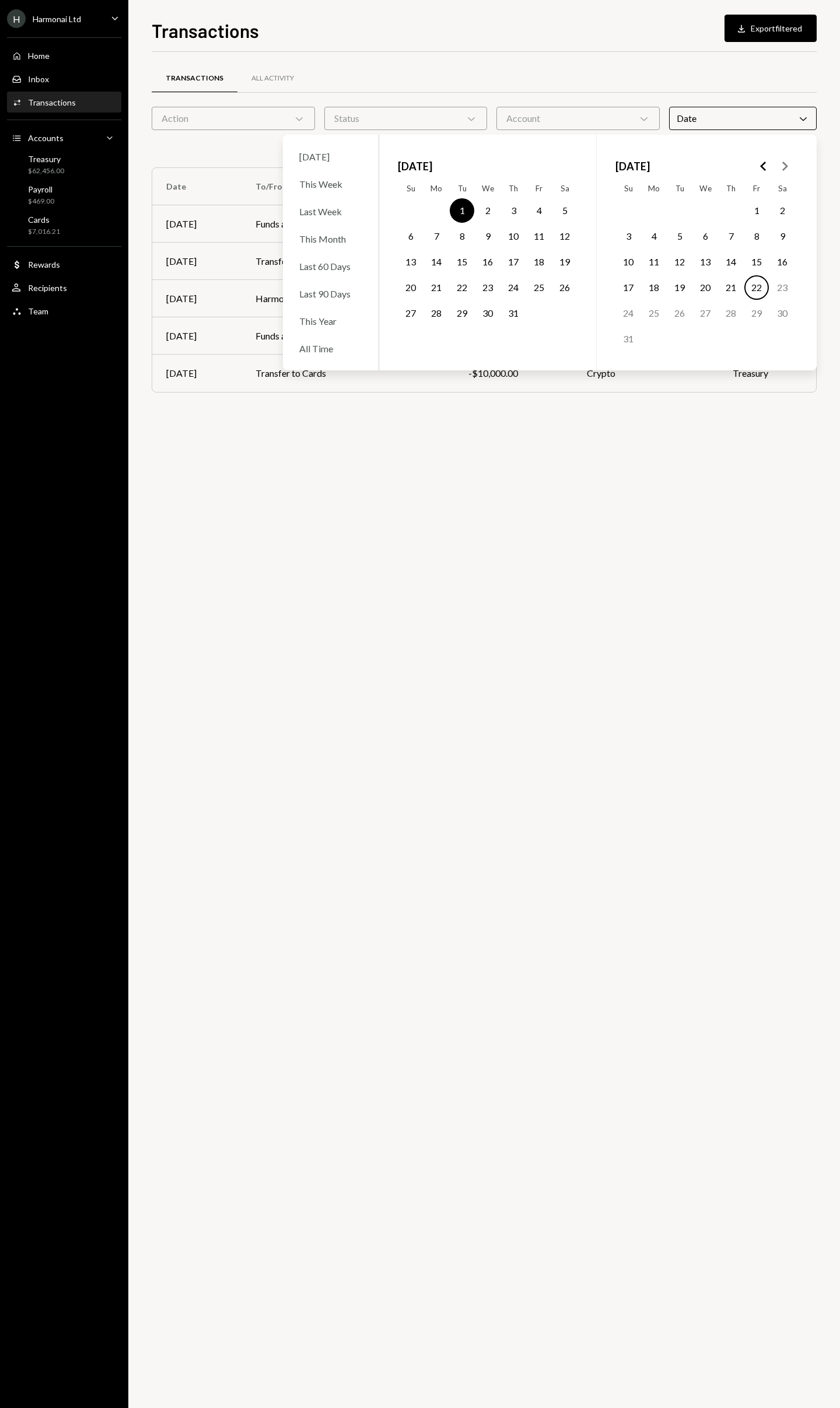
click at [511, 312] on button "31" at bounding box center [513, 313] width 24 height 24
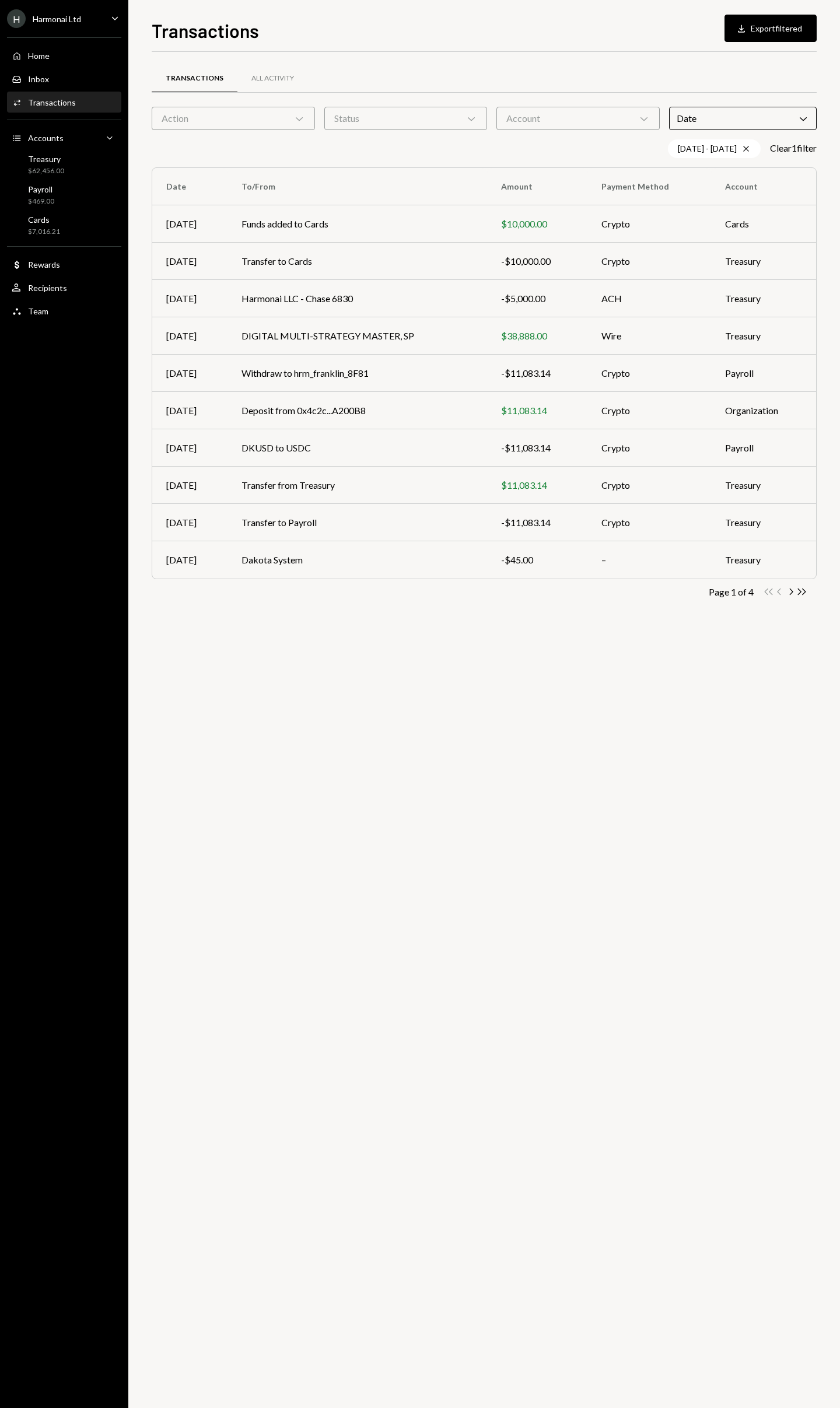
click at [587, 58] on div "Transactions All Activity Action Chevron Down Status Chevron Down Account Chevr…" at bounding box center [484, 339] width 665 height 575
click at [266, 93] on div "Transactions All Activity" at bounding box center [484, 84] width 665 height 43
click at [270, 80] on div "All Activity" at bounding box center [273, 79] width 42 height 10
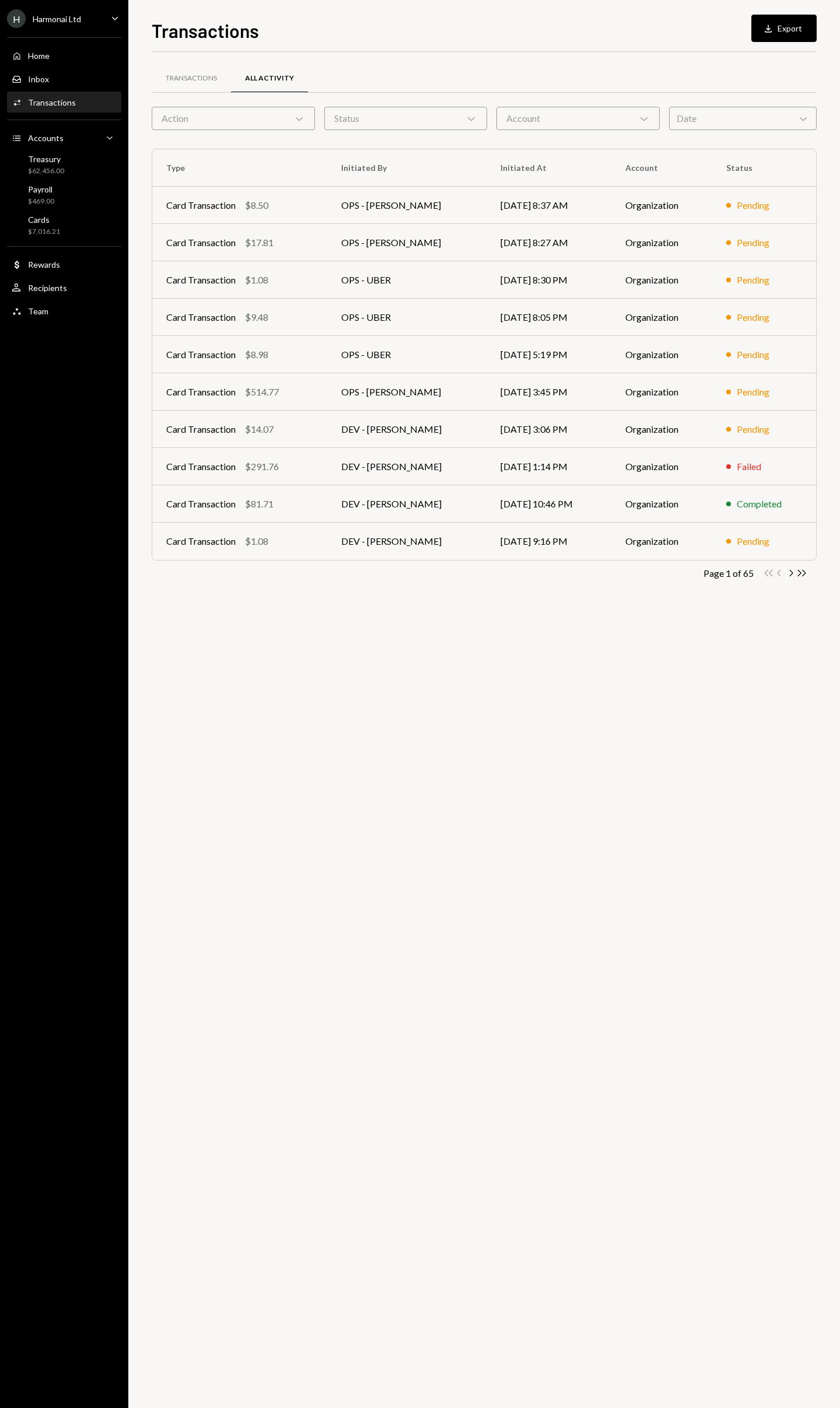
click at [691, 120] on div "Date Chevron Down" at bounding box center [743, 118] width 148 height 24
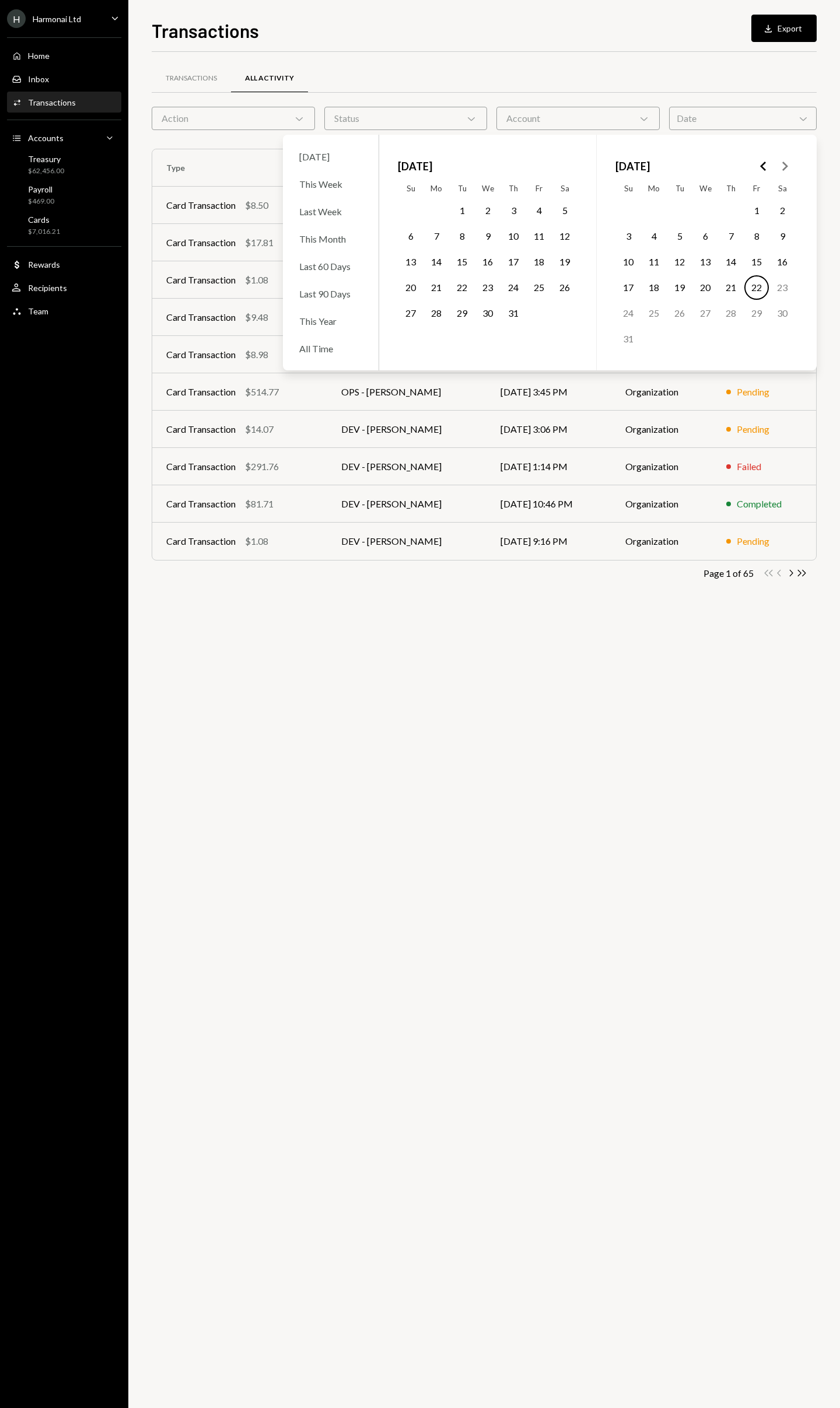
click at [463, 209] on button "1" at bounding box center [462, 210] width 24 height 24
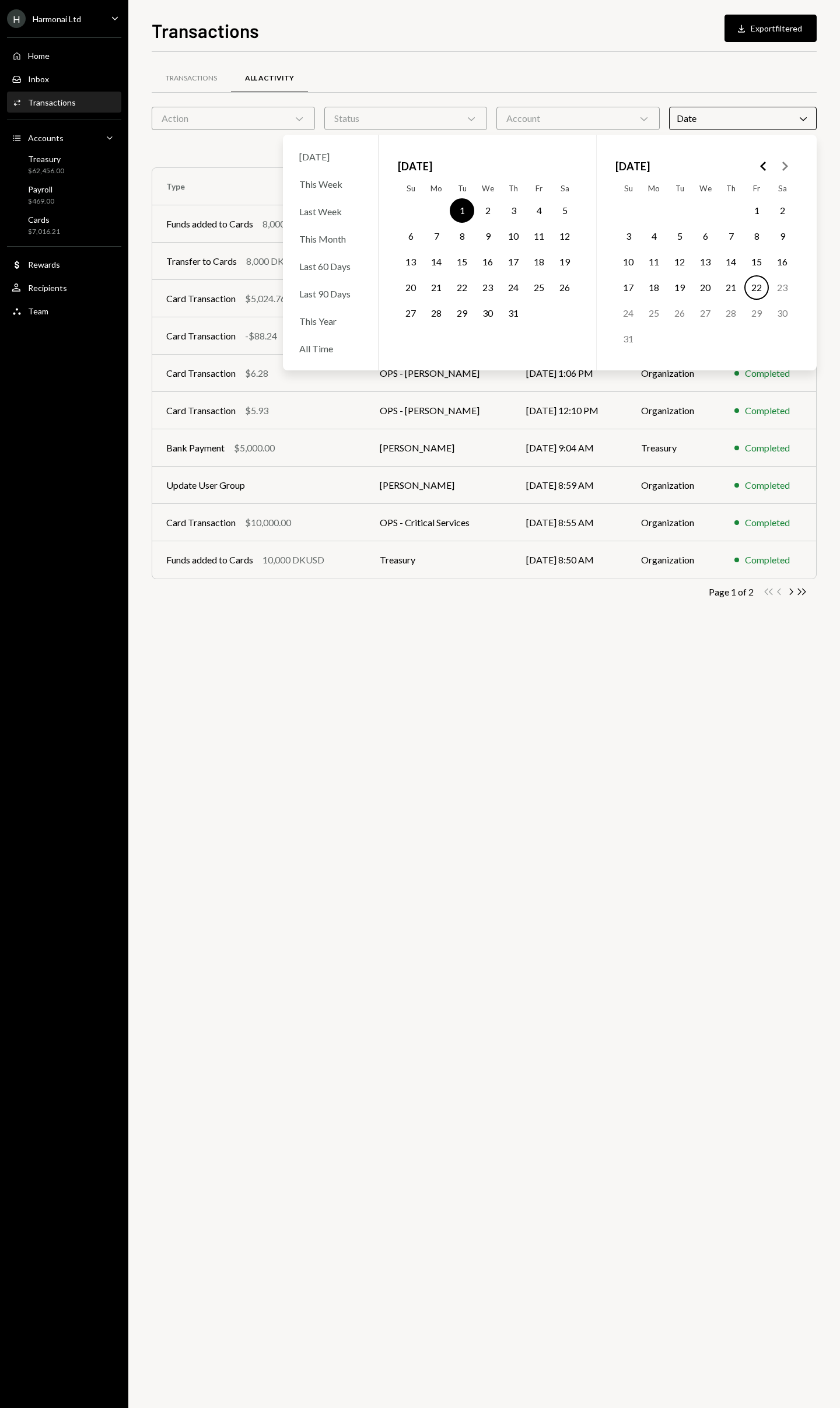
click at [514, 312] on button "31" at bounding box center [513, 313] width 24 height 24
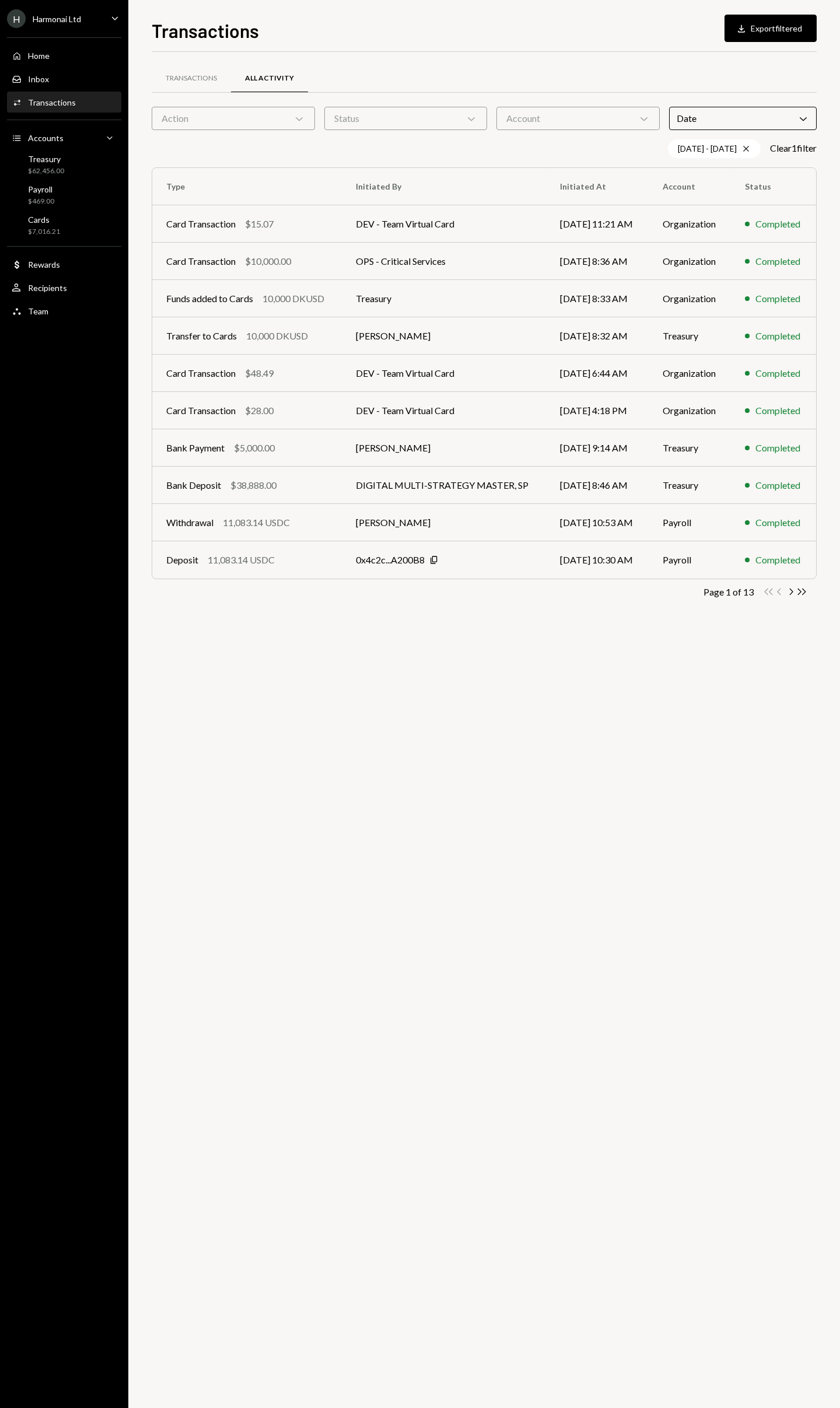
click at [541, 646] on div "Transactions All Activity Action Chevron Down Status Chevron Down Account Chevr…" at bounding box center [484, 730] width 665 height 1356
click at [803, 592] on icon "Double Arrow Right" at bounding box center [802, 592] width 11 height 11
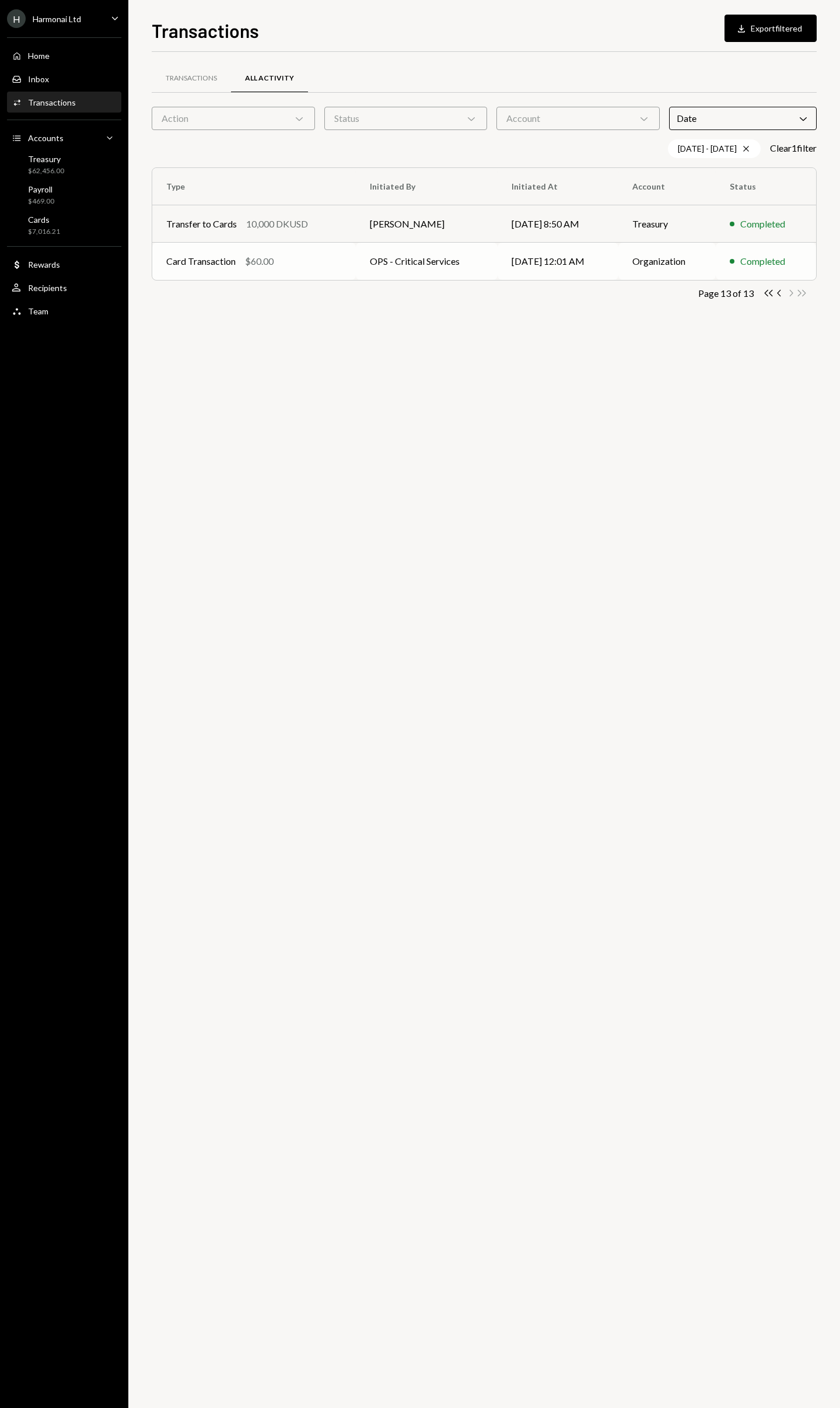
click at [447, 268] on td "OPS - Critical Services" at bounding box center [426, 261] width 141 height 37
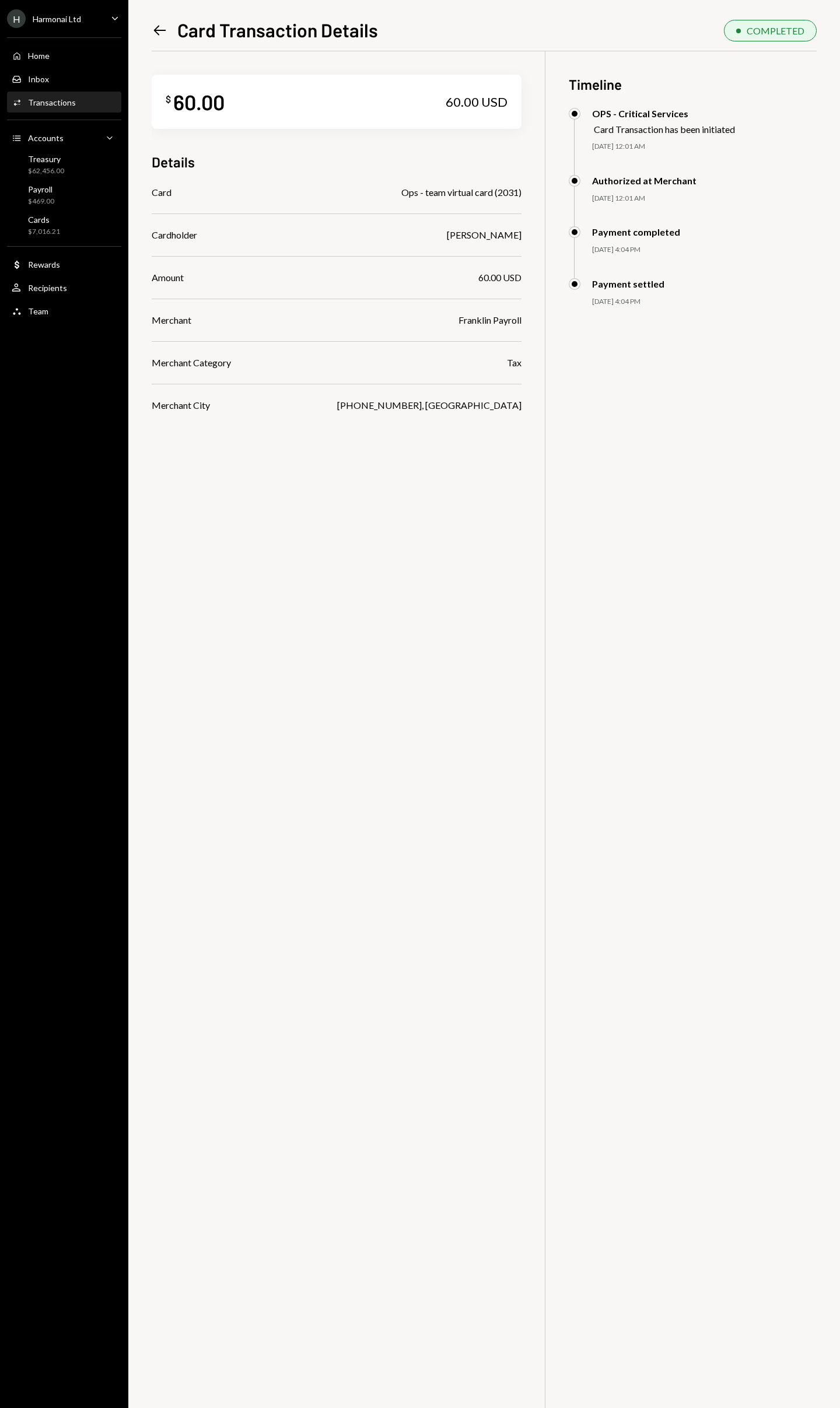
click at [157, 28] on icon "Left Arrow" at bounding box center [160, 30] width 16 height 16
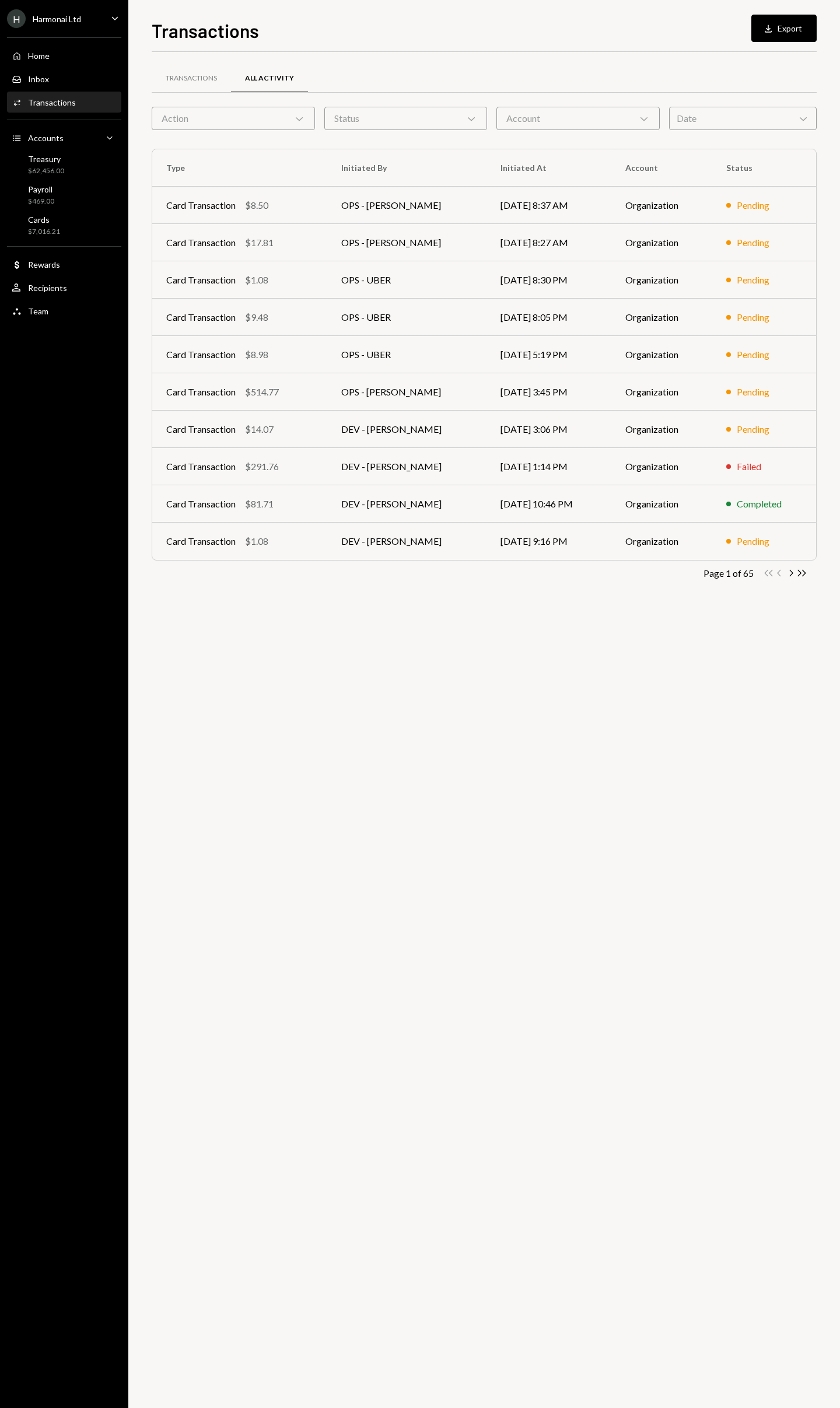
click at [691, 113] on div "Date Chevron Down" at bounding box center [743, 118] width 148 height 24
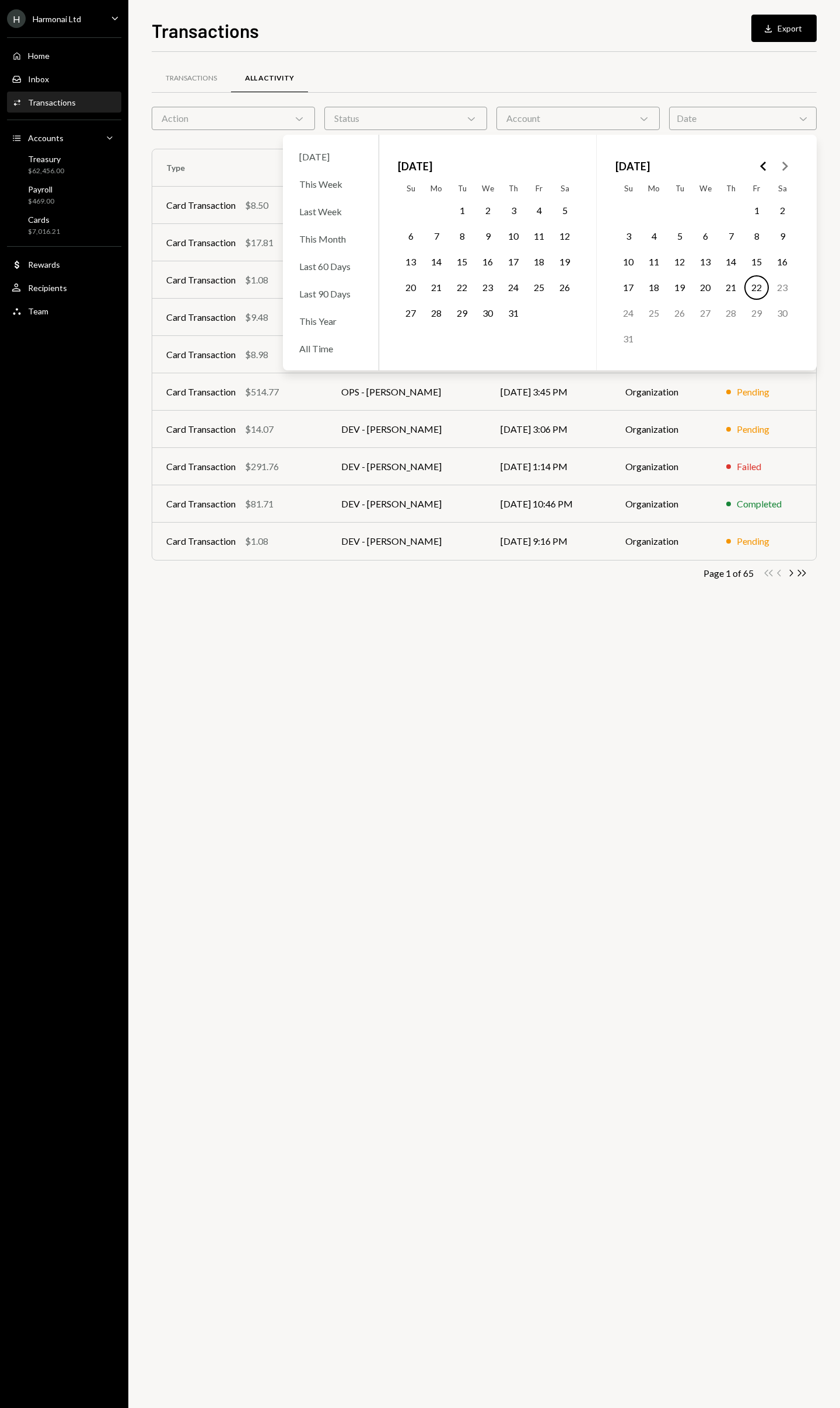
click at [459, 213] on button "1" at bounding box center [462, 210] width 24 height 24
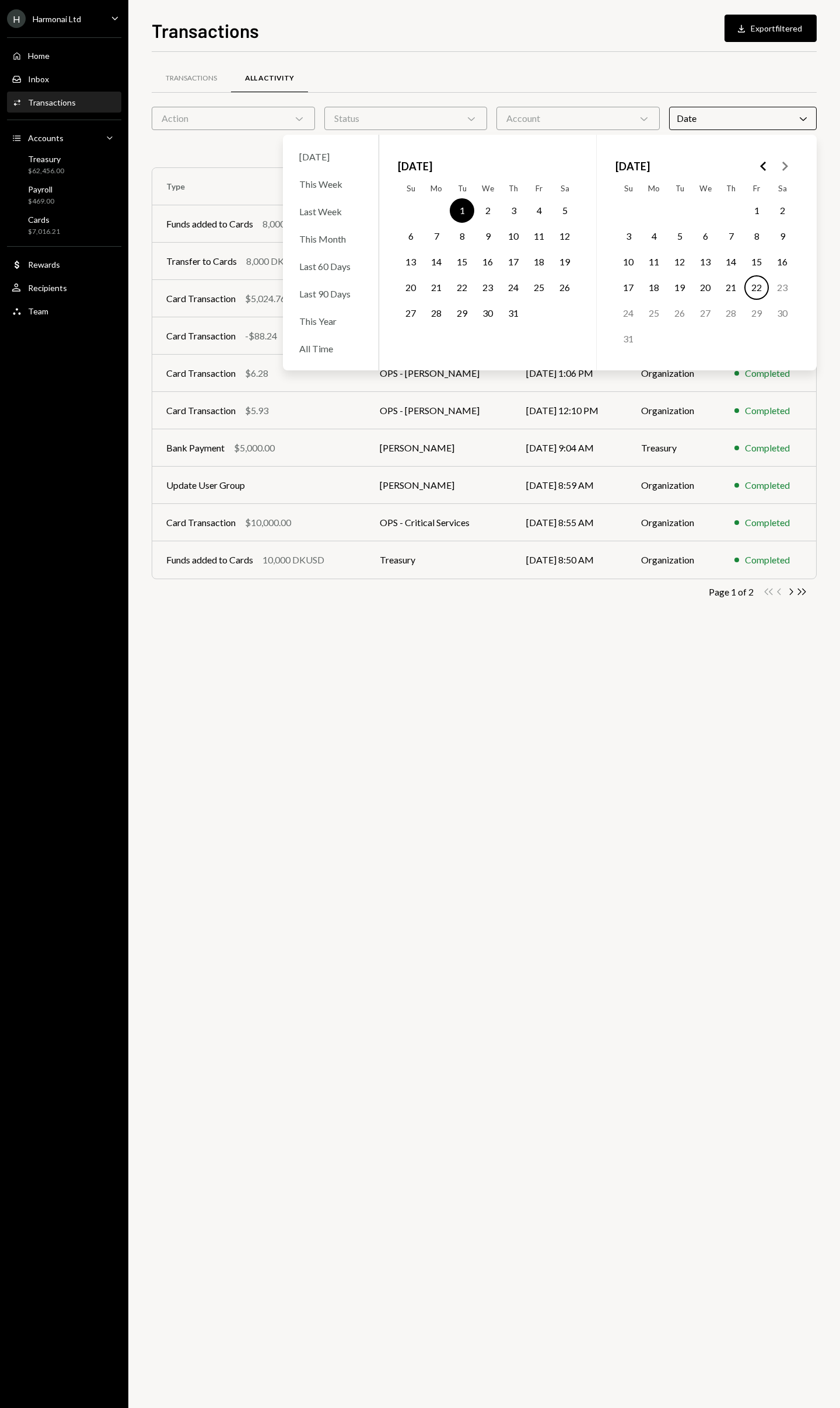
click at [515, 311] on button "31" at bounding box center [513, 313] width 24 height 24
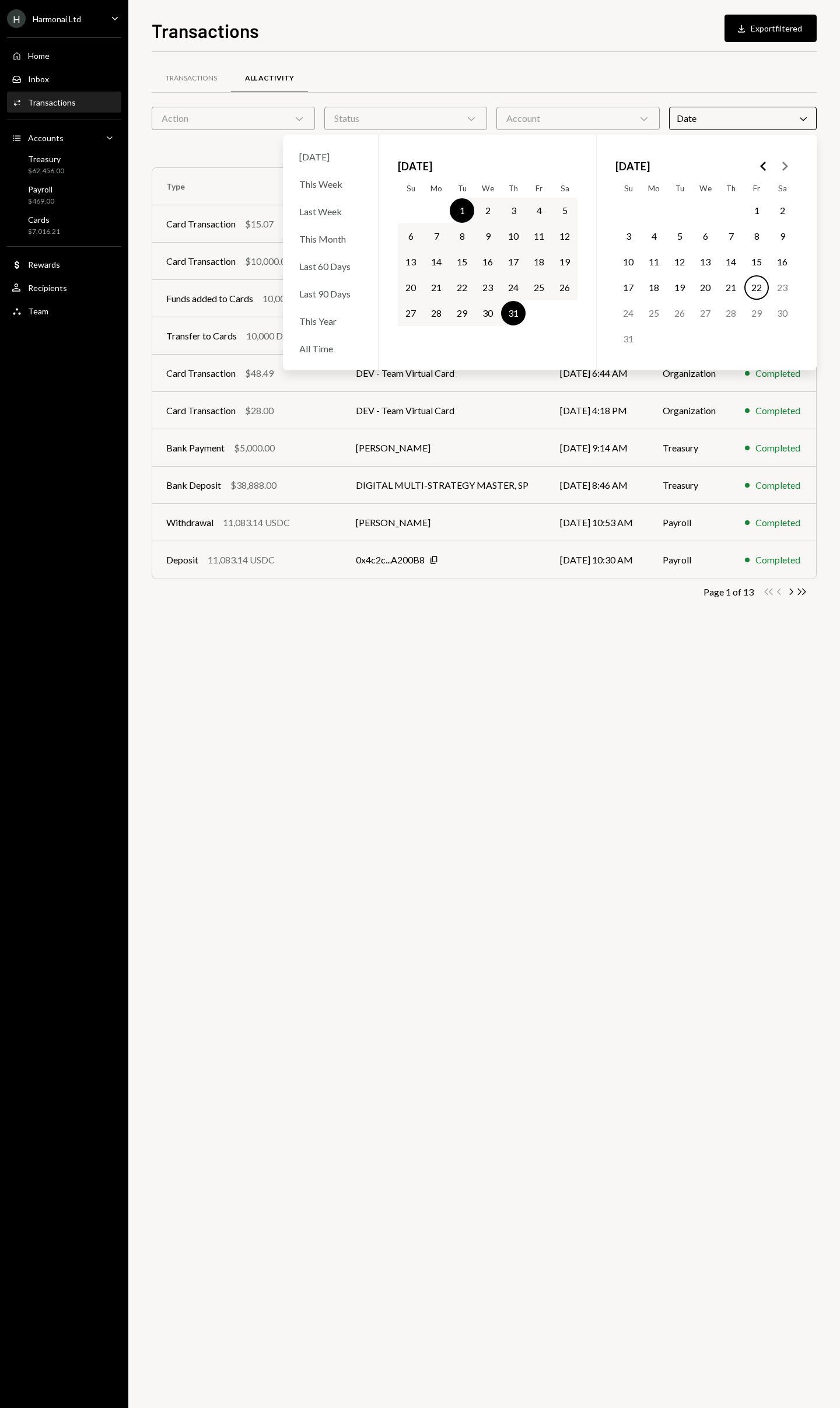
click at [725, 668] on div "Transactions All Activity Action Chevron Down Status Chevron Down Account Chevr…" at bounding box center [484, 730] width 665 height 1356
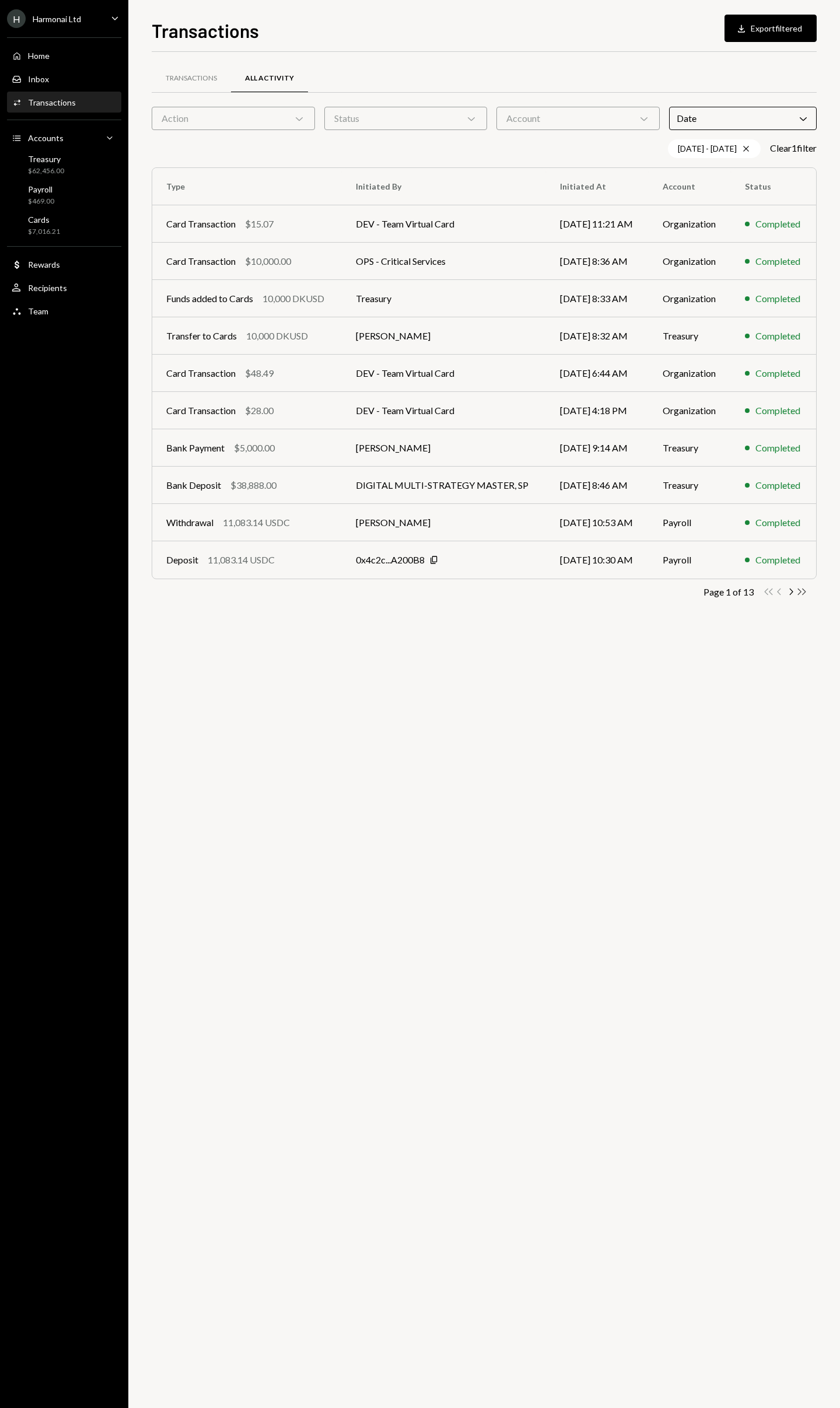
click at [803, 592] on icon "Double Arrow Right" at bounding box center [802, 592] width 11 height 11
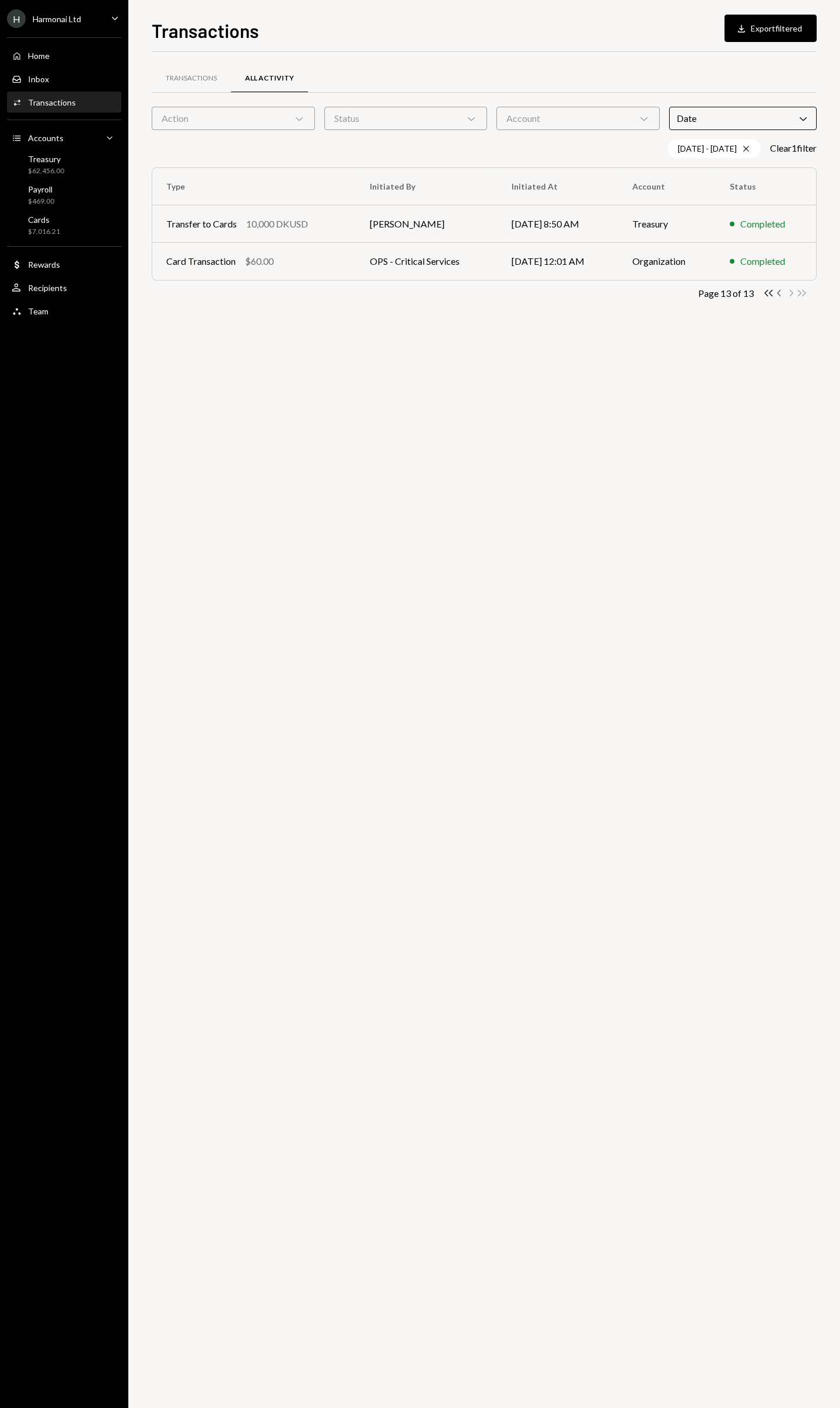
click at [778, 293] on icon "Chevron Left" at bounding box center [780, 293] width 11 height 11
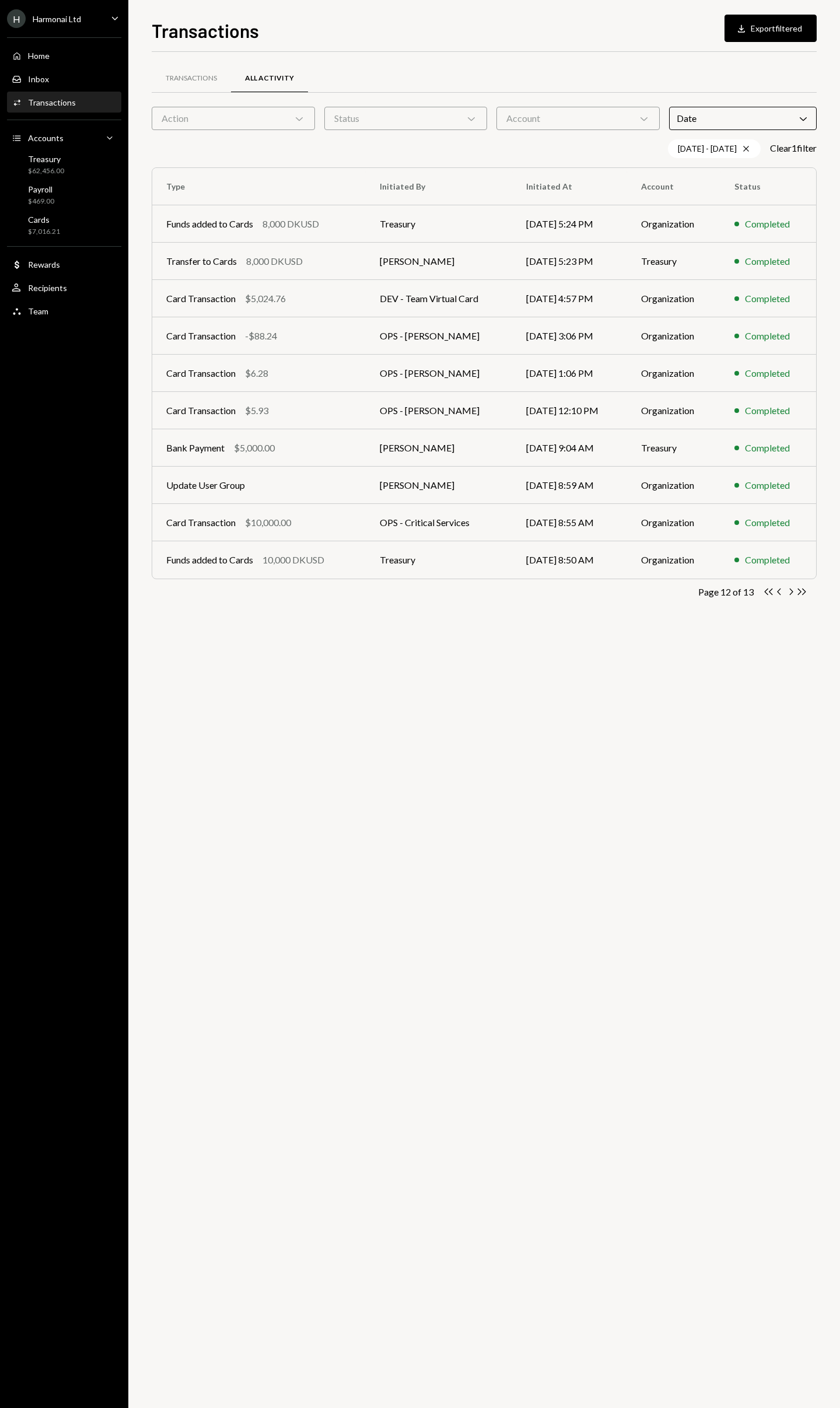
click at [759, 124] on div "Date Chevron Down" at bounding box center [743, 118] width 148 height 24
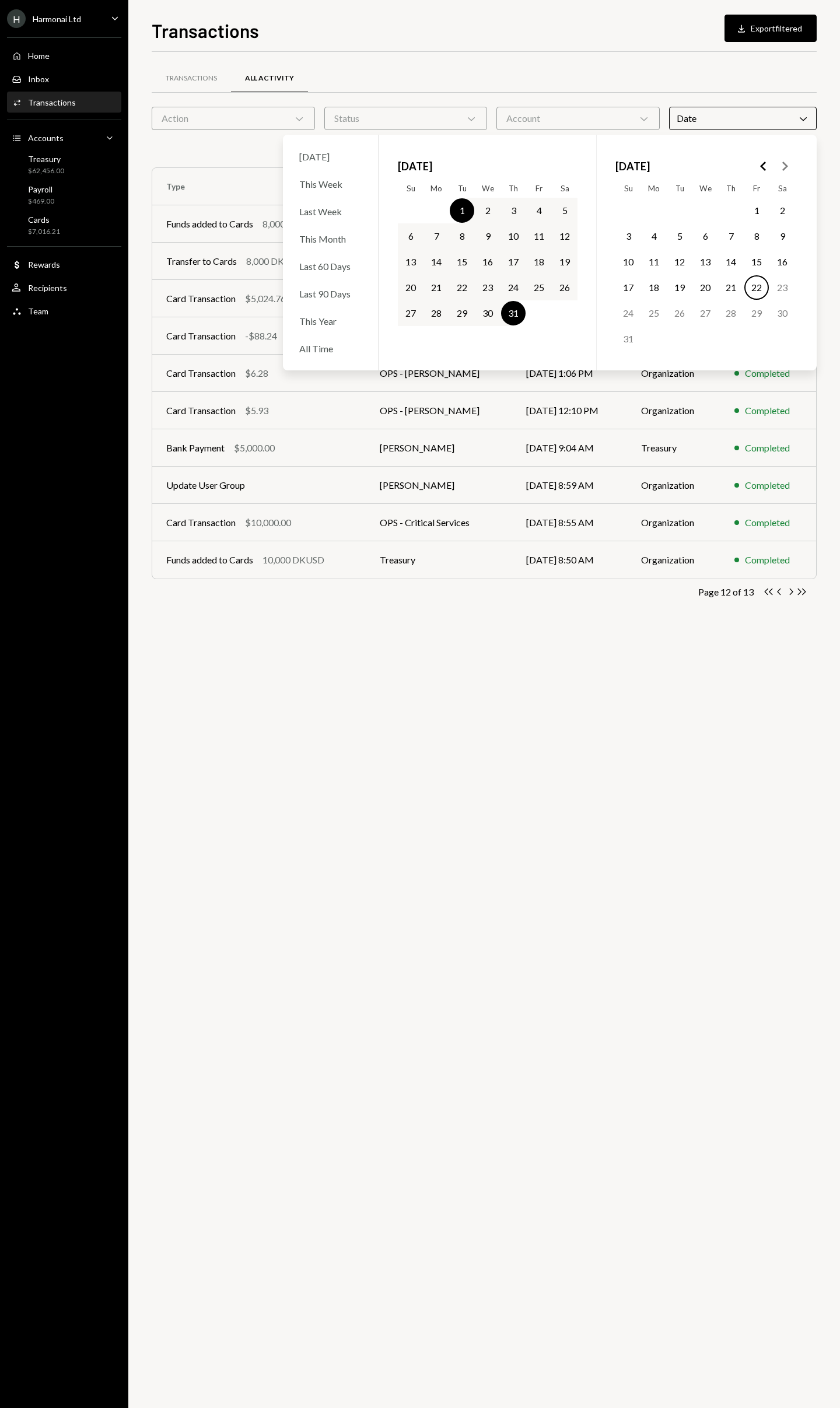
click at [761, 167] on polygon "Go to the Previous Month" at bounding box center [763, 166] width 6 height 10
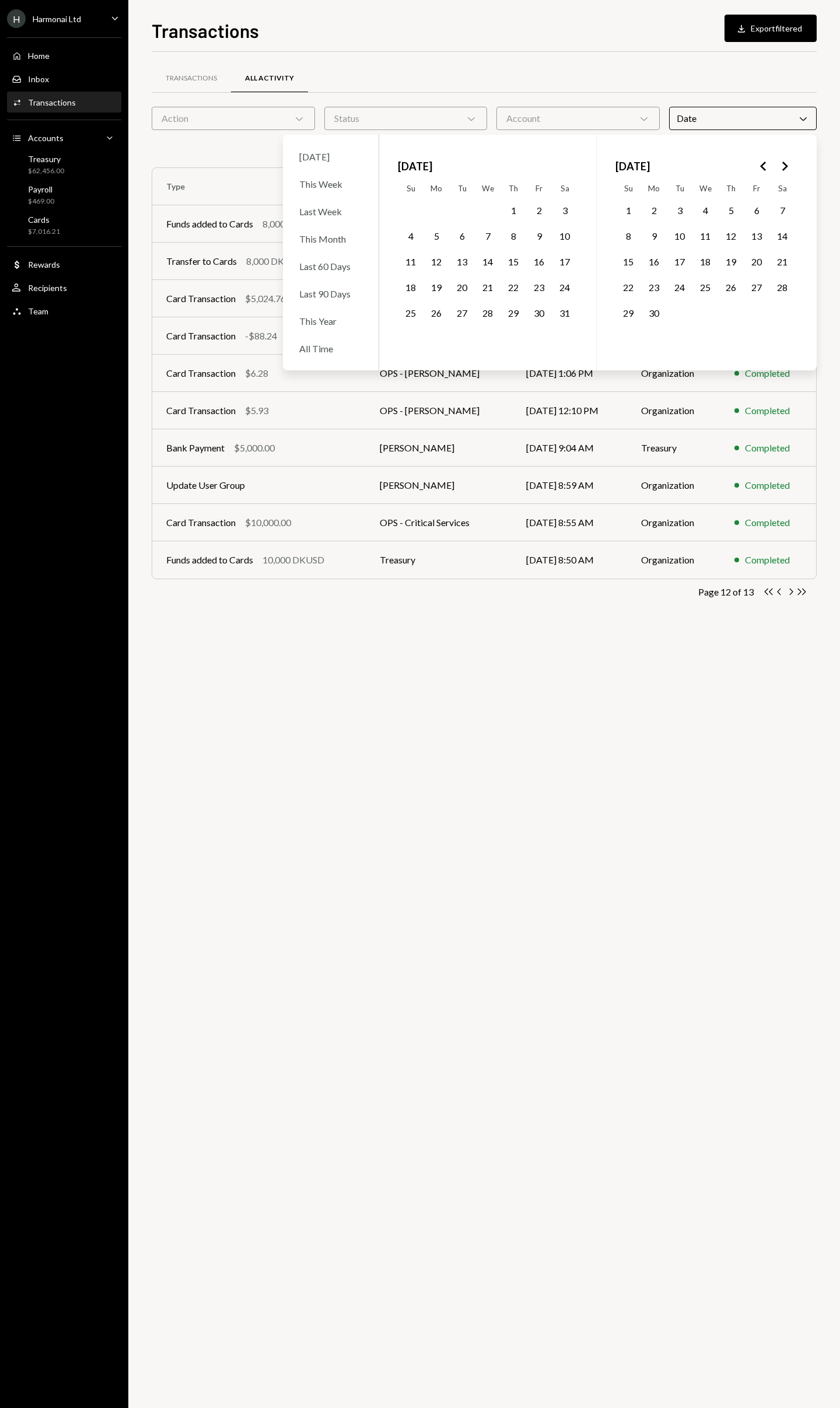
click at [490, 317] on button "28" at bounding box center [488, 313] width 24 height 24
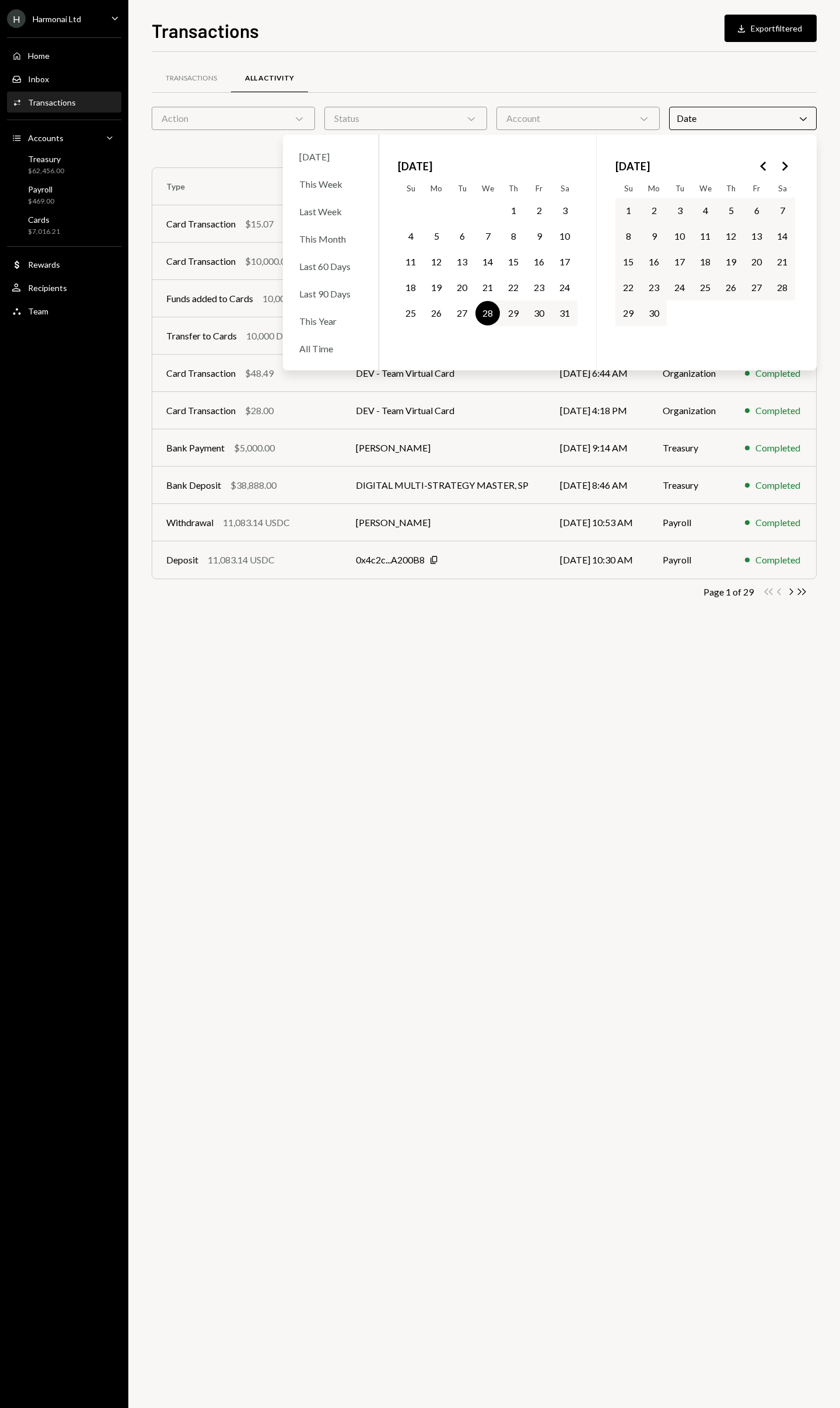
click at [566, 315] on button "31" at bounding box center [565, 313] width 24 height 24
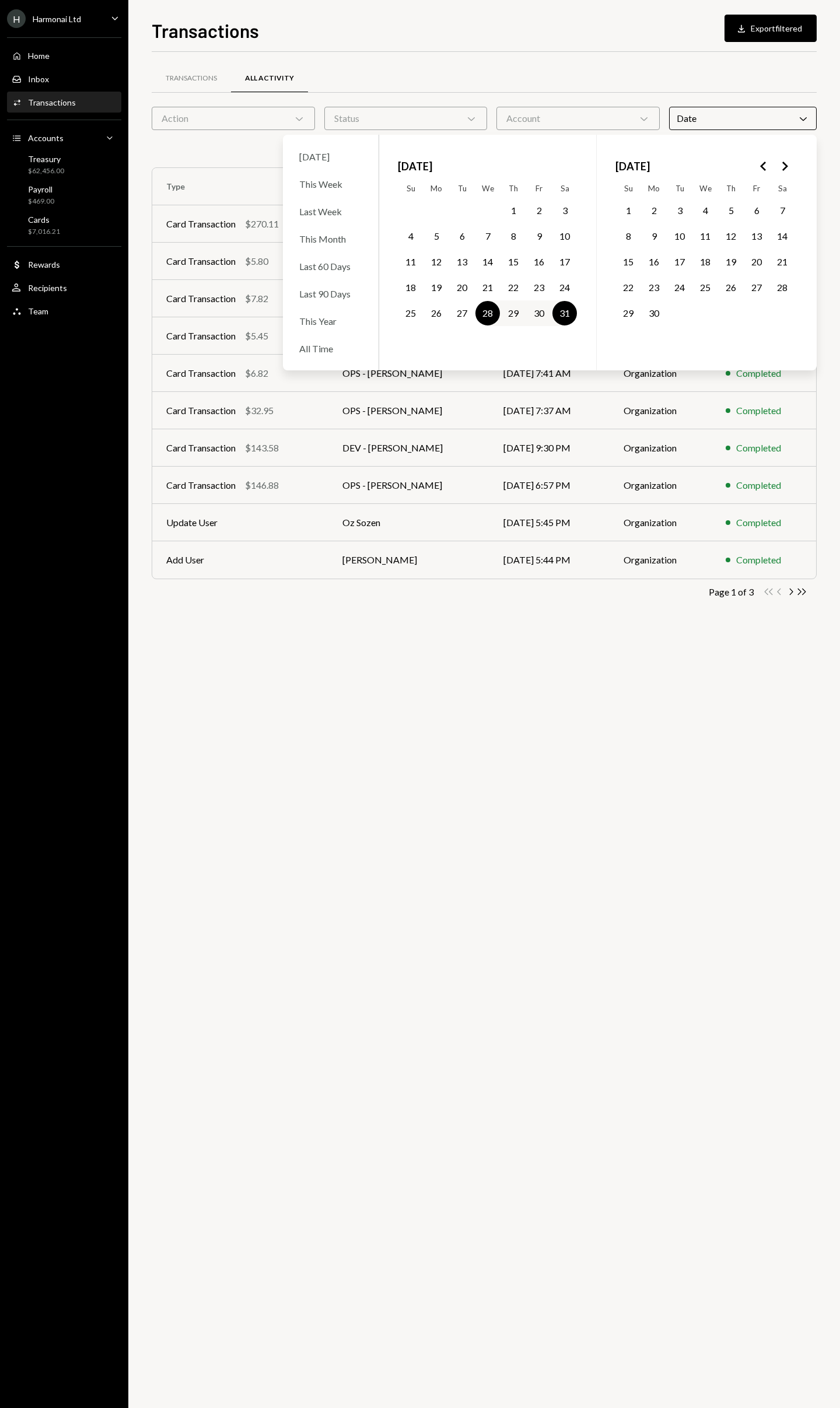
click at [721, 668] on div "Transactions All Activity Action Chevron Down Status Chevron Down Account Chevr…" at bounding box center [484, 730] width 665 height 1356
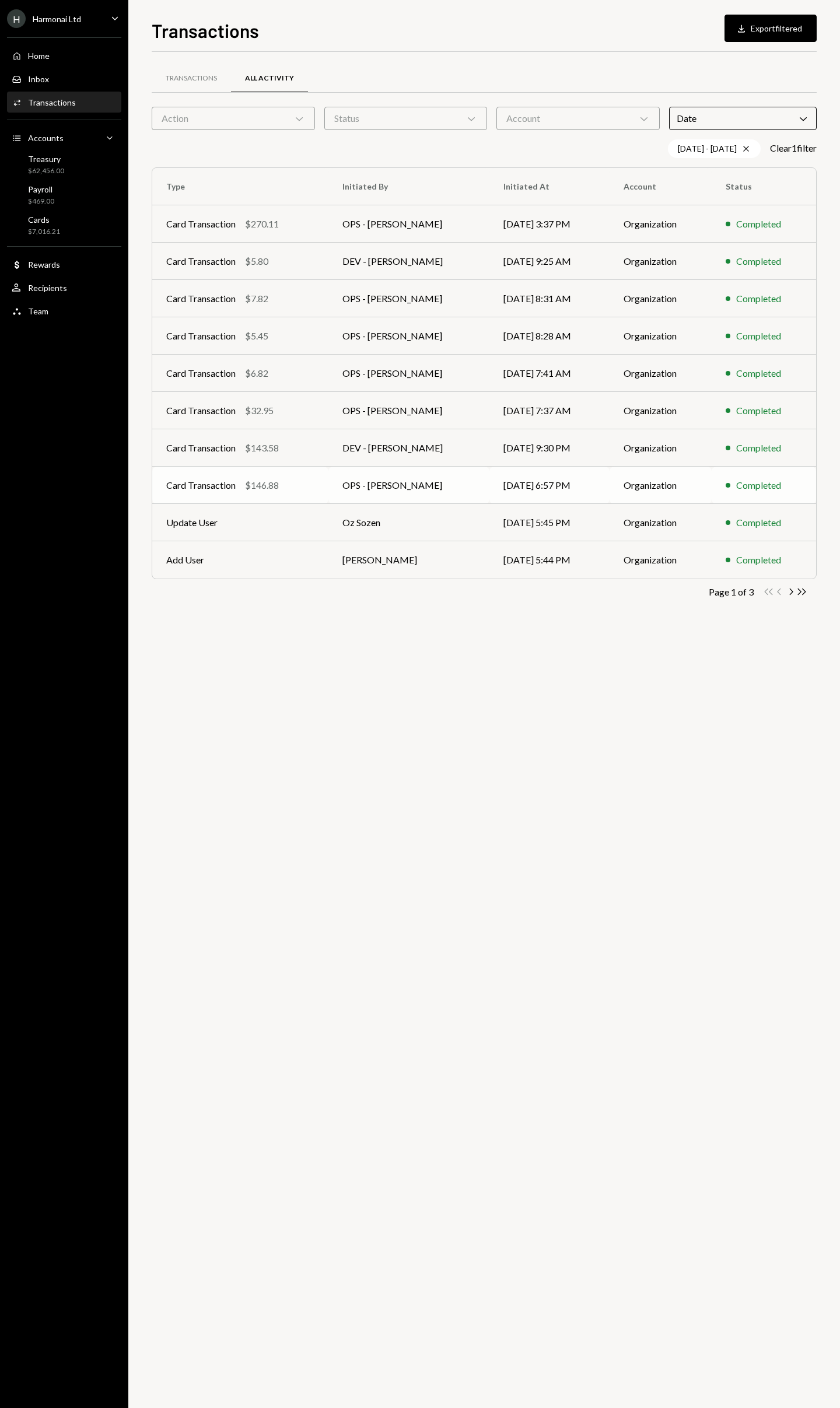
click at [310, 489] on div "Card Transaction $146.88" at bounding box center [240, 484] width 149 height 14
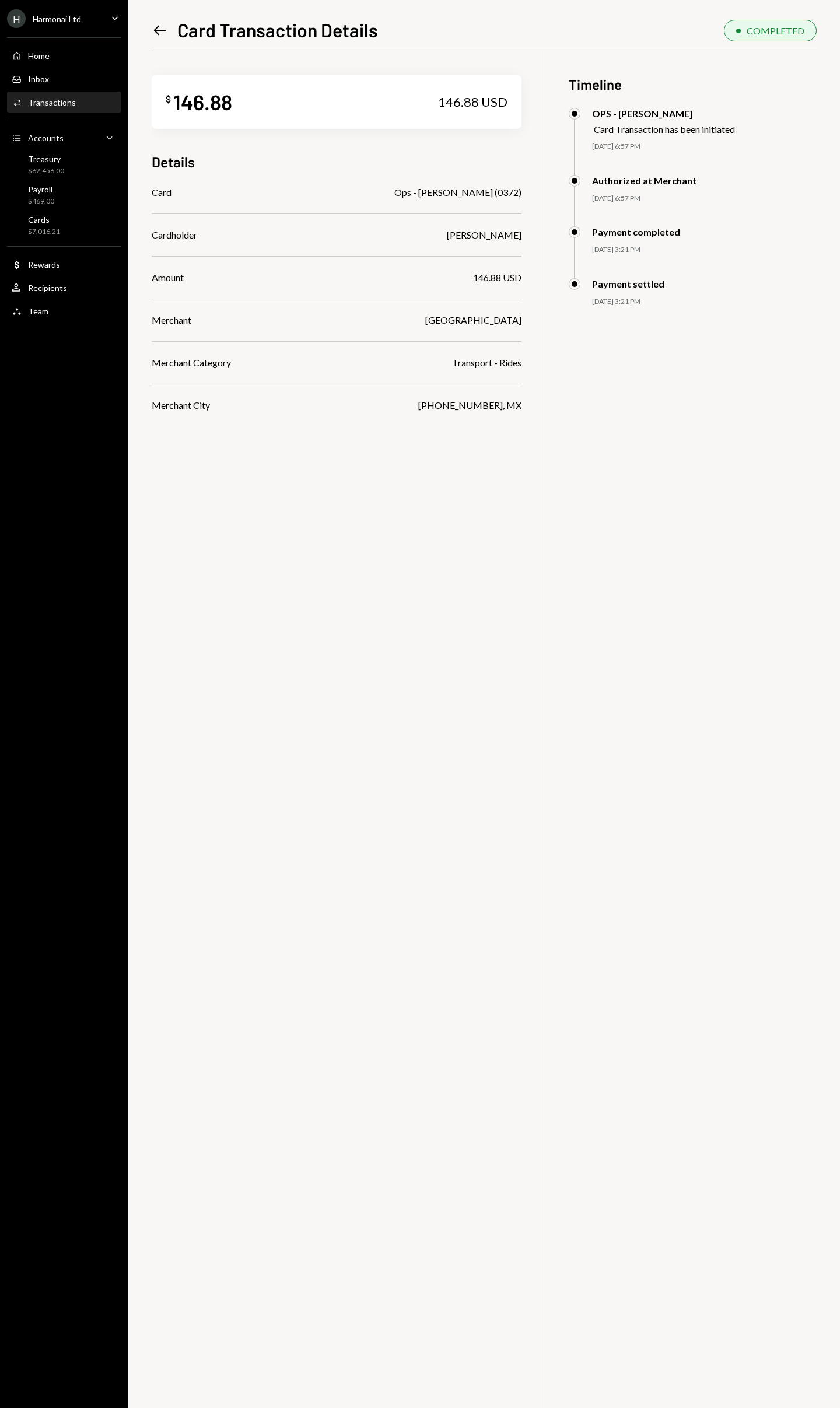
click at [161, 29] on icon "Left Arrow" at bounding box center [160, 30] width 16 height 16
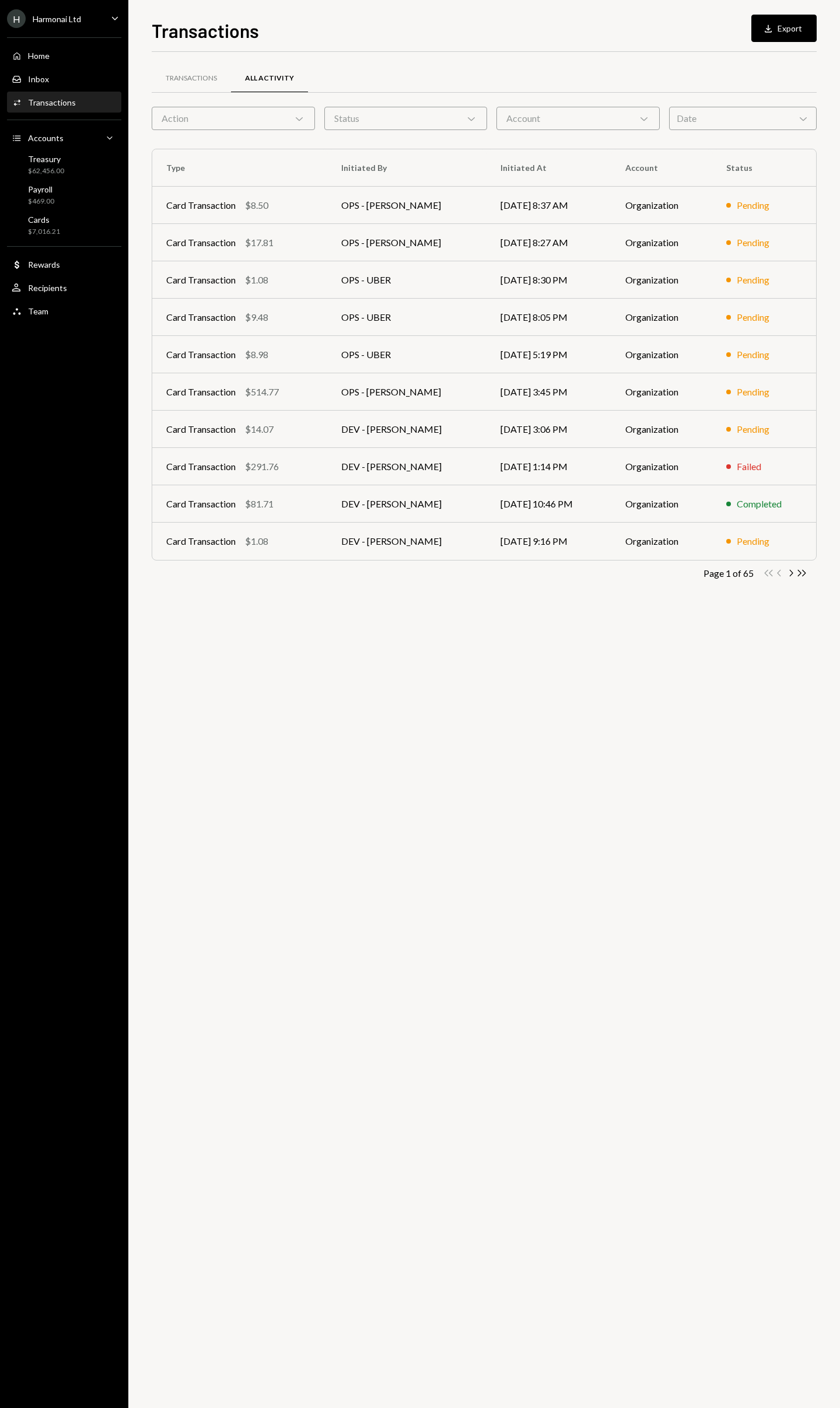
click at [735, 120] on div "Date Chevron Down" at bounding box center [743, 118] width 148 height 24
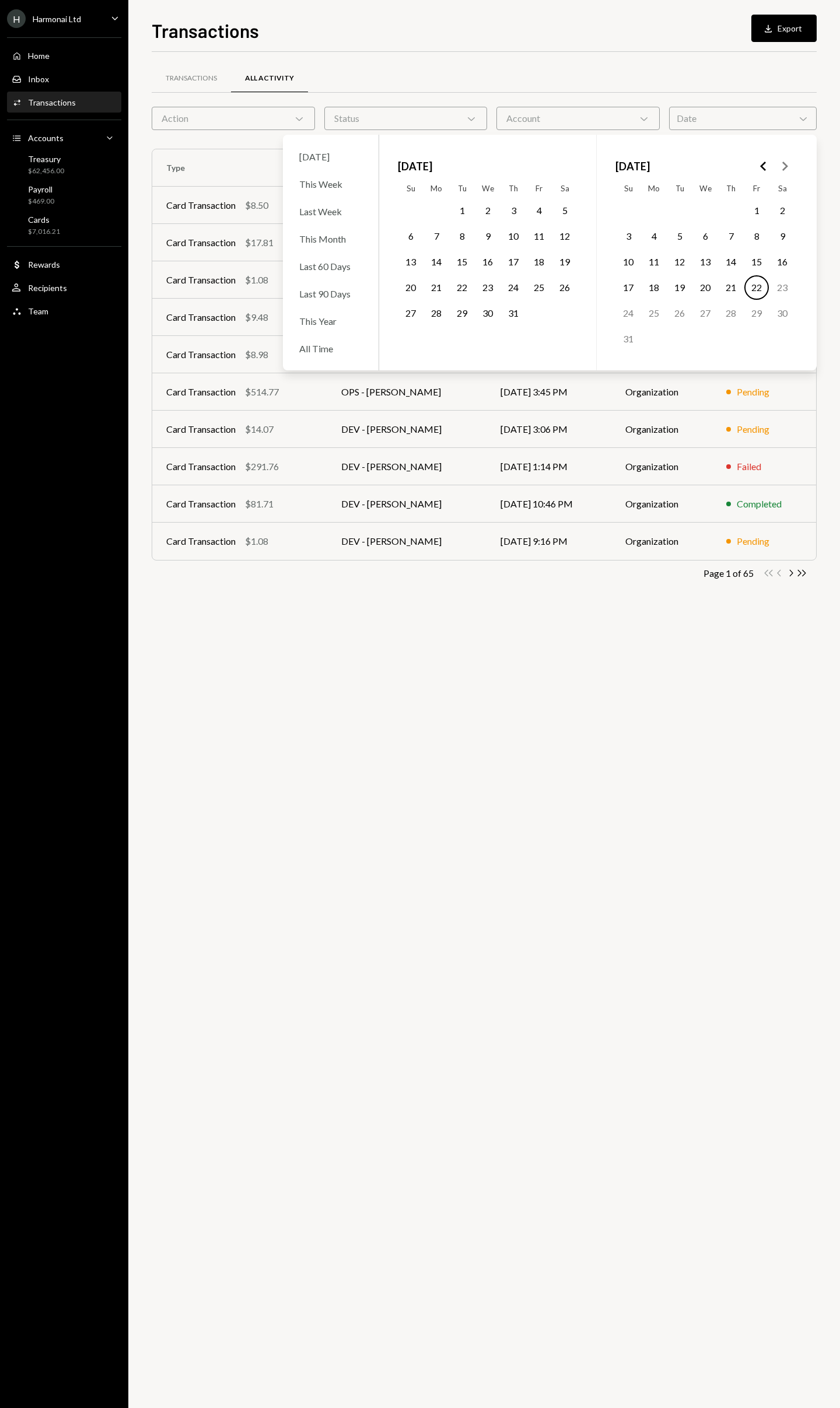
click at [760, 168] on icon "Go to the Previous Month" at bounding box center [763, 166] width 14 height 14
click at [484, 312] on button "28" at bounding box center [488, 313] width 24 height 24
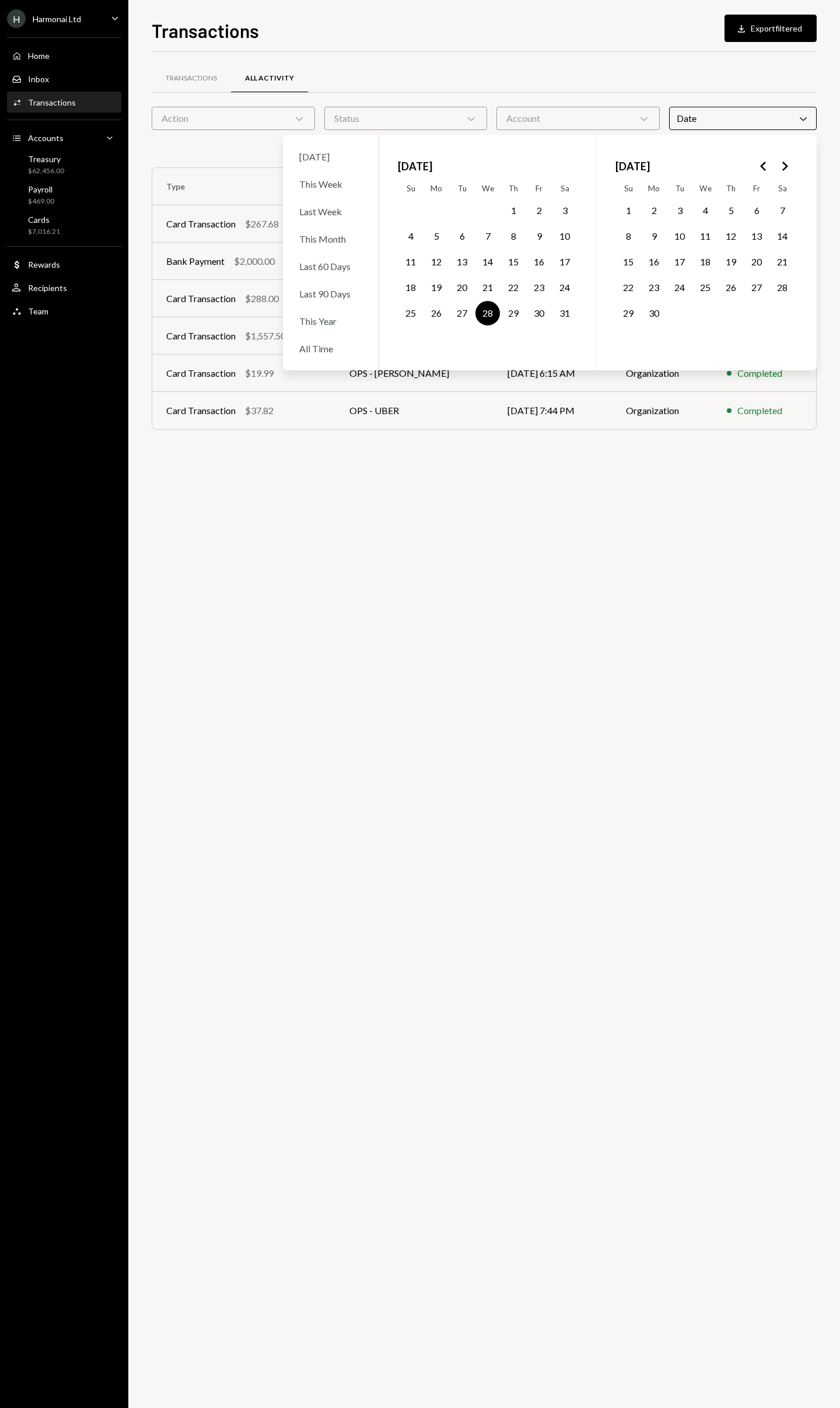
click at [562, 313] on button "31" at bounding box center [565, 313] width 24 height 24
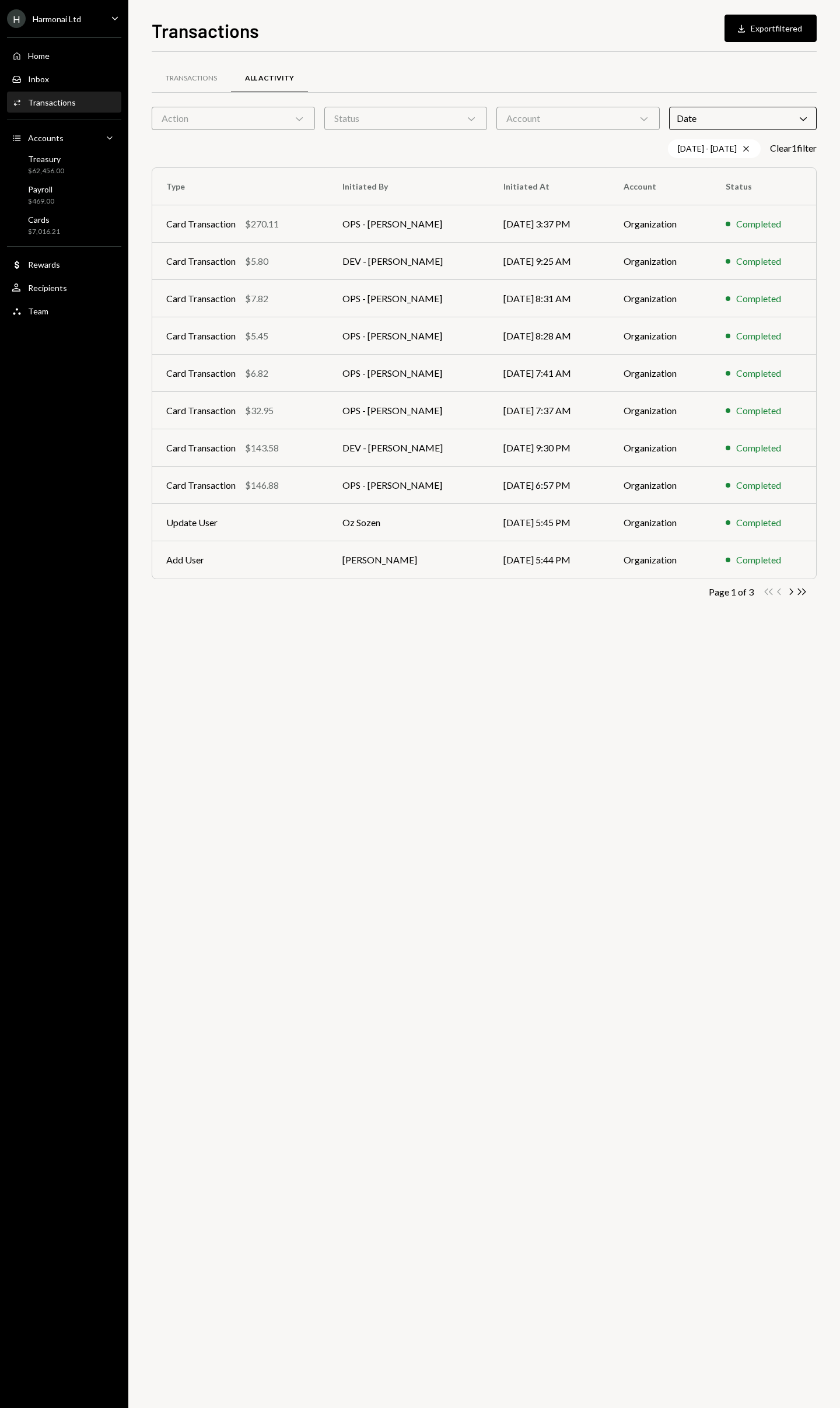
click at [582, 635] on div "Transactions All Activity Action Chevron Down Status Chevron Down Account Chevr…" at bounding box center [484, 730] width 665 height 1356
click at [792, 592] on icon "Chevron Right" at bounding box center [790, 592] width 11 height 11
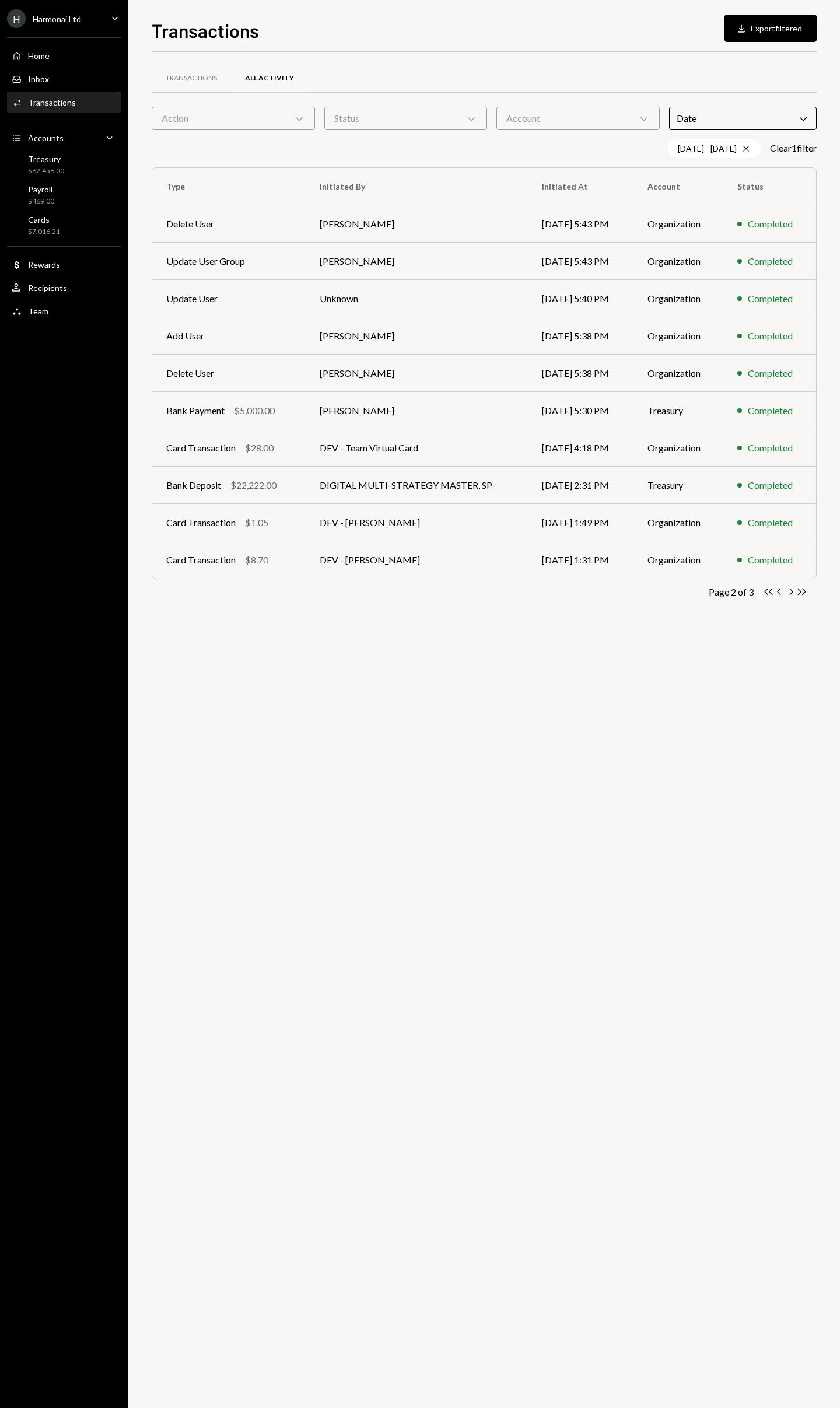
click at [792, 592] on icon "Chevron Right" at bounding box center [790, 592] width 11 height 11
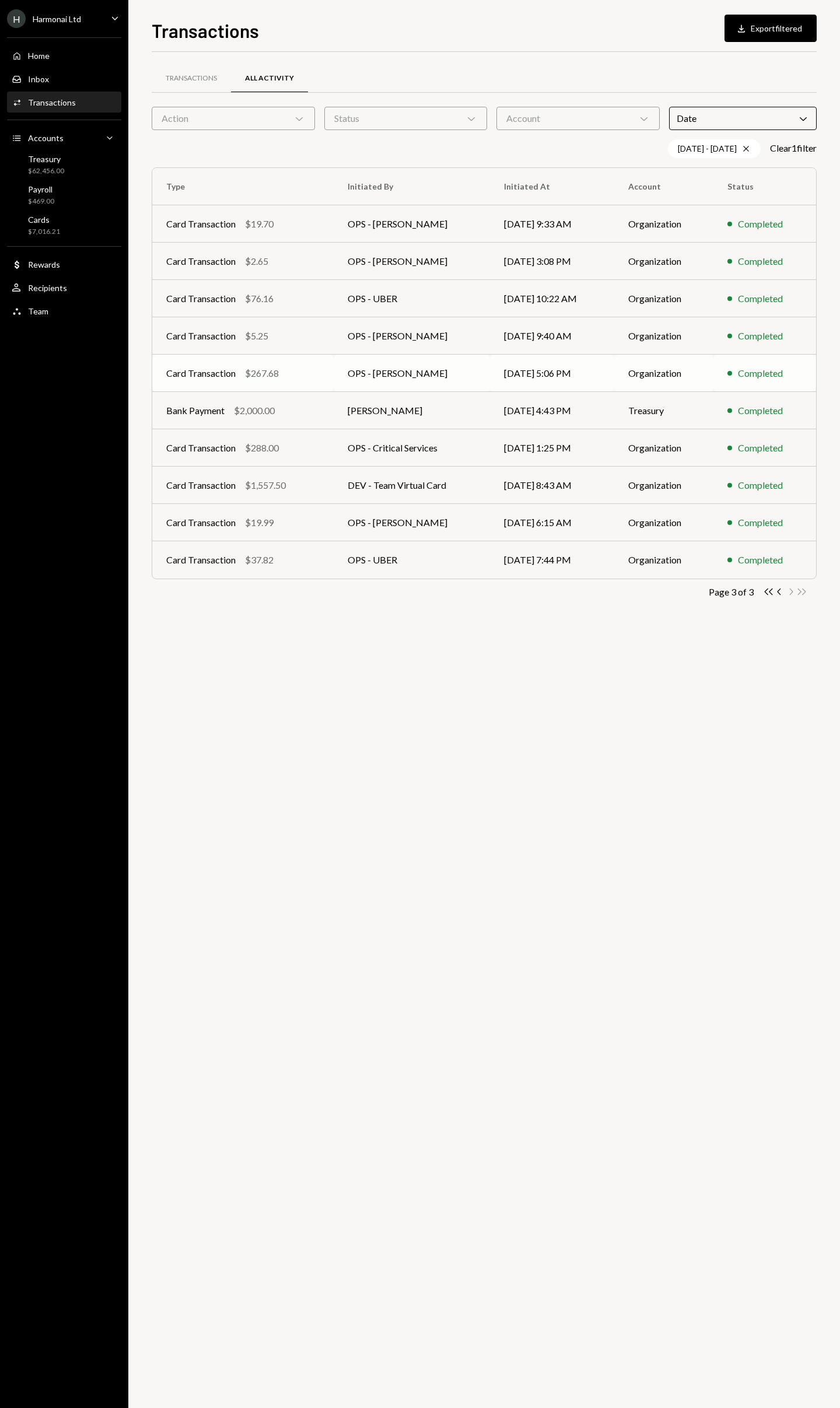
click at [437, 377] on td "OPS - Steve McNulty" at bounding box center [411, 373] width 157 height 37
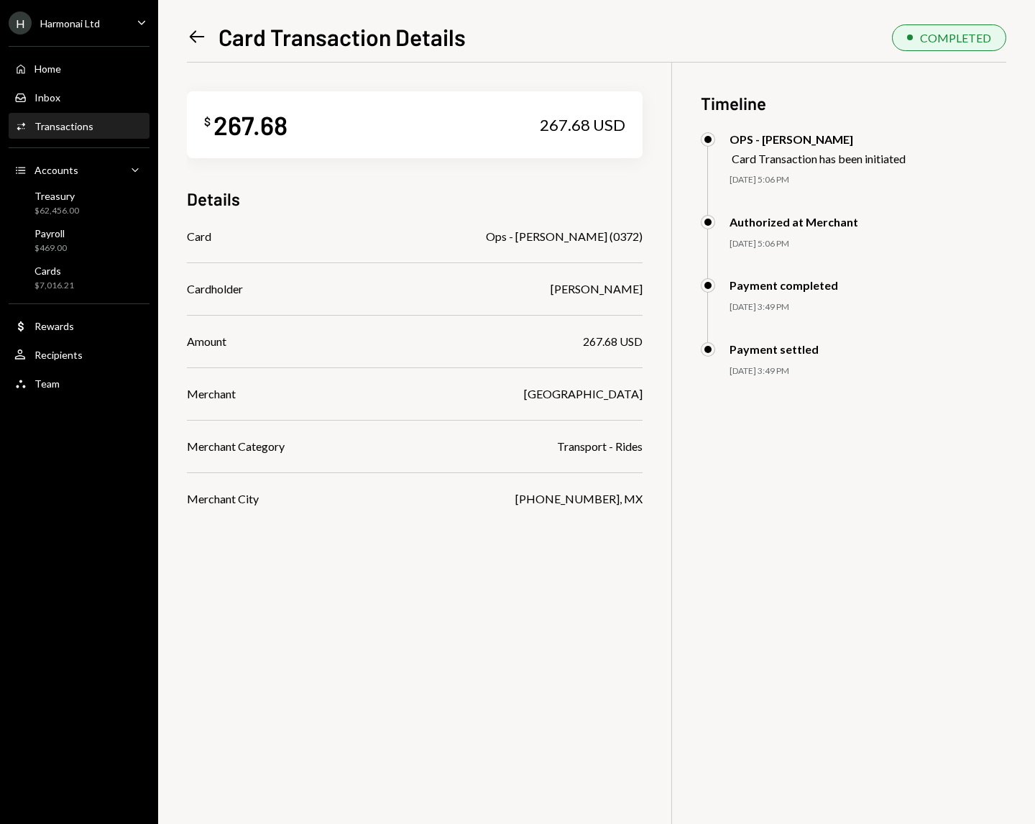
click at [198, 33] on icon "Left Arrow" at bounding box center [197, 37] width 20 height 20
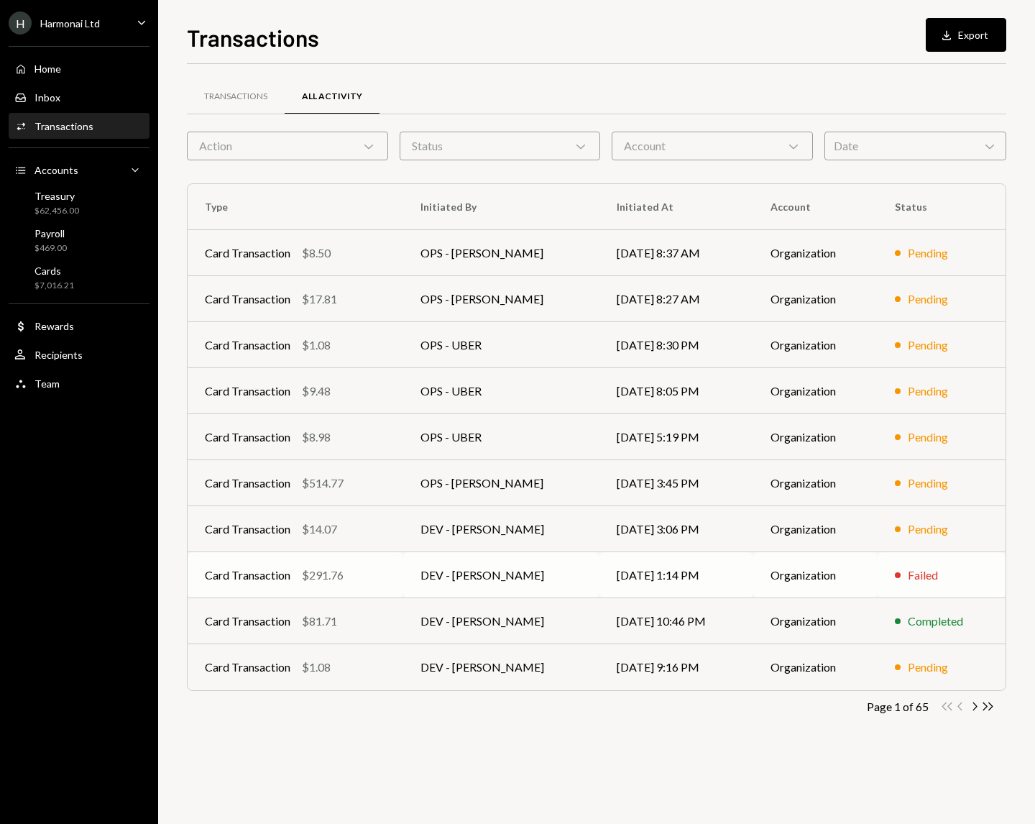
click at [607, 574] on td "[DATE] 1:14 PM" at bounding box center [676, 575] width 154 height 46
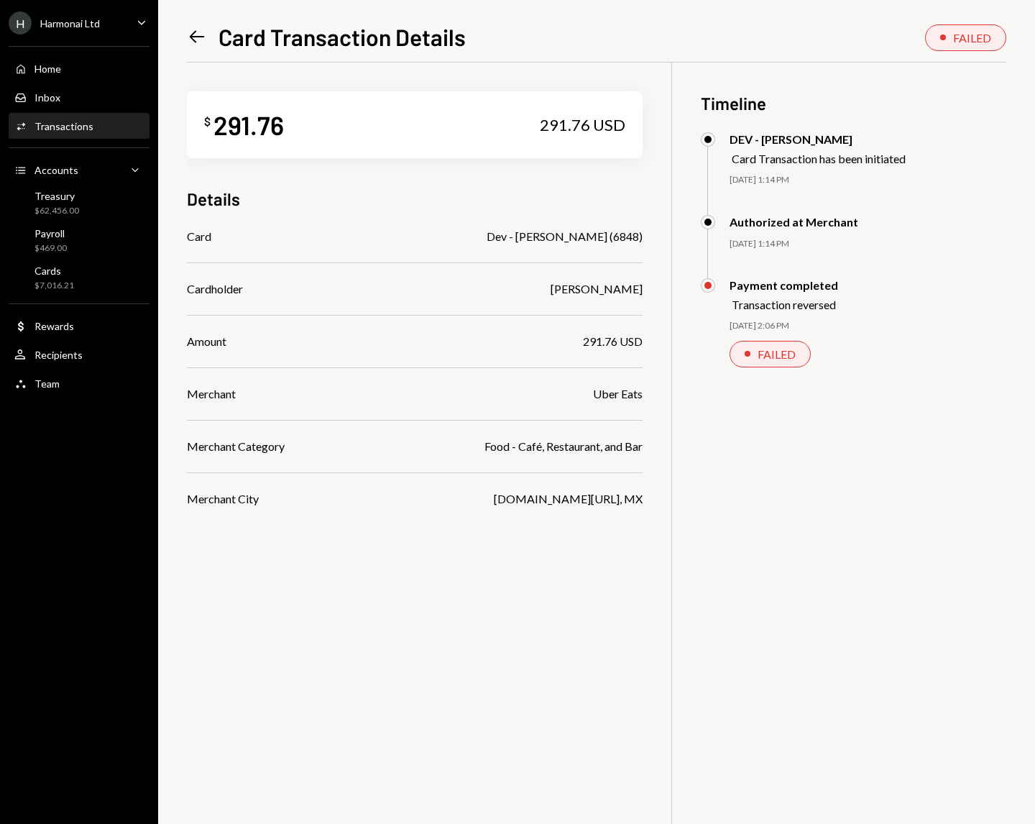
click at [192, 35] on icon at bounding box center [197, 37] width 15 height 12
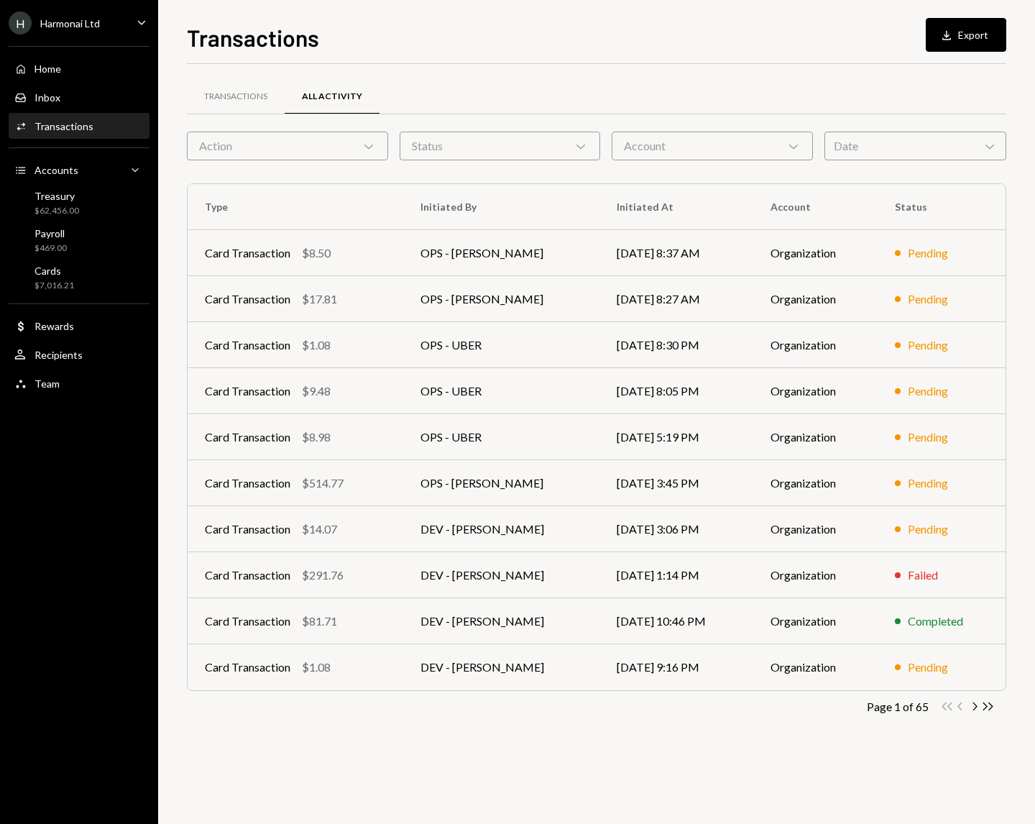
click at [852, 141] on div "Date Chevron Down" at bounding box center [915, 146] width 182 height 29
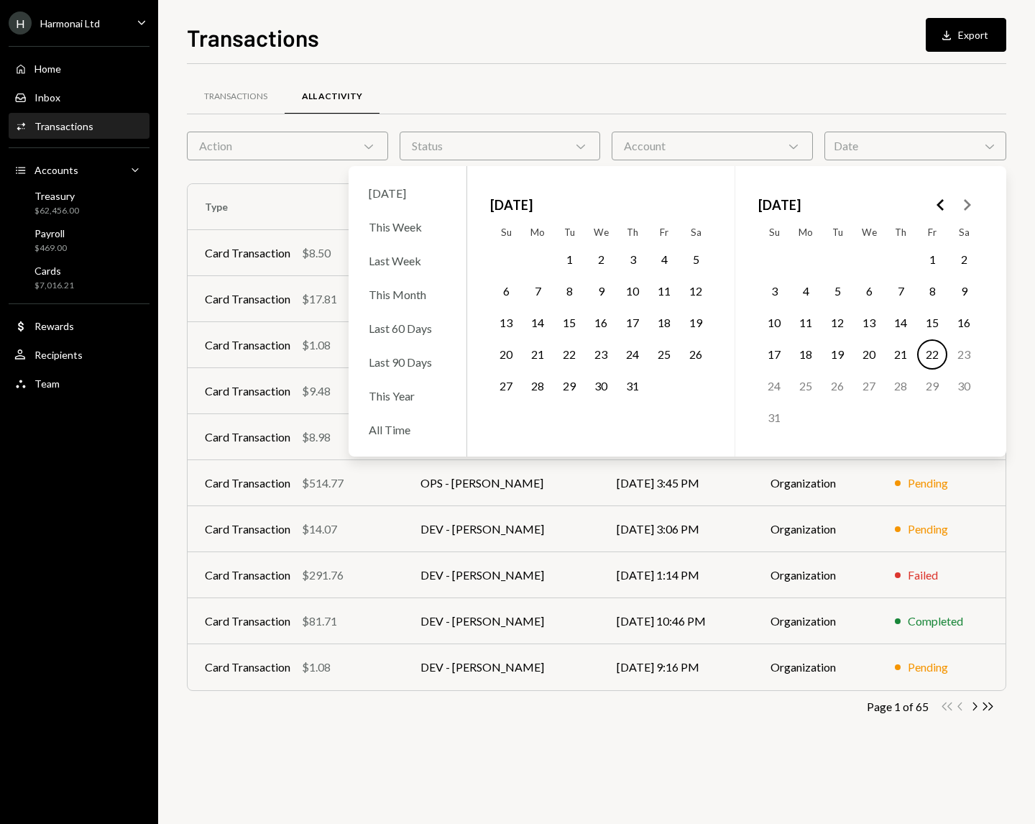
click at [599, 325] on button "16" at bounding box center [601, 323] width 30 height 30
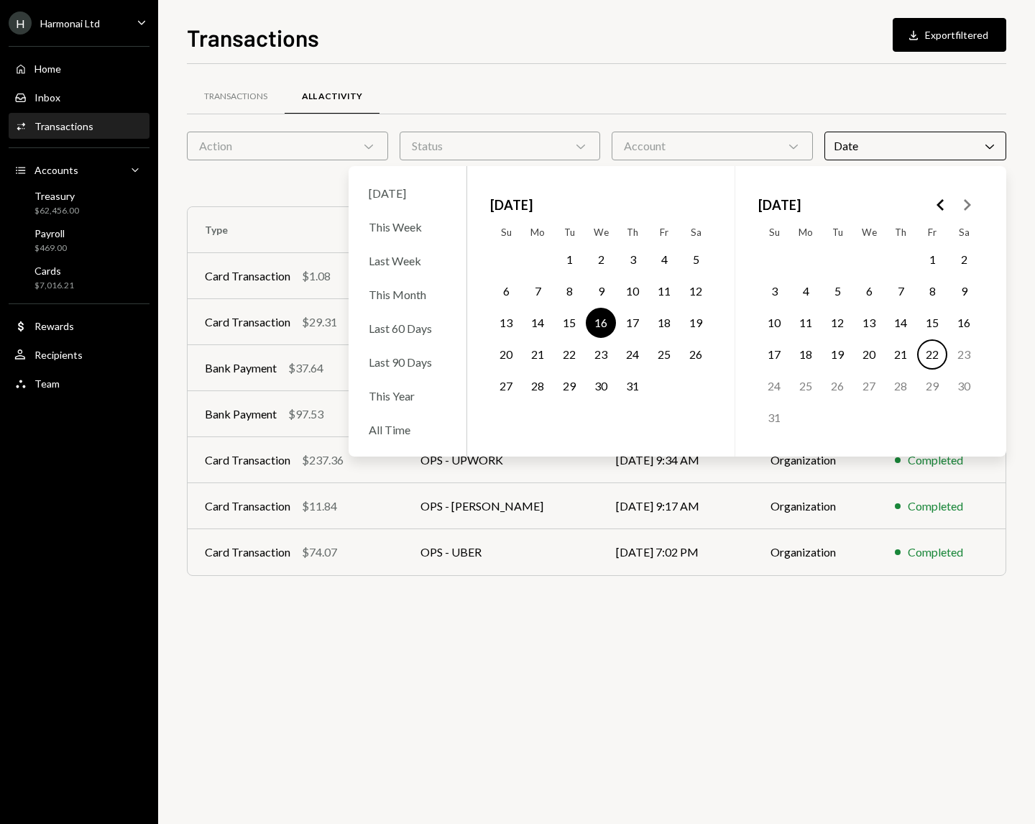
click at [664, 625] on div "Transactions All Activity Action Chevron Down Status Chevron Down Account Chevr…" at bounding box center [596, 444] width 819 height 760
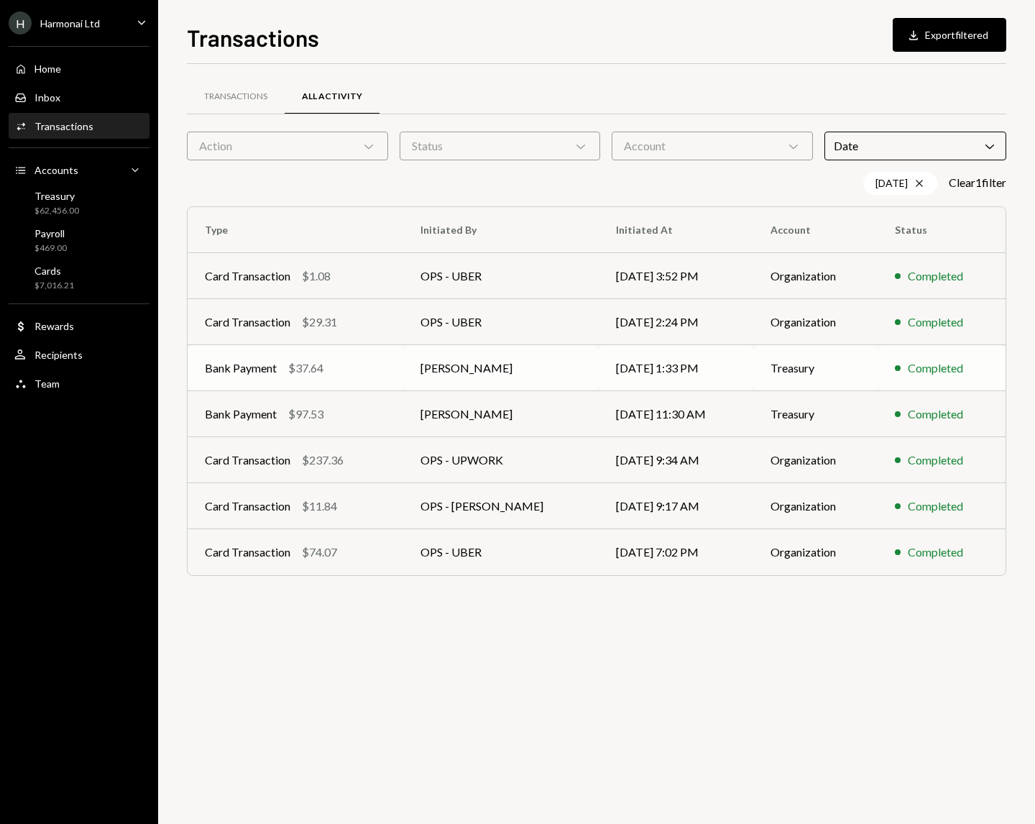
click at [376, 366] on div "Bank Payment $37.64" at bounding box center [295, 367] width 181 height 17
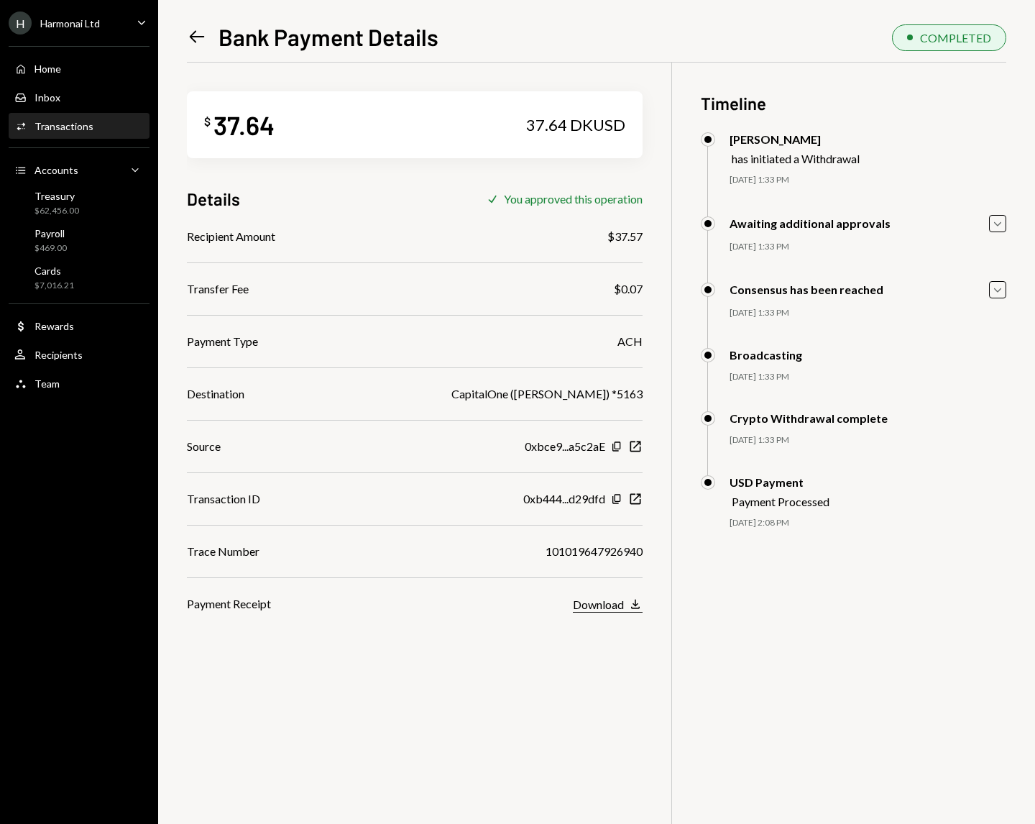
click at [637, 604] on icon "button" at bounding box center [635, 603] width 9 height 9
click at [673, 387] on div "$ 37.64 37.64 DKUSD Details Check You approved this operation Recipient Amount …" at bounding box center [596, 475] width 819 height 824
click at [194, 37] on icon at bounding box center [197, 37] width 15 height 12
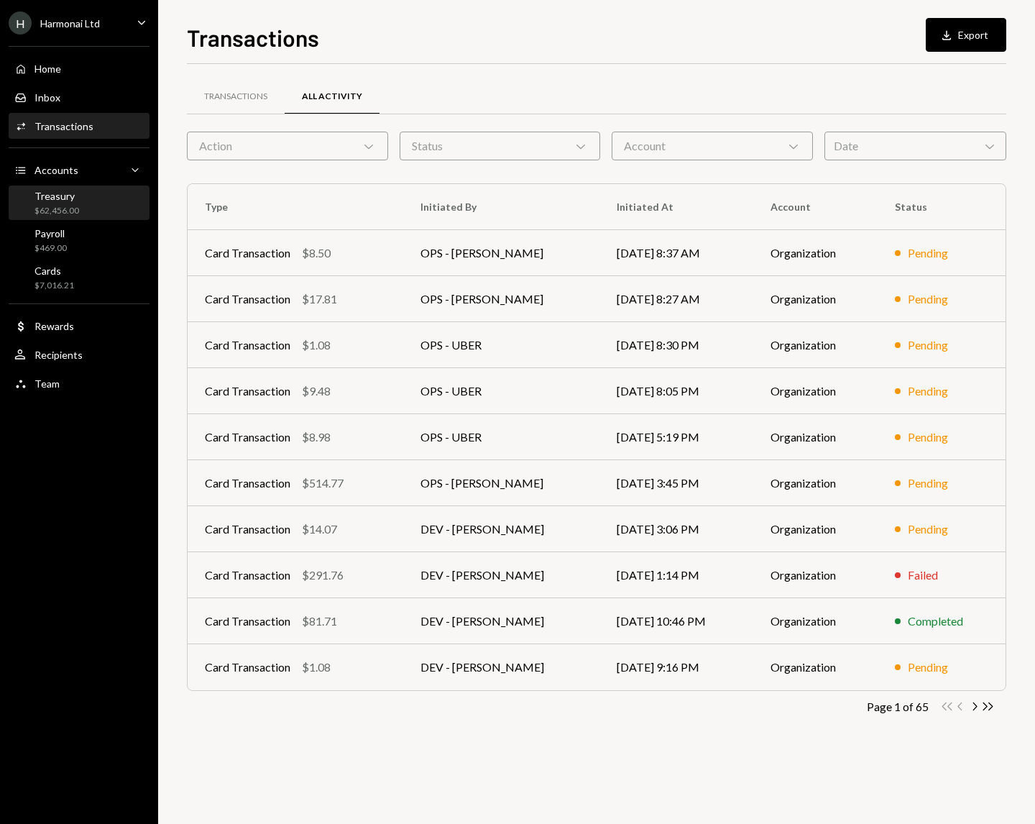
click at [70, 213] on div "$62,456.00" at bounding box center [57, 211] width 45 height 12
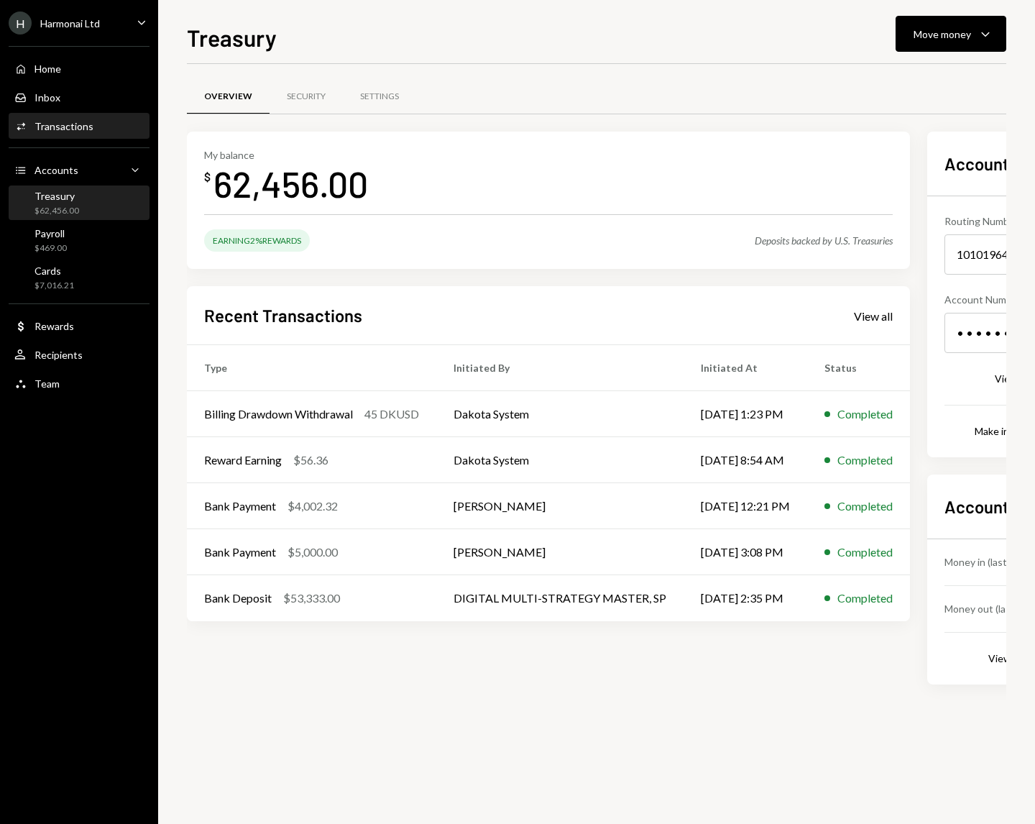
click at [44, 117] on div "Activities Transactions" at bounding box center [78, 126] width 129 height 24
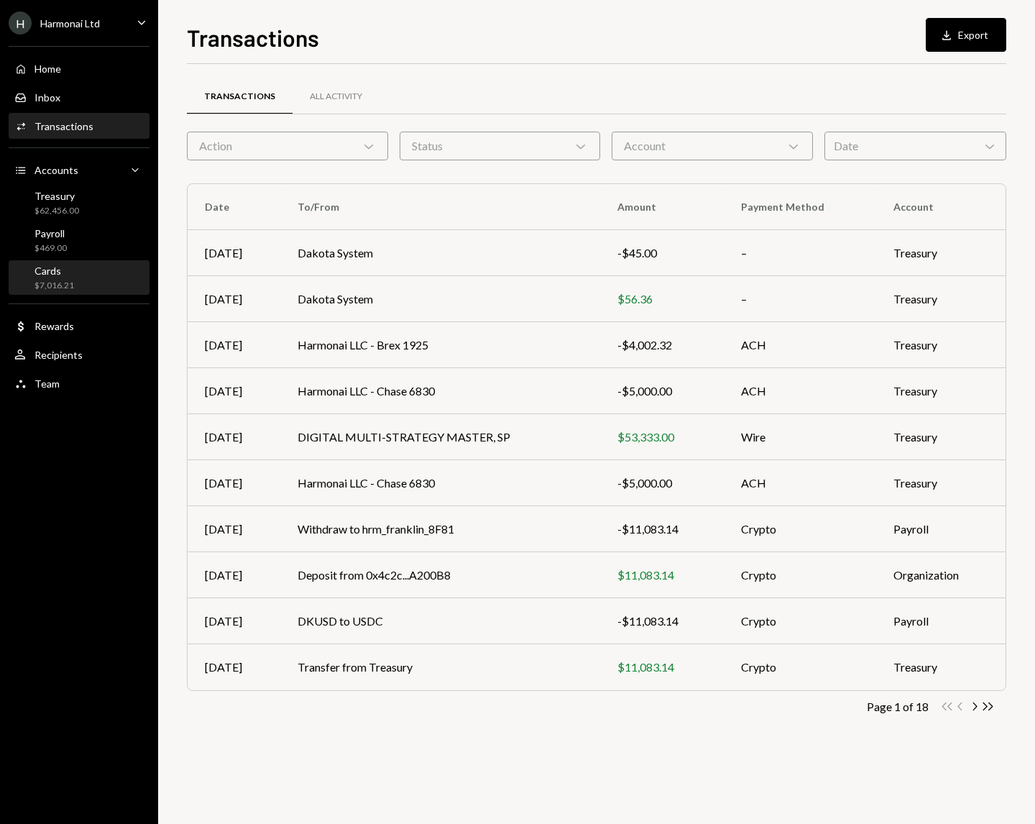
click at [50, 280] on div "$7,016.21" at bounding box center [55, 286] width 40 height 12
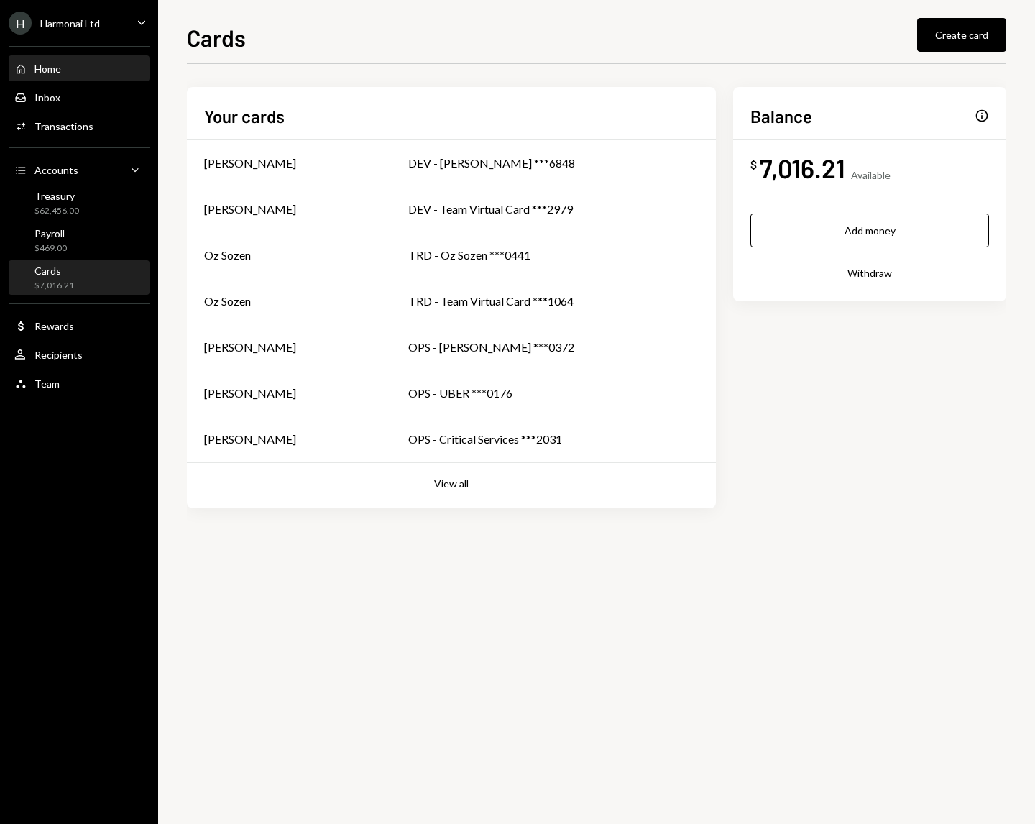
click at [49, 69] on div "Home" at bounding box center [48, 69] width 27 height 12
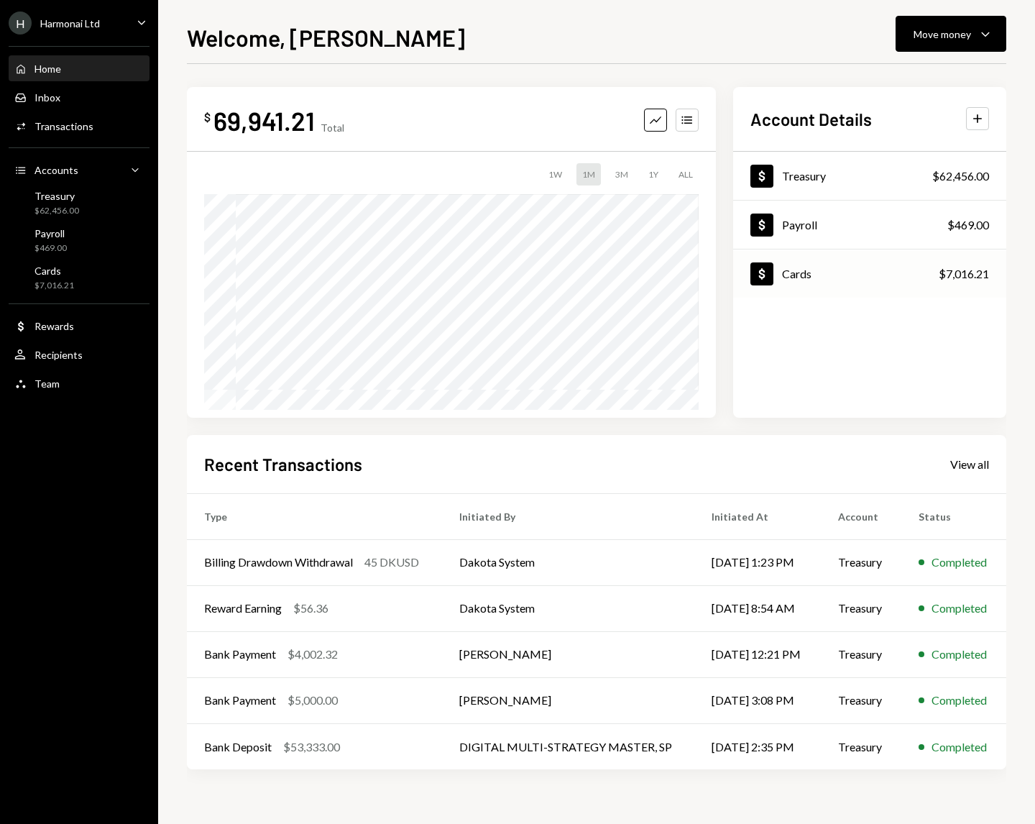
click at [828, 272] on div "Dollar Cards $7,016.21" at bounding box center [869, 274] width 273 height 47
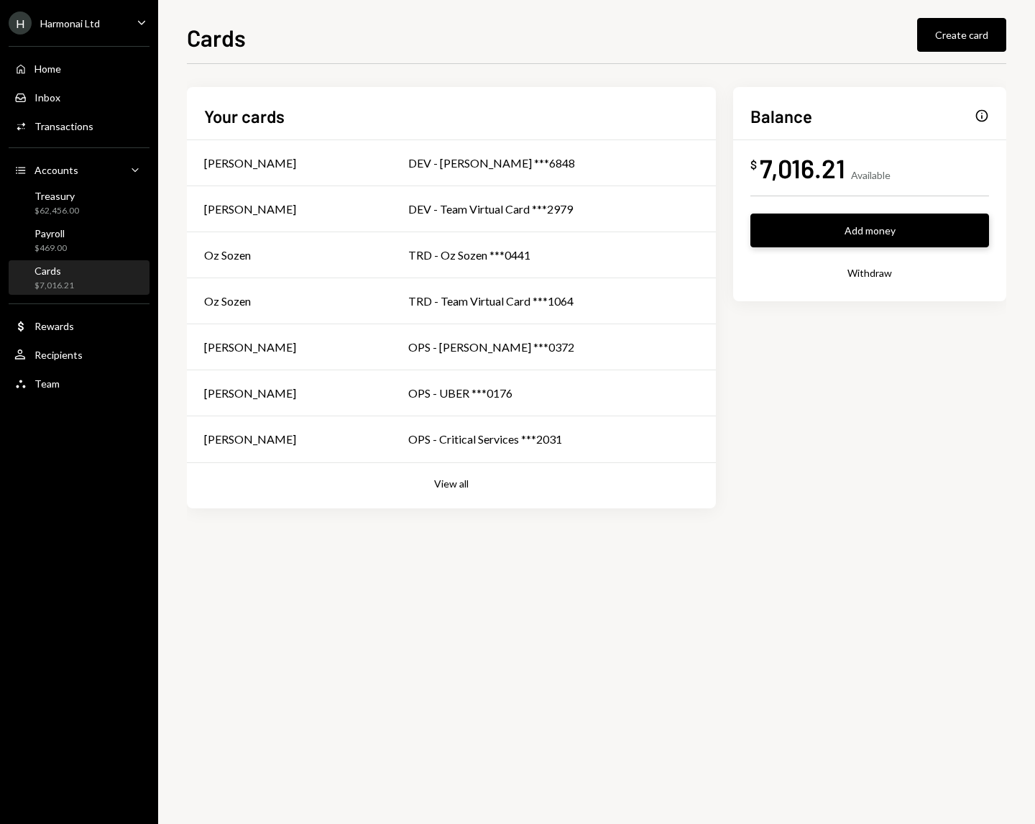
click at [866, 231] on button "Add money" at bounding box center [869, 230] width 239 height 34
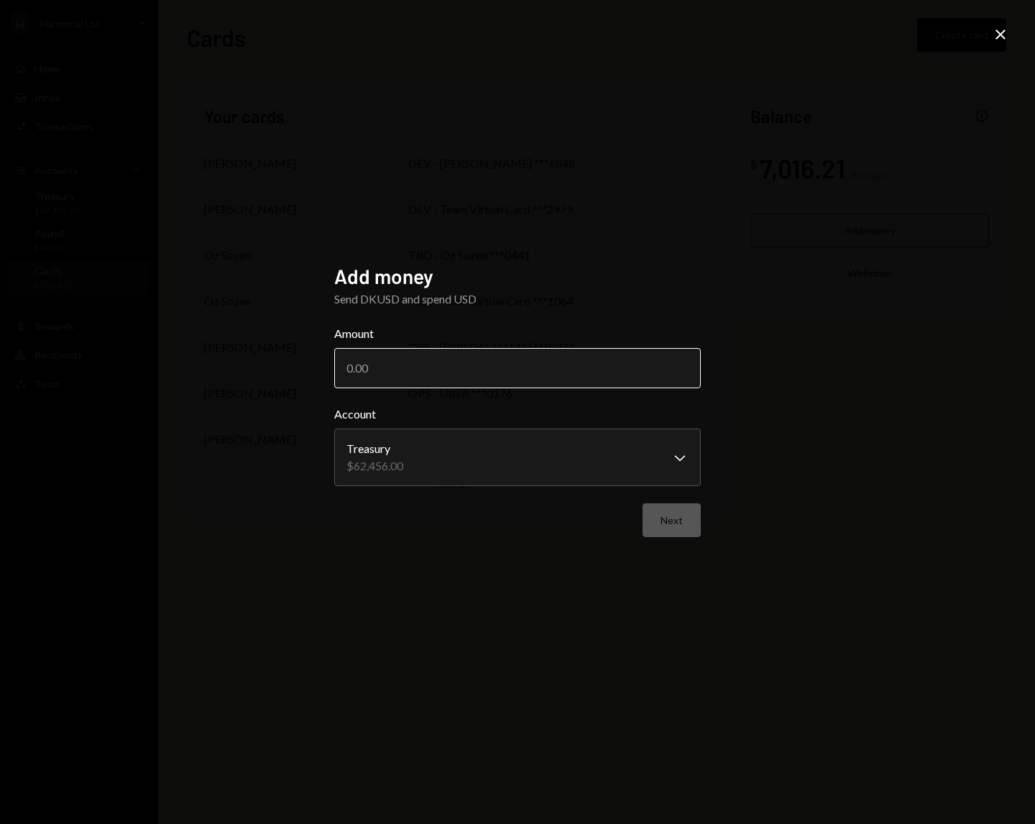
click at [602, 364] on input "Amount" at bounding box center [517, 368] width 367 height 40
type input "5000"
click at [707, 513] on div "**********" at bounding box center [517, 412] width 401 height 331
click at [678, 523] on button "Next" at bounding box center [672, 520] width 58 height 34
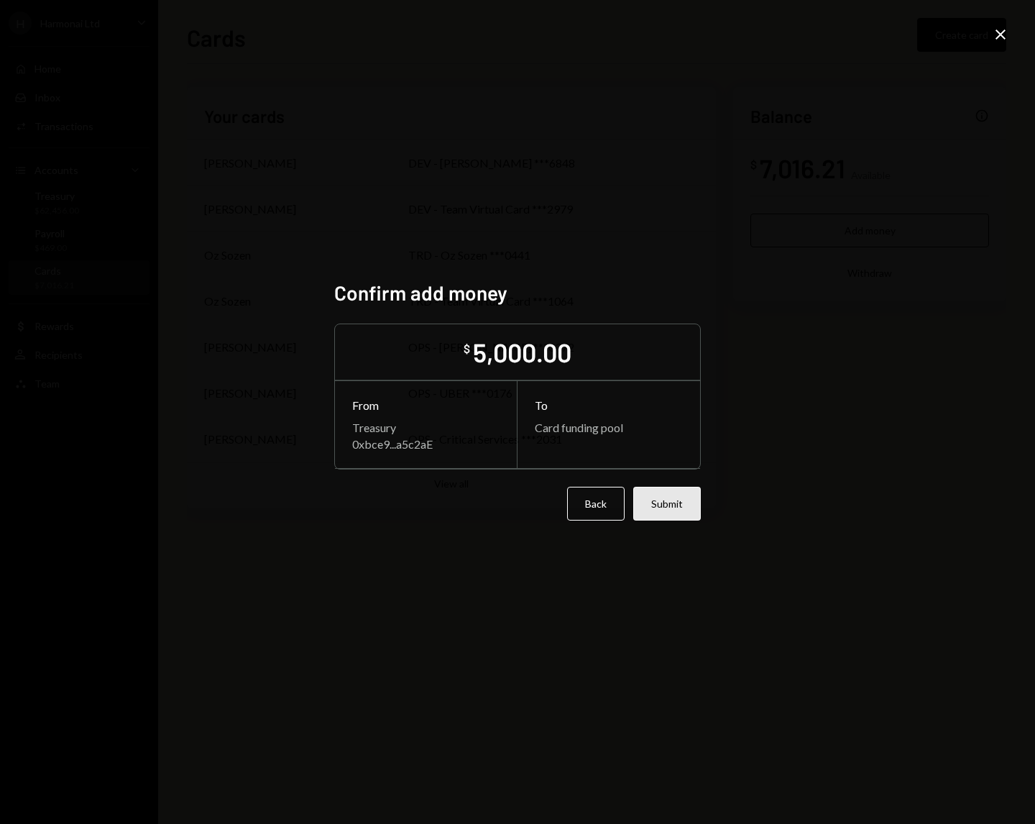
click at [677, 502] on button "Submit" at bounding box center [667, 504] width 68 height 34
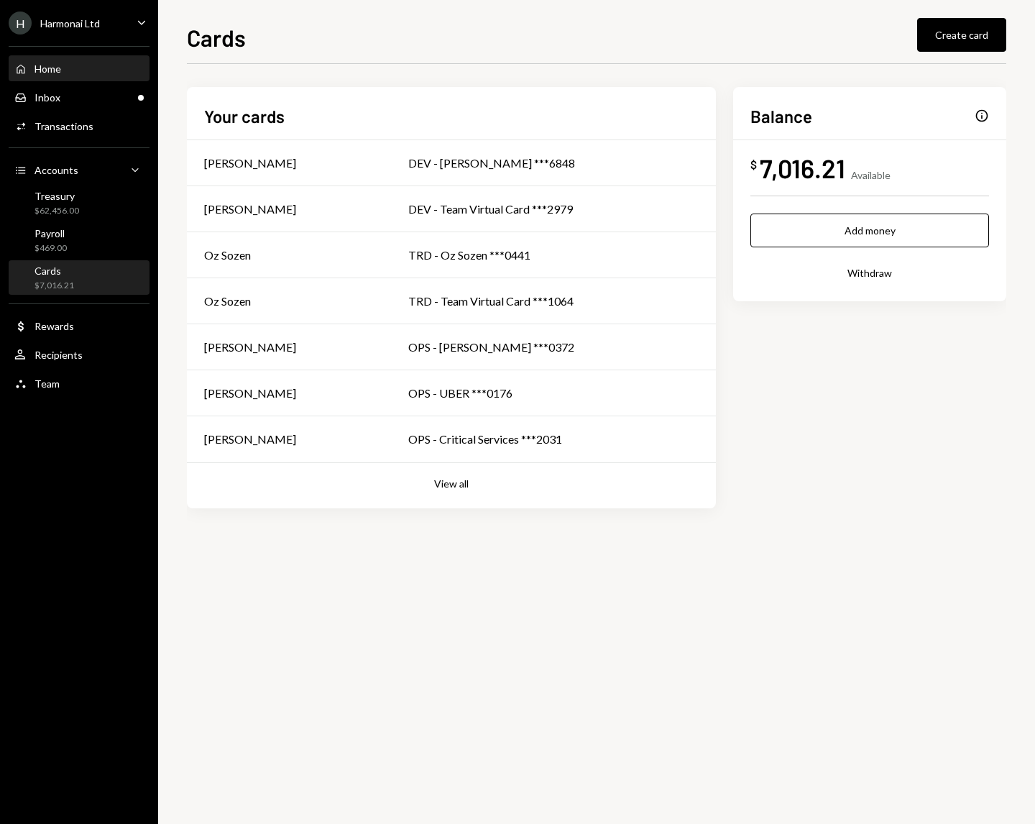
click at [70, 75] on div "Home Home" at bounding box center [78, 69] width 129 height 24
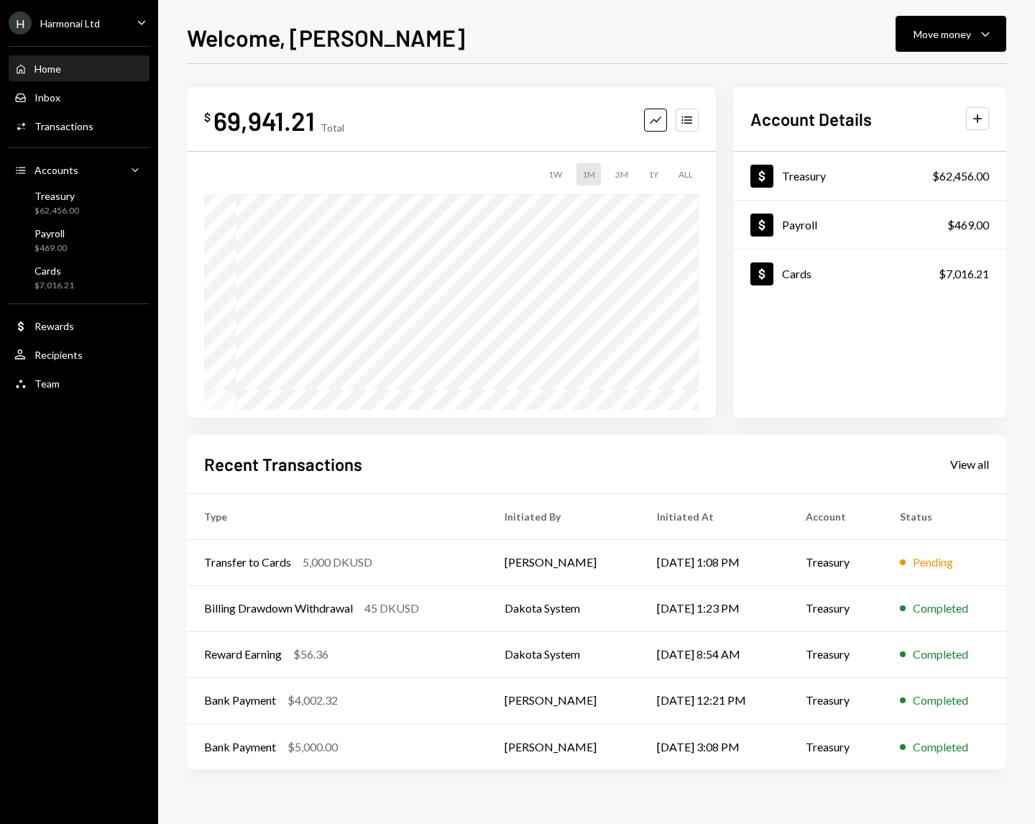
click at [723, 431] on div "$ 69,941.21 Total Graph Accounts 1W 1M 3M 1Y ALL $69,941.21 [DATE] Account Deta…" at bounding box center [596, 443] width 819 height 712
